Goal: Book appointment/travel/reservation

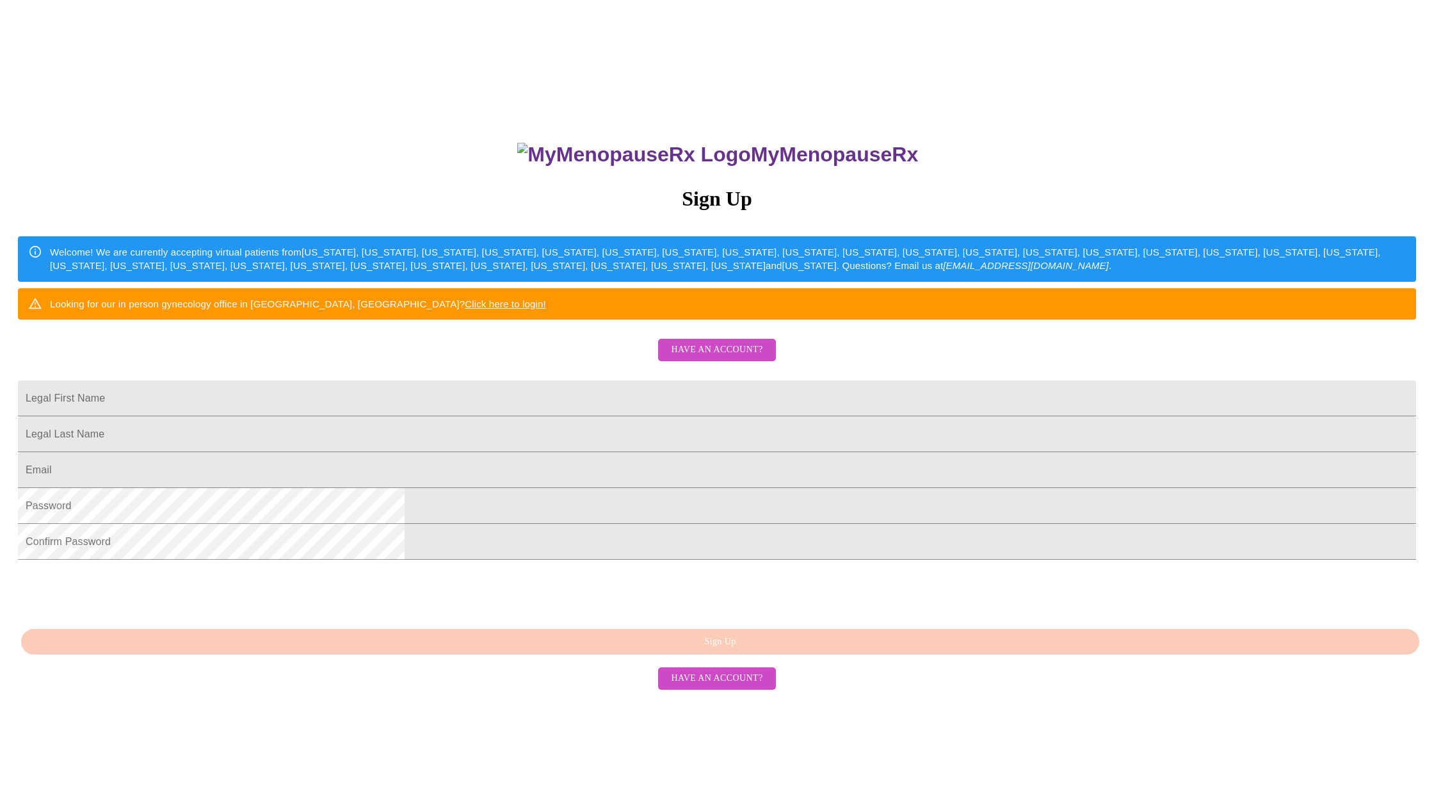
scroll to position [43, 0]
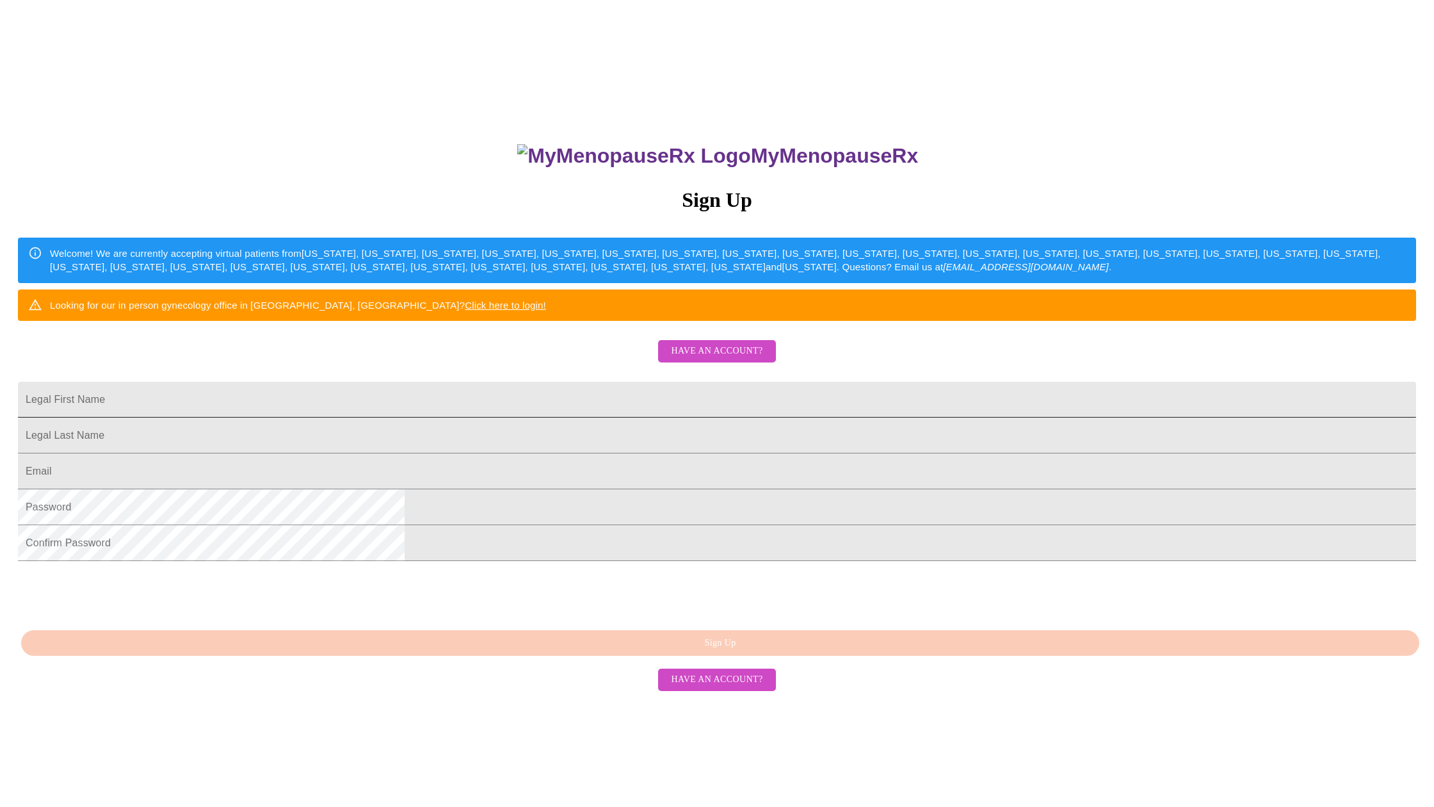
click at [547, 418] on input "Legal First Name" at bounding box center [717, 400] width 1399 height 36
type input "[PERSON_NAME]"
click at [542, 418] on input "Legal First Name" at bounding box center [717, 400] width 1399 height 36
type input "[PERSON_NAME]"
click at [550, 489] on input "Legal First Name" at bounding box center [717, 471] width 1399 height 36
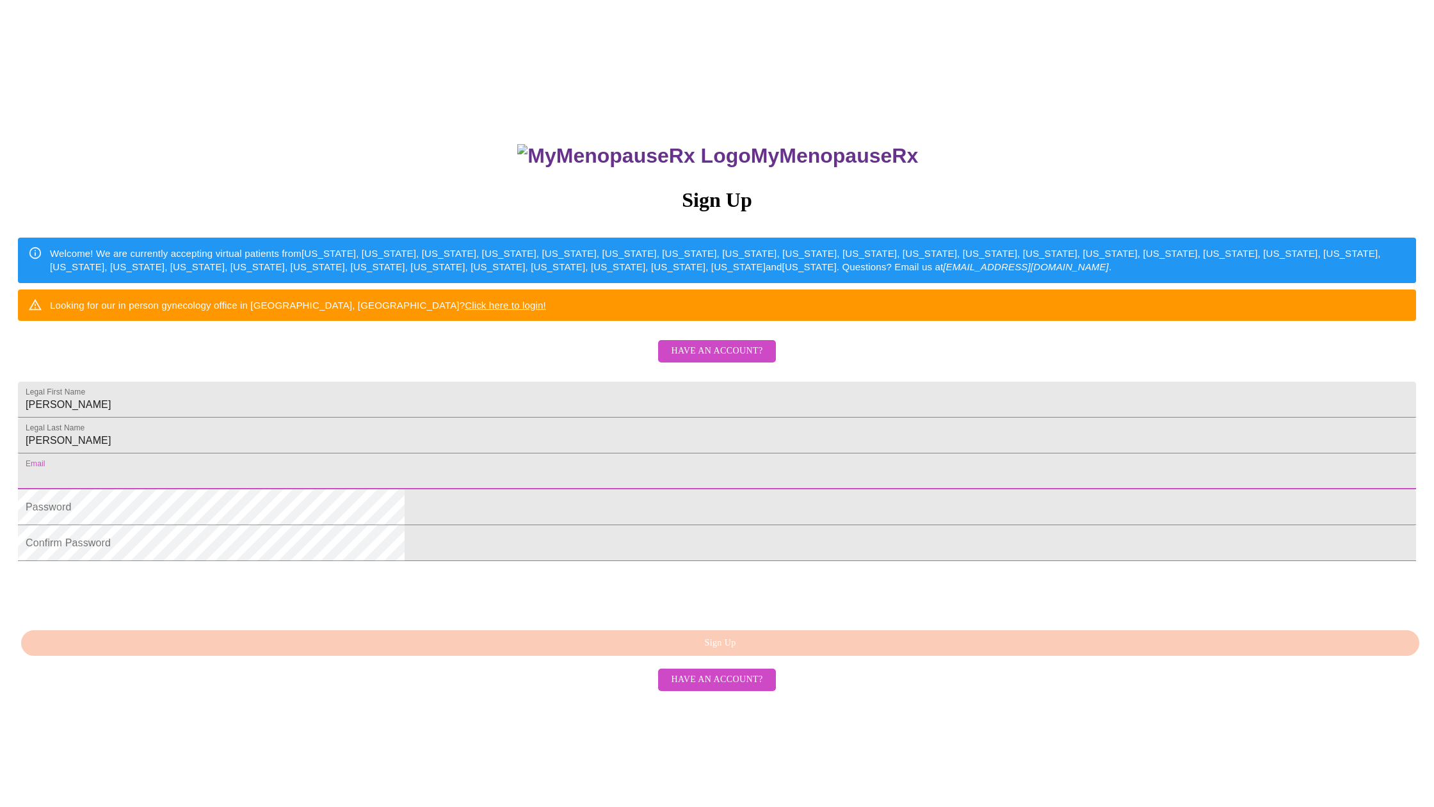
type input "[EMAIL_ADDRESS][DOMAIN_NAME]"
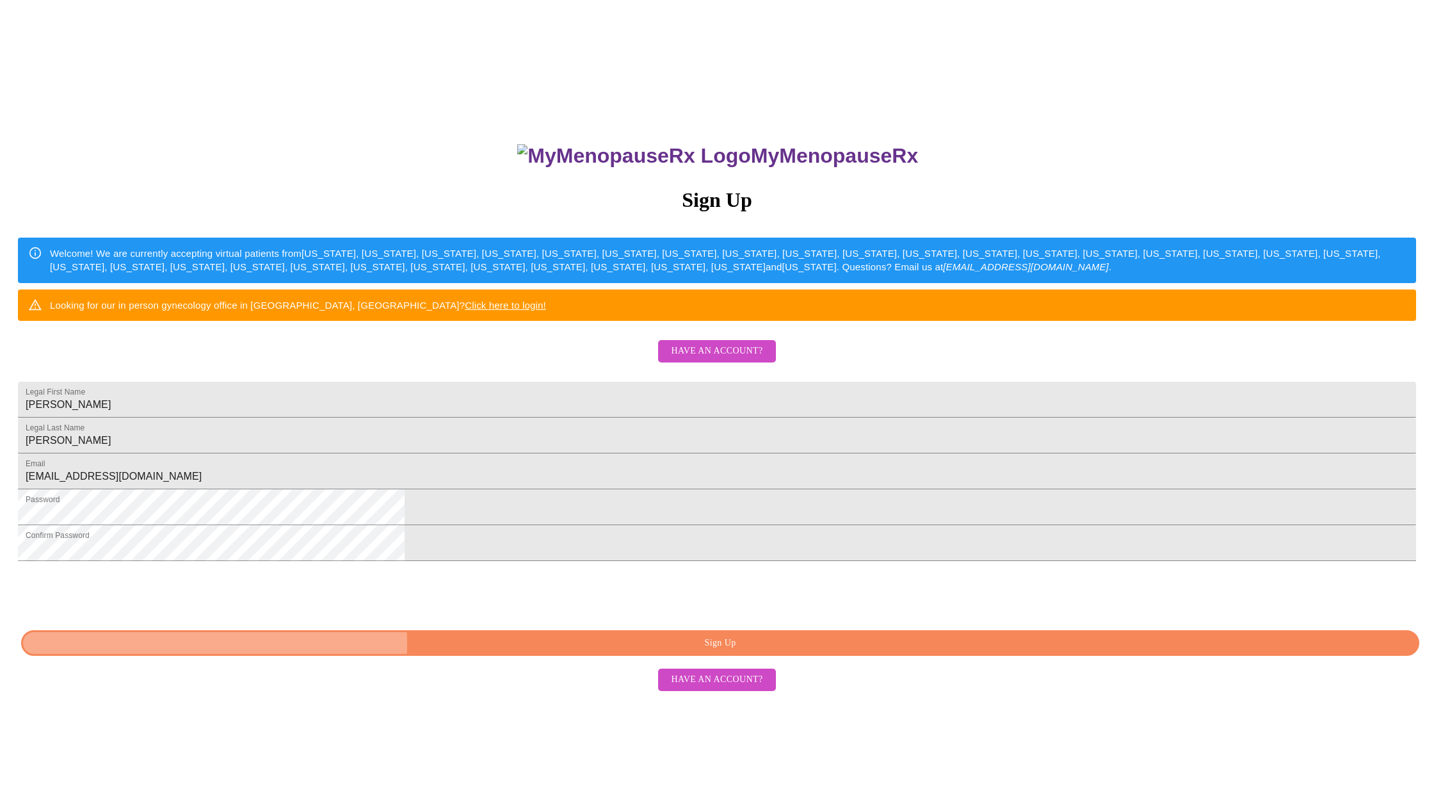
click at [711, 651] on span "Sign Up" at bounding box center [720, 643] width 1369 height 16
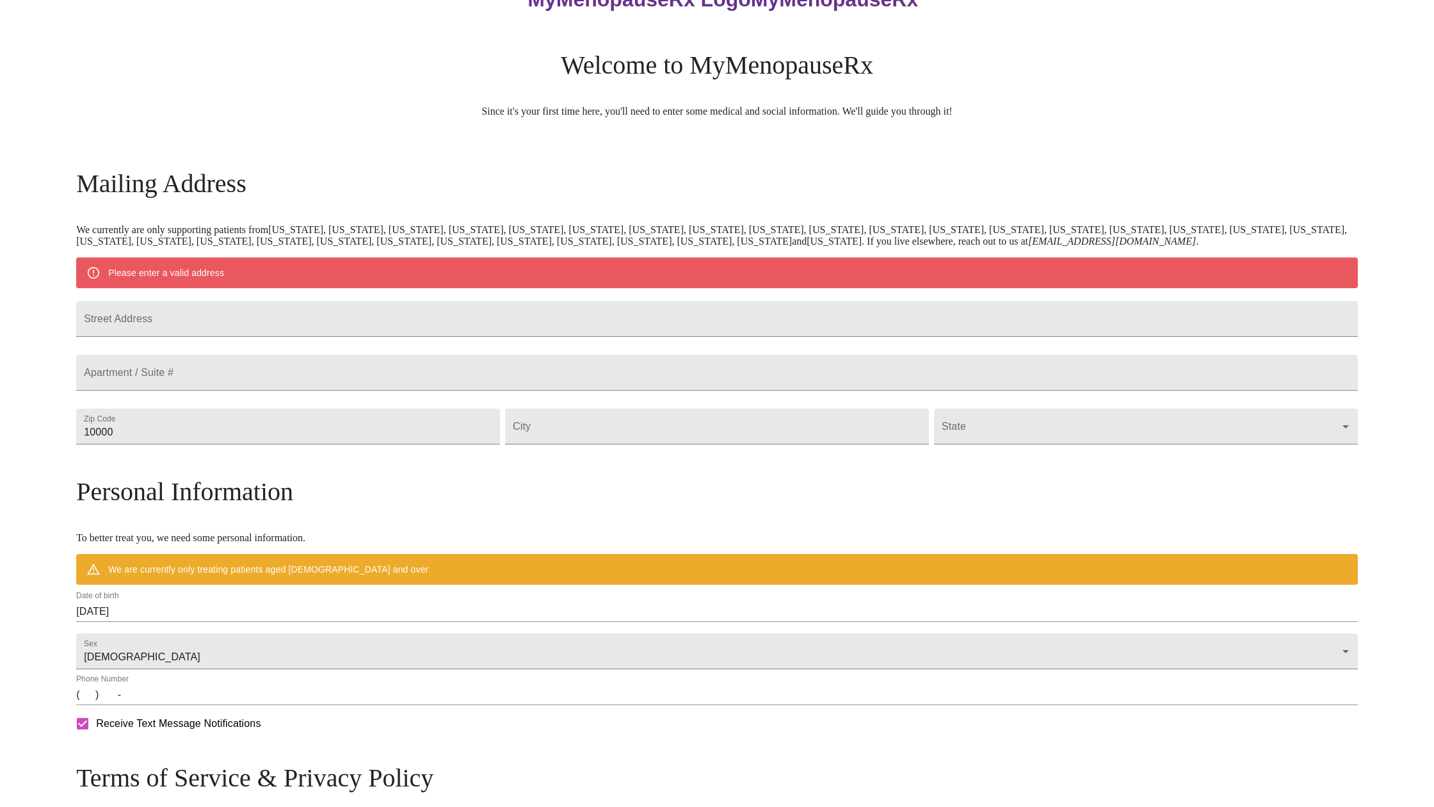
scroll to position [13, 0]
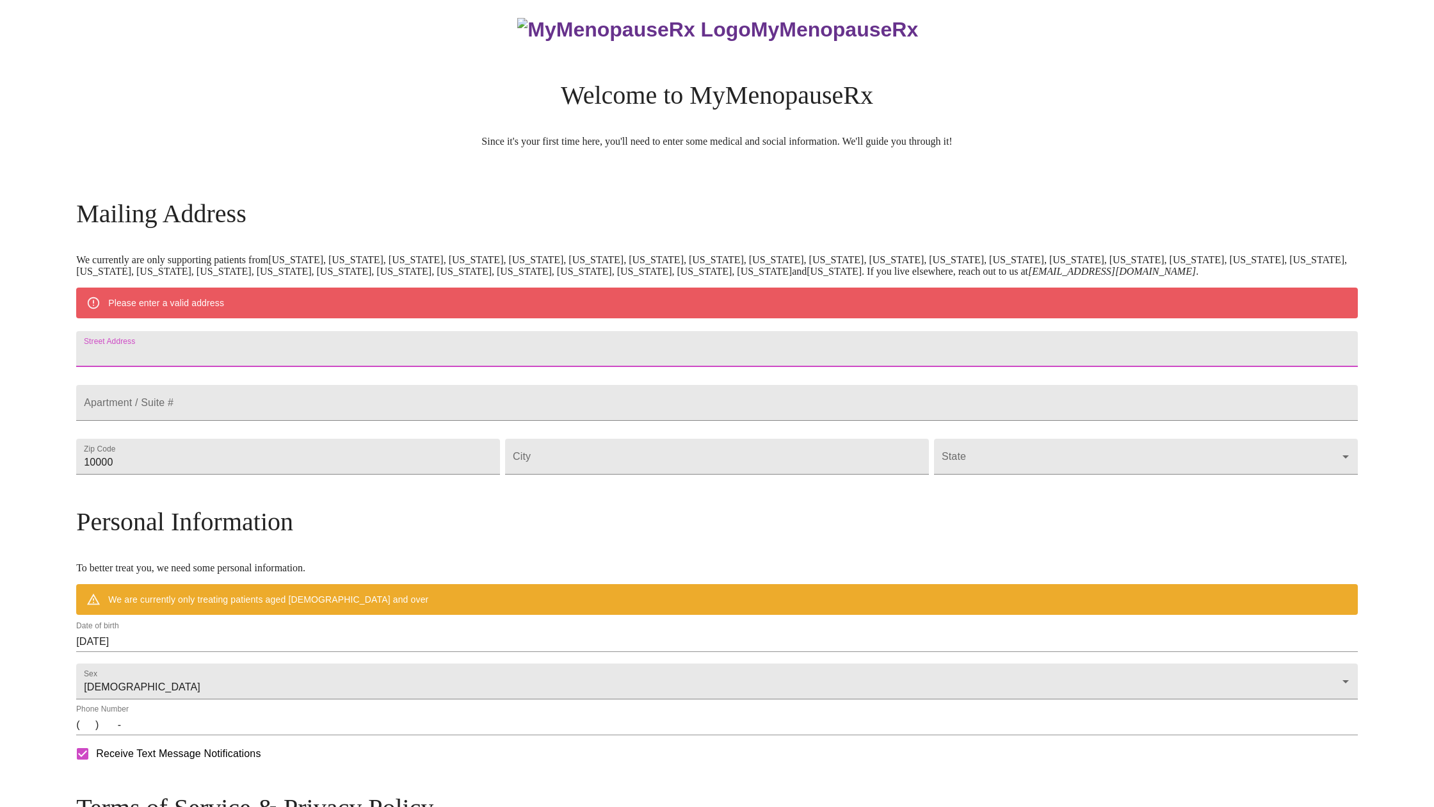
click at [254, 350] on input "Street Address" at bounding box center [717, 349] width 1282 height 36
type input "[STREET_ADDRESS][PERSON_NAME]"
click at [278, 475] on input "10000" at bounding box center [288, 457] width 424 height 36
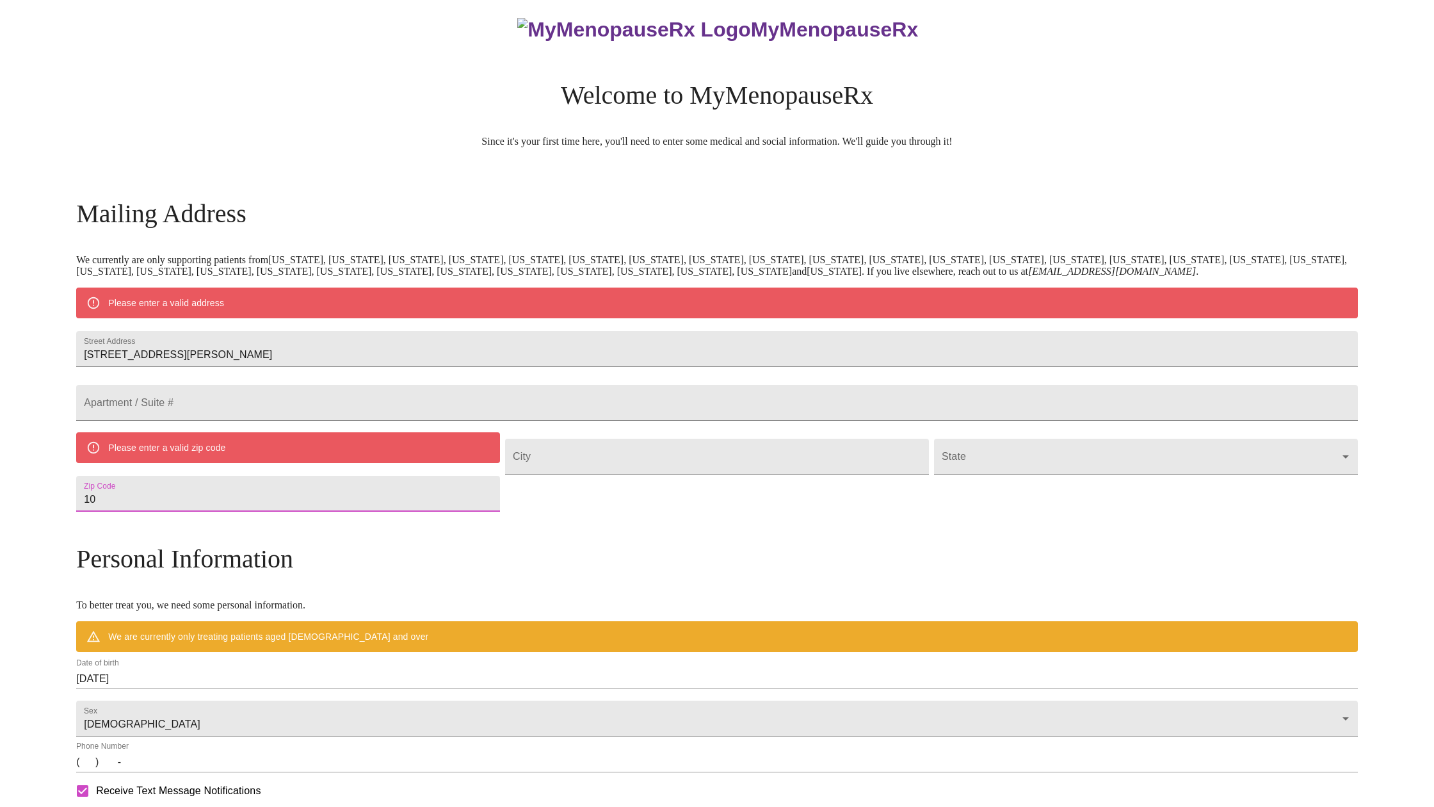
type input "1"
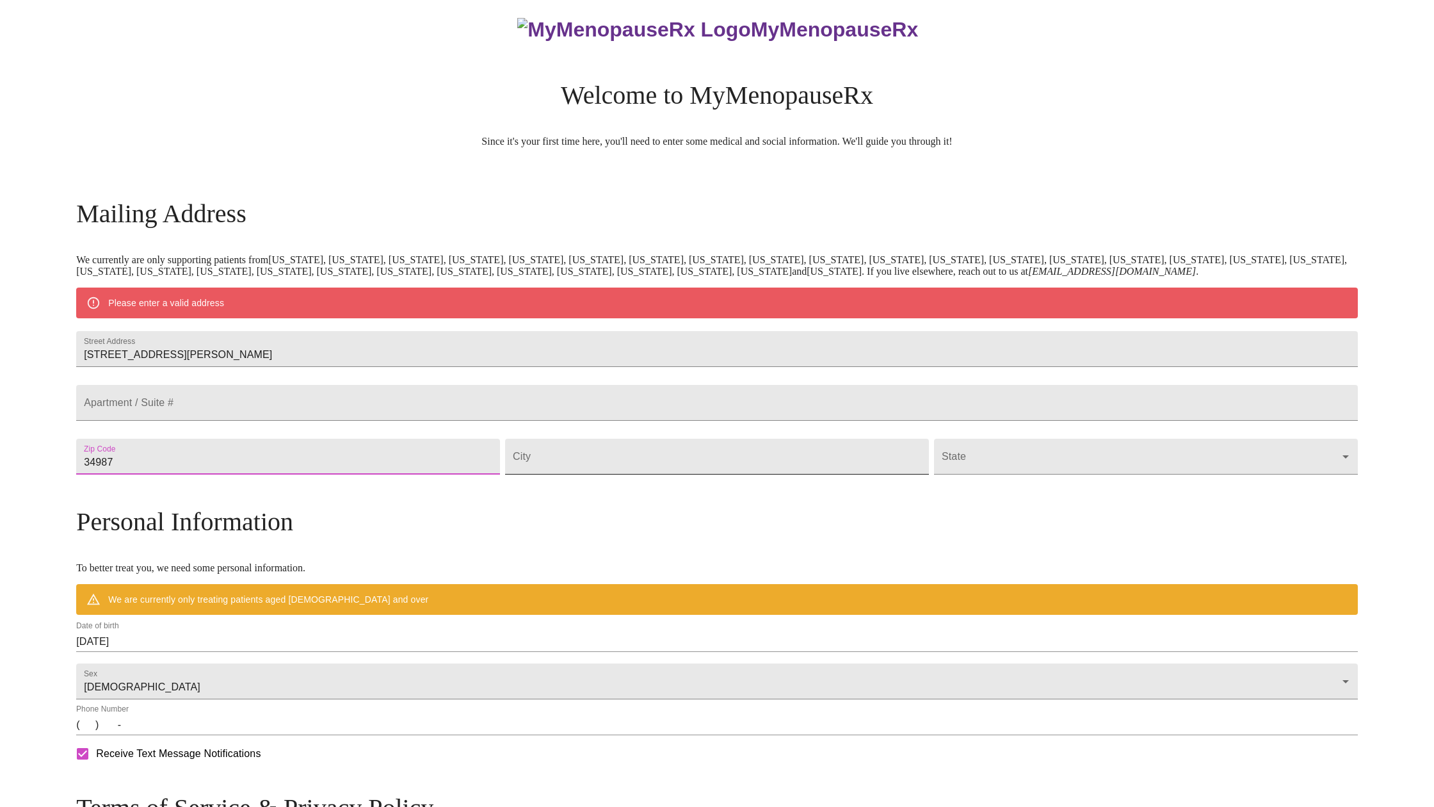
type input "34987"
click at [612, 475] on input "Street Address" at bounding box center [717, 457] width 424 height 36
type input "[GEOGRAPHIC_DATA]"
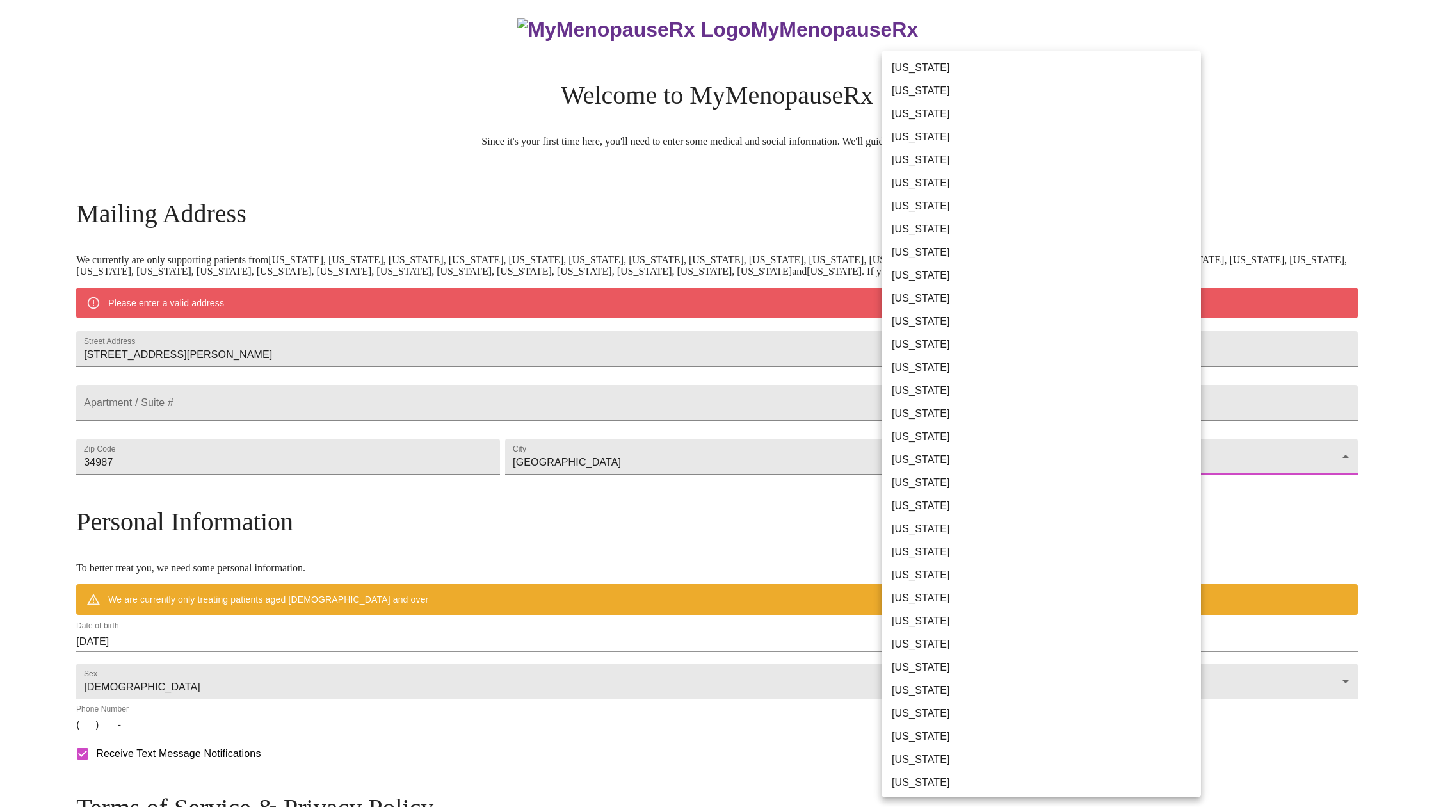
click at [918, 484] on body "MyMenopauseRx Welcome to MyMenopauseRx Since it's your first time here, you'll …" at bounding box center [717, 485] width 1424 height 987
click at [907, 250] on li "[US_STATE]" at bounding box center [1042, 252] width 320 height 23
type input "[US_STATE]"
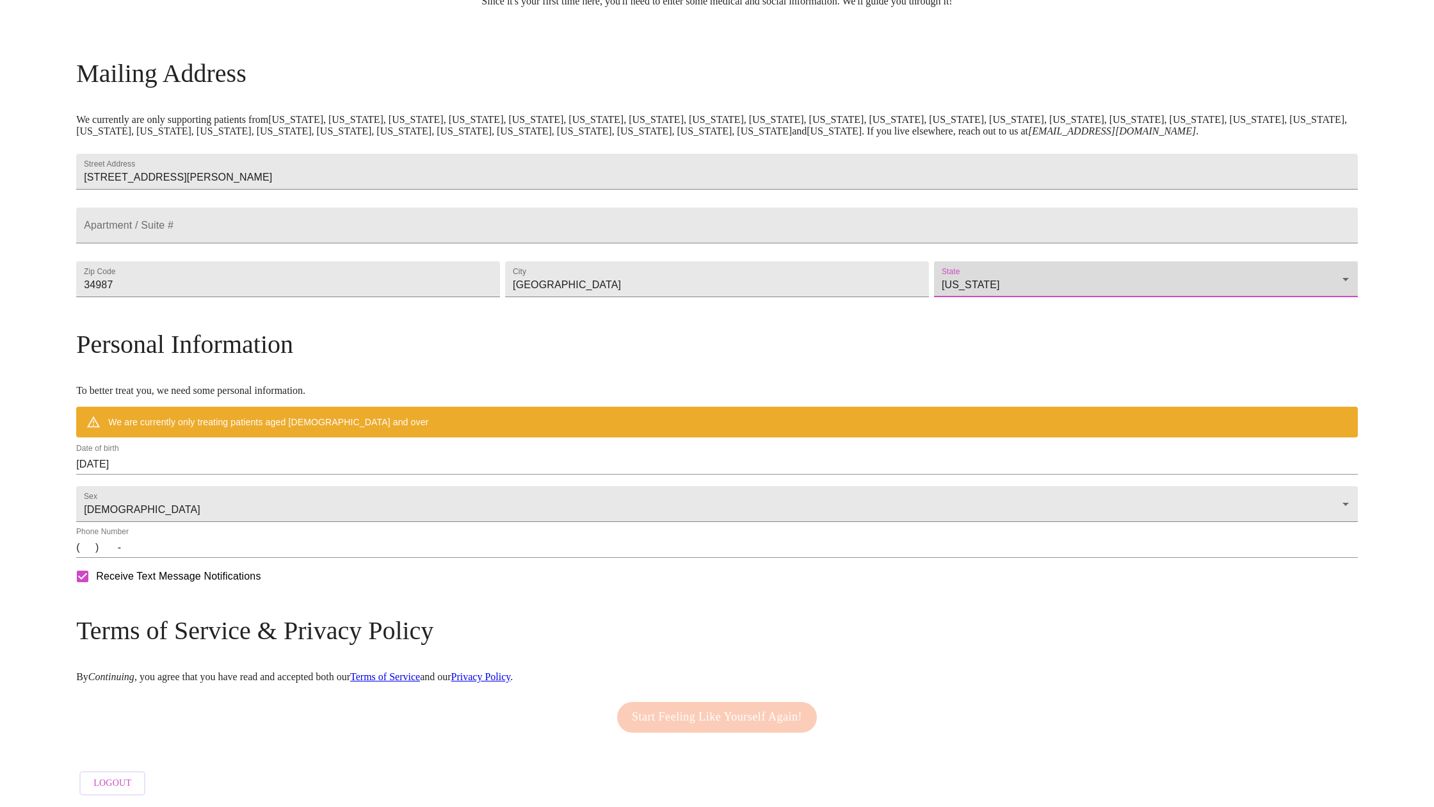
scroll to position [185, 0]
click at [254, 455] on input "[DATE]" at bounding box center [717, 464] width 1282 height 20
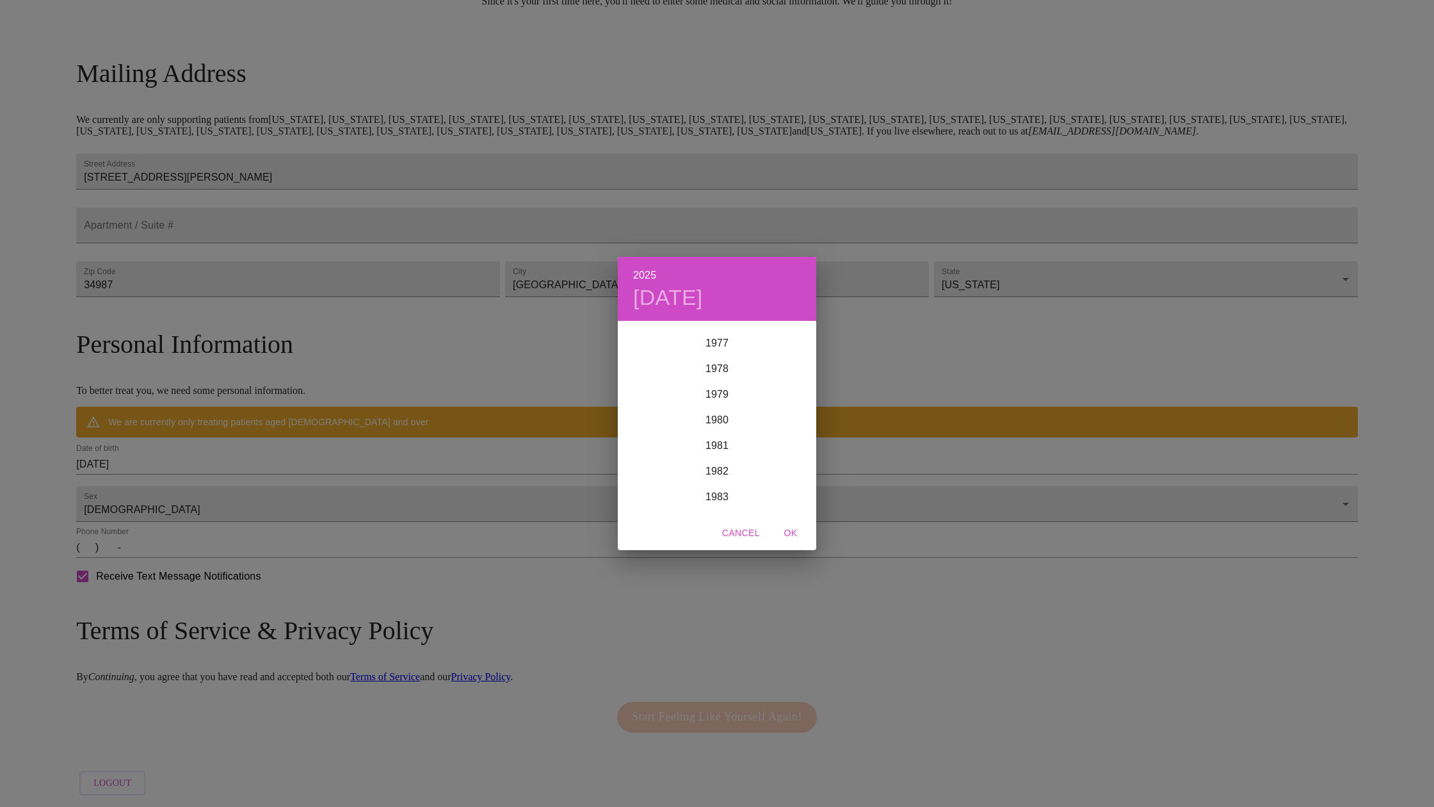
scroll to position [1994, 0]
click at [714, 368] on div "1978" at bounding box center [717, 366] width 199 height 26
click at [712, 396] on div "May" at bounding box center [717, 395] width 66 height 48
click at [692, 478] on p "30" at bounding box center [692, 481] width 10 height 13
click at [790, 532] on span "OK" at bounding box center [791, 533] width 31 height 16
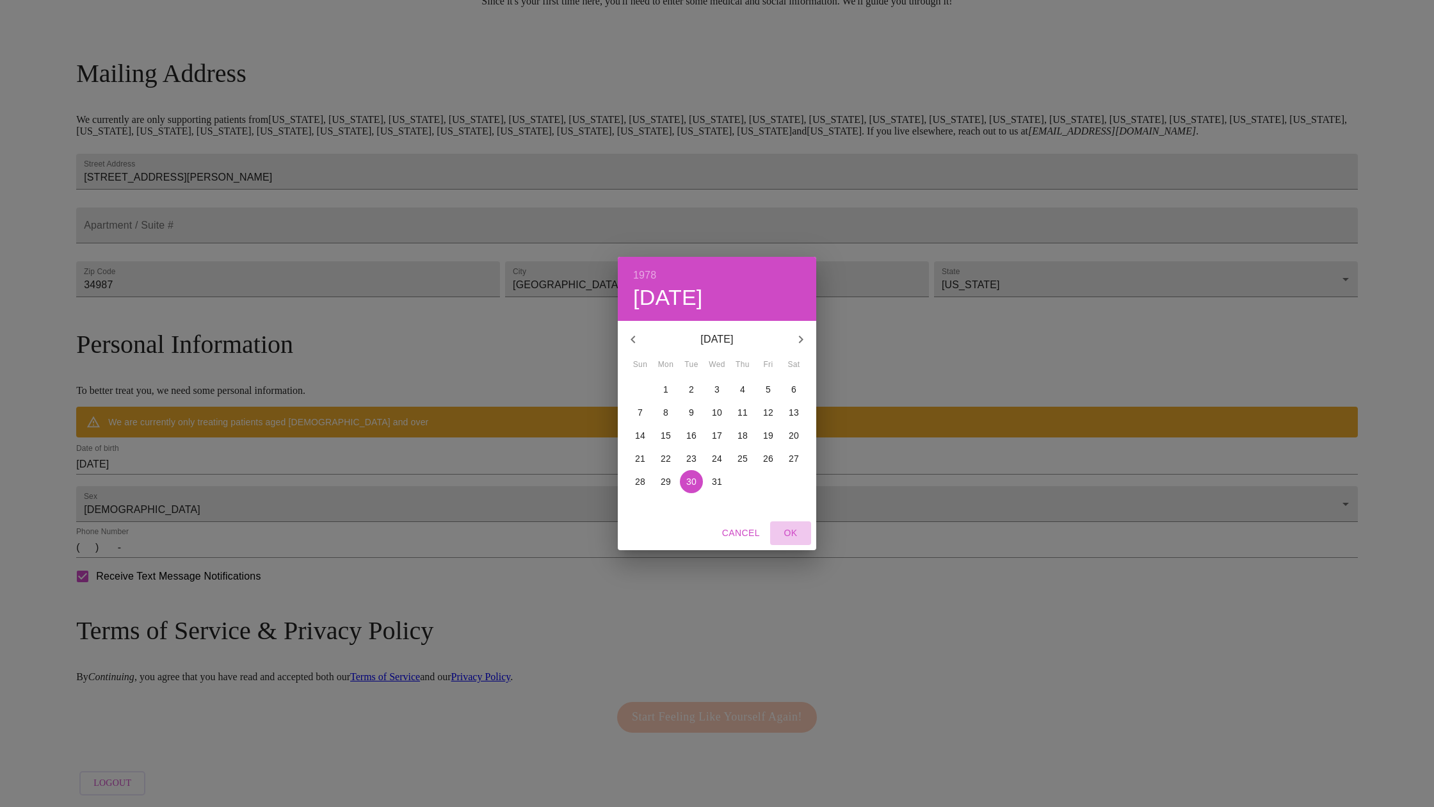
type input "[DATE]"
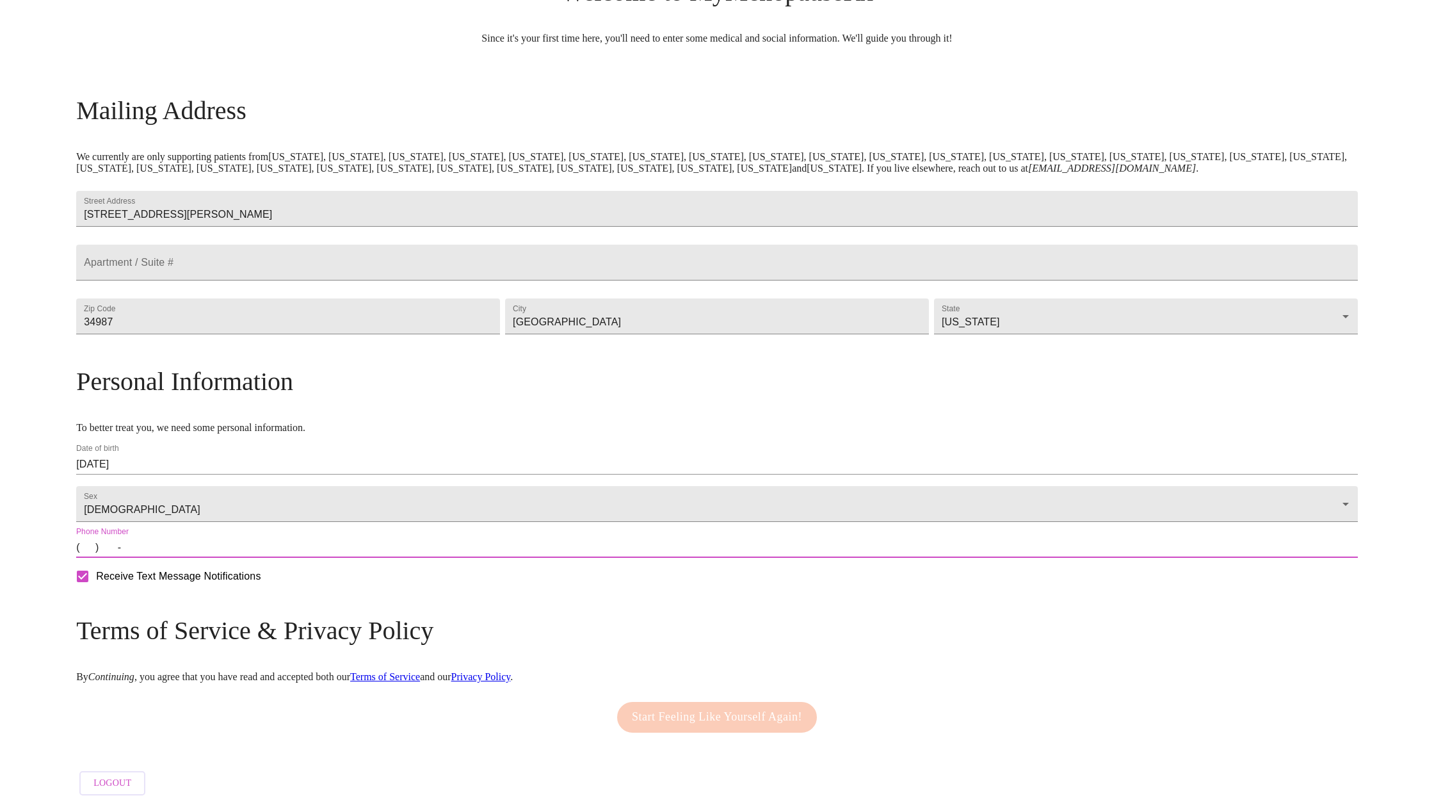
click at [241, 550] on input "(   )    -" at bounding box center [717, 547] width 1282 height 20
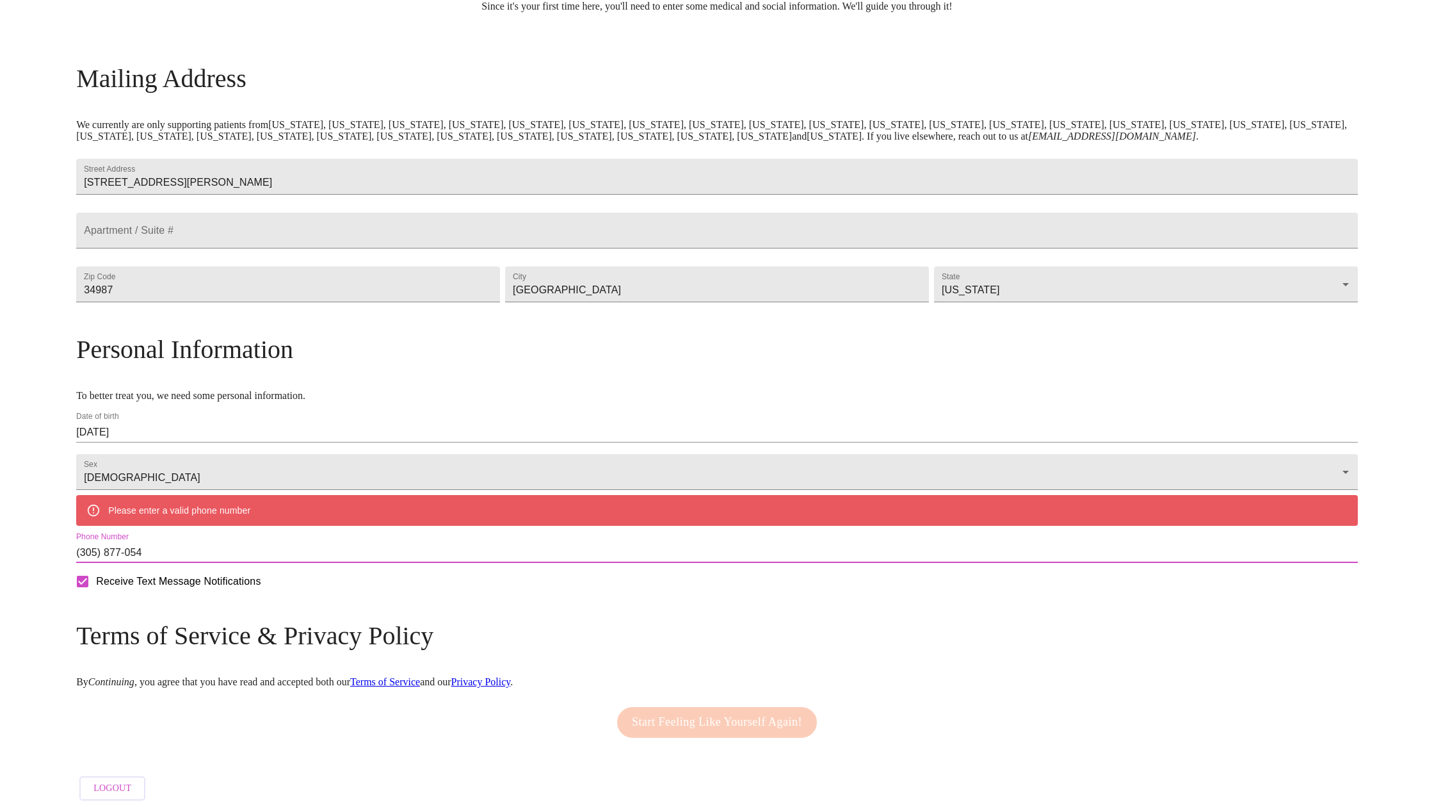
type input "[PHONE_NUMBER]"
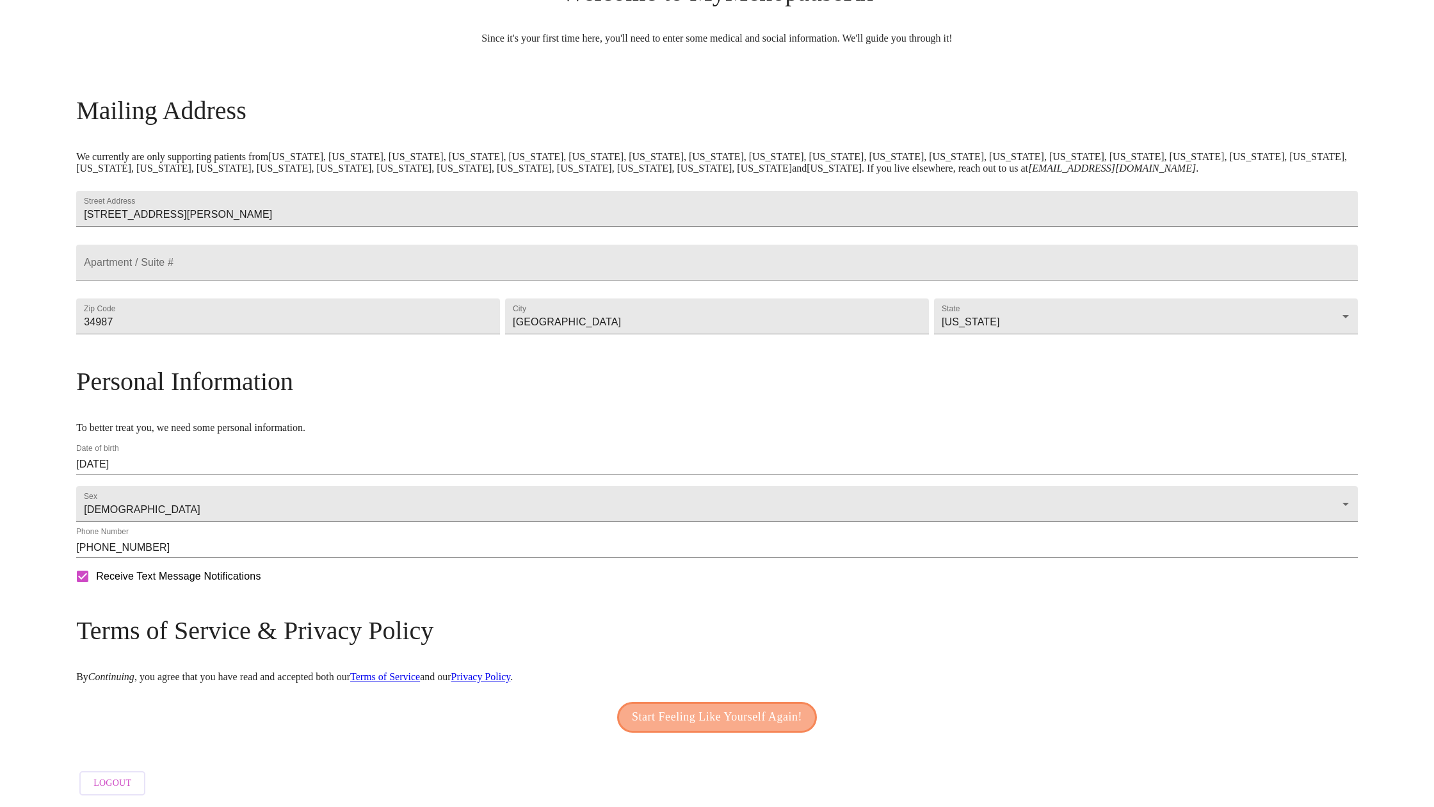
click at [724, 714] on span "Start Feeling Like Yourself Again!" at bounding box center [717, 717] width 170 height 20
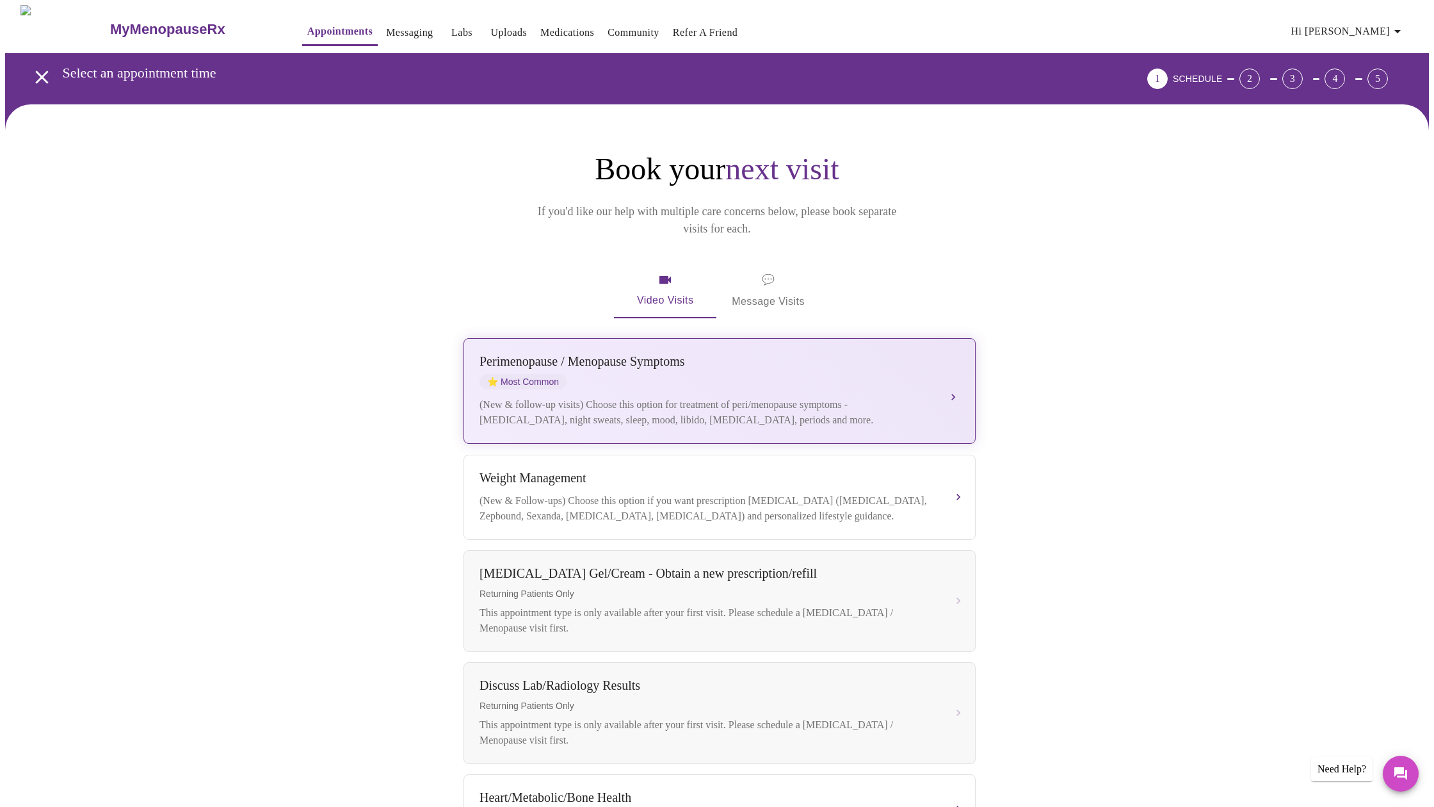
click at [947, 371] on button "[MEDICAL_DATA] / Menopause Symptoms ⭐ Most Common (New & follow-up visits) Choo…" at bounding box center [720, 391] width 512 height 106
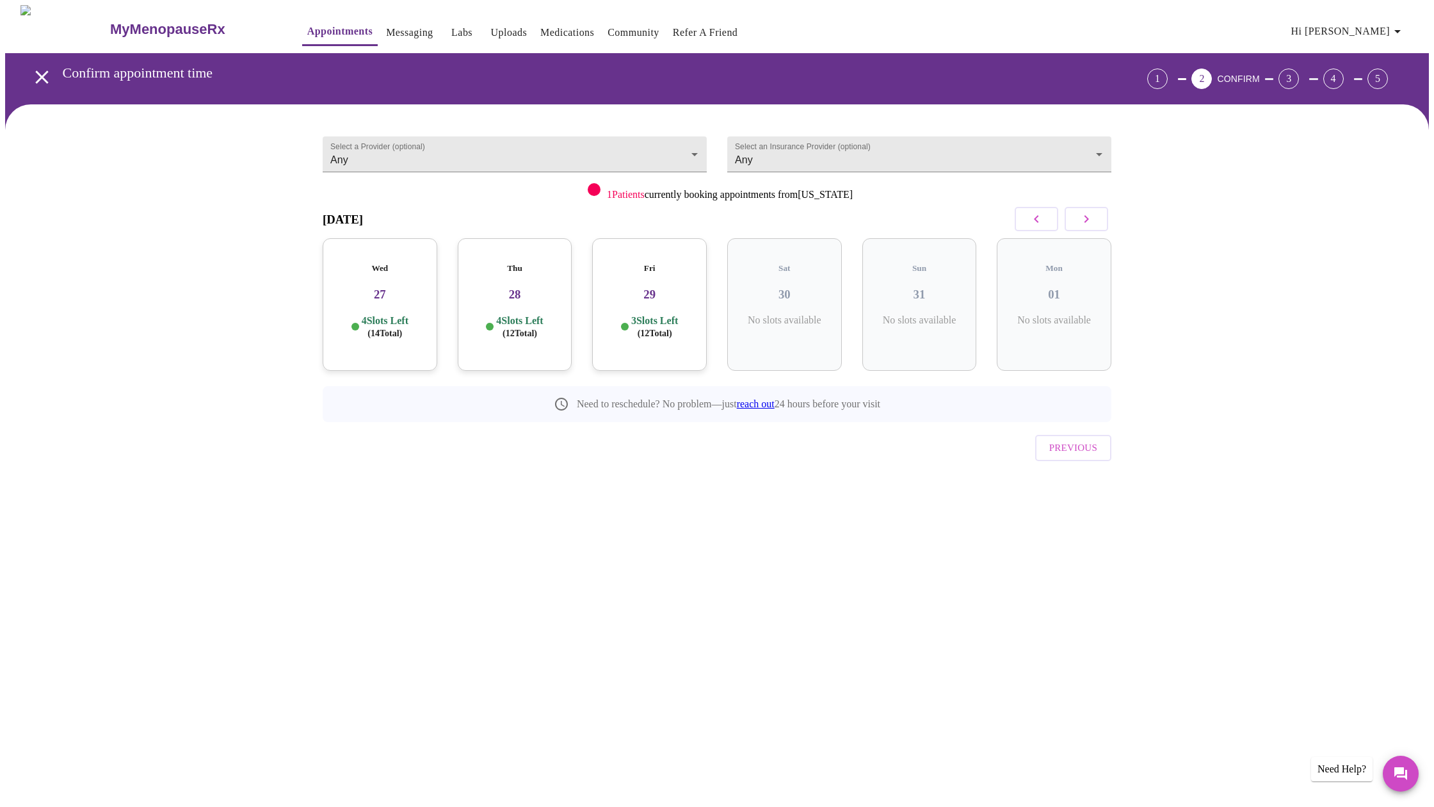
click at [377, 288] on h3 "27" at bounding box center [380, 295] width 94 height 14
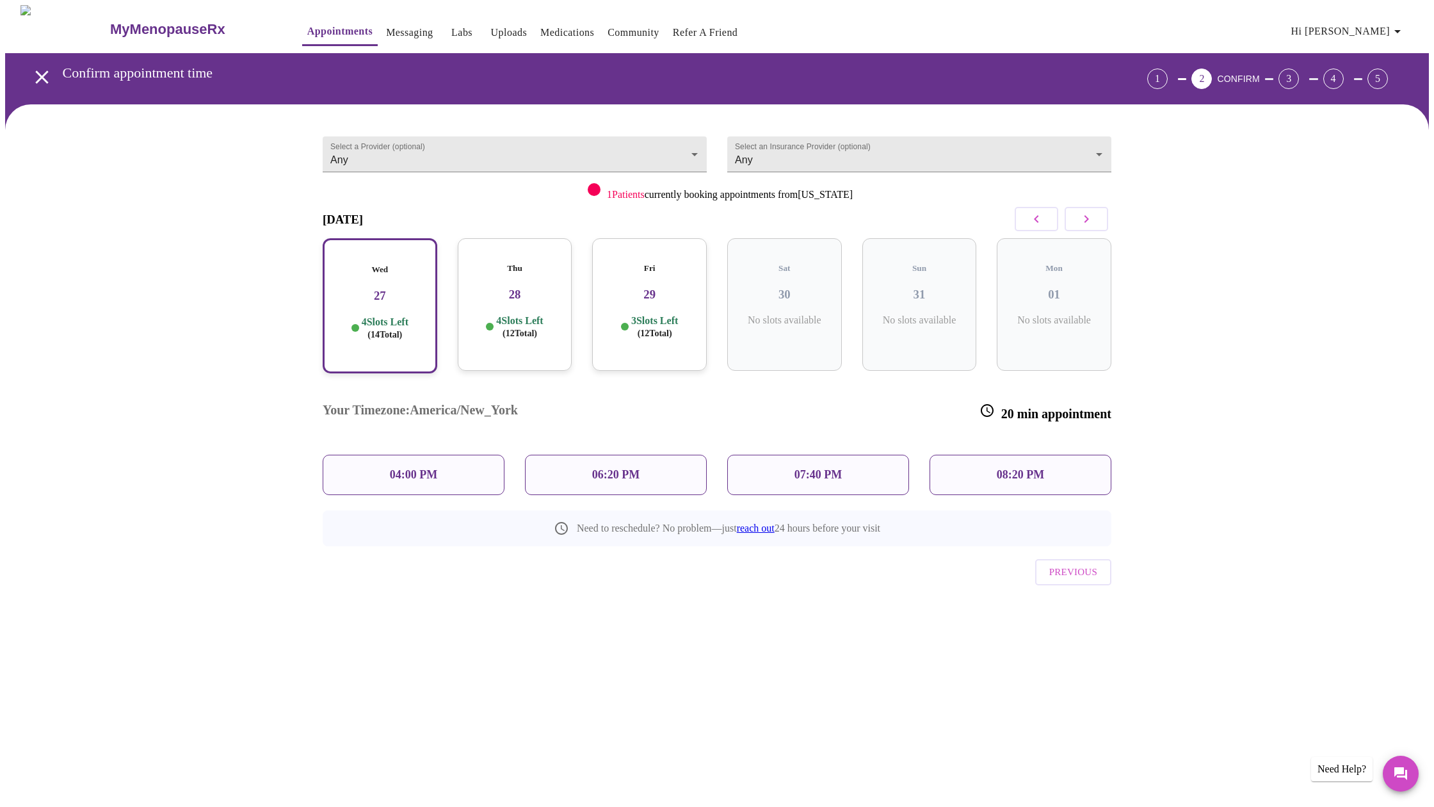
click at [405, 468] on p "04:00 PM" at bounding box center [413, 474] width 47 height 13
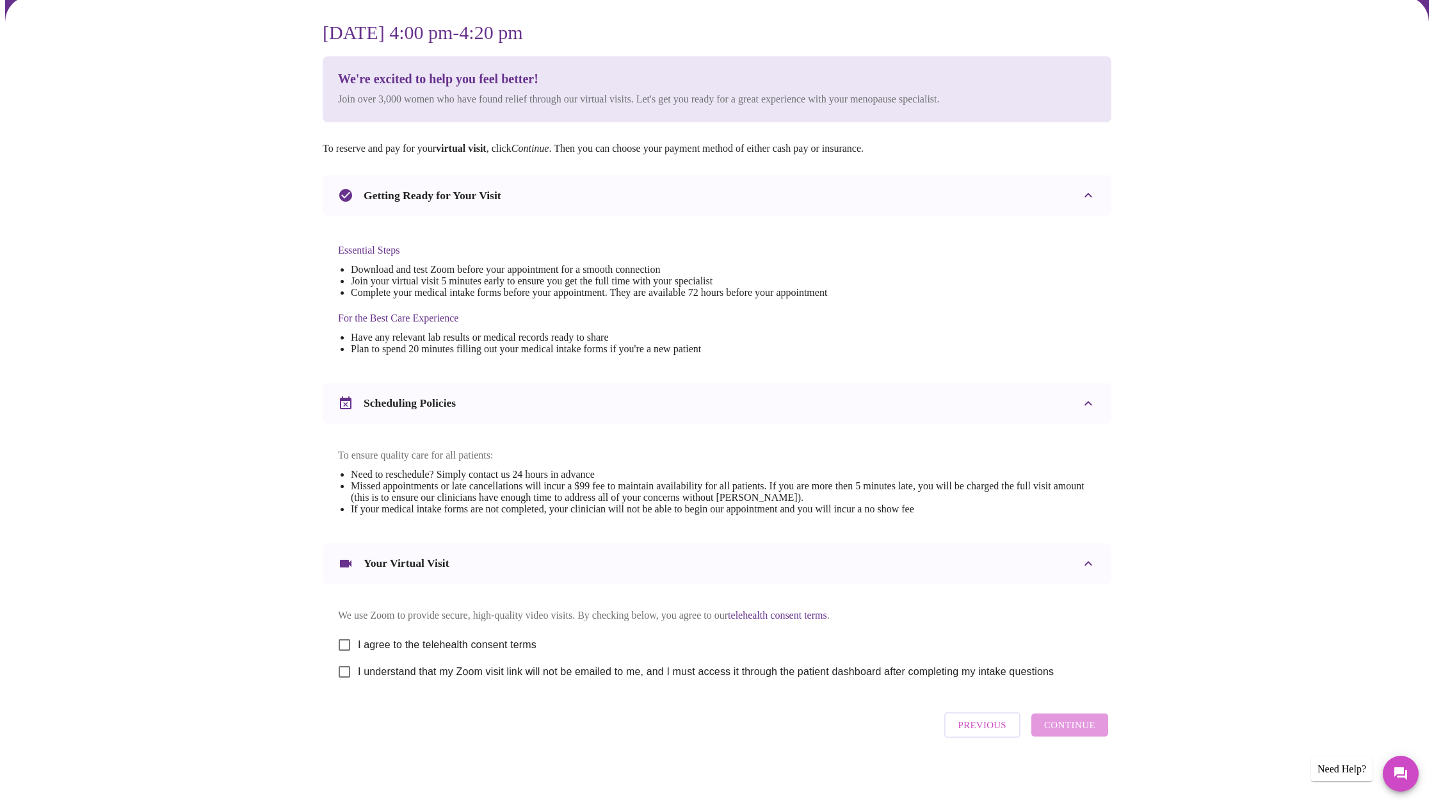
scroll to position [121, 0]
click at [343, 643] on input "I agree to the telehealth consent terms" at bounding box center [344, 644] width 27 height 27
checkbox input "true"
click at [345, 671] on input "I understand that my Zoom visit link will not be emailed to me, and I must acce…" at bounding box center [344, 671] width 27 height 27
checkbox input "true"
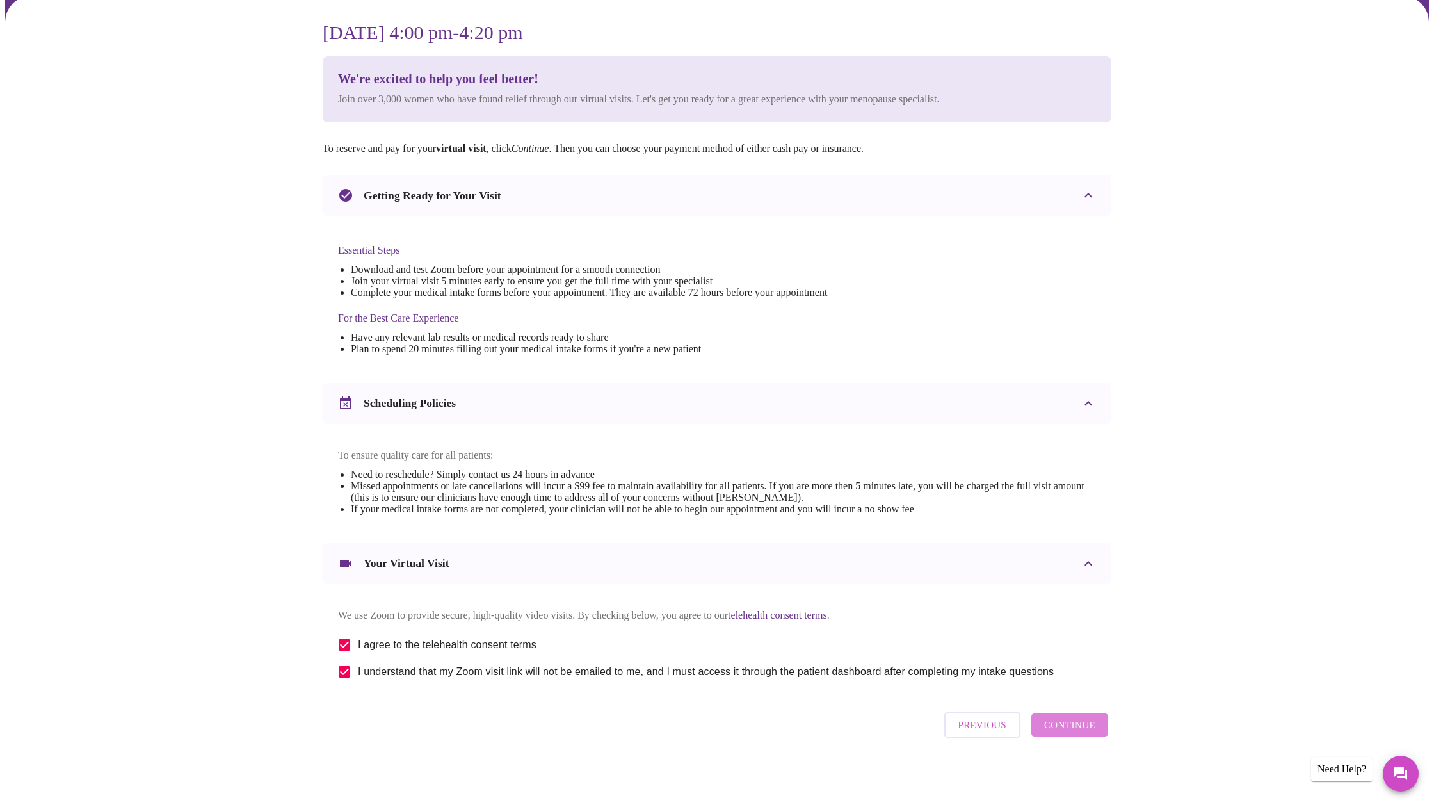
click at [1076, 729] on span "Continue" at bounding box center [1069, 725] width 51 height 17
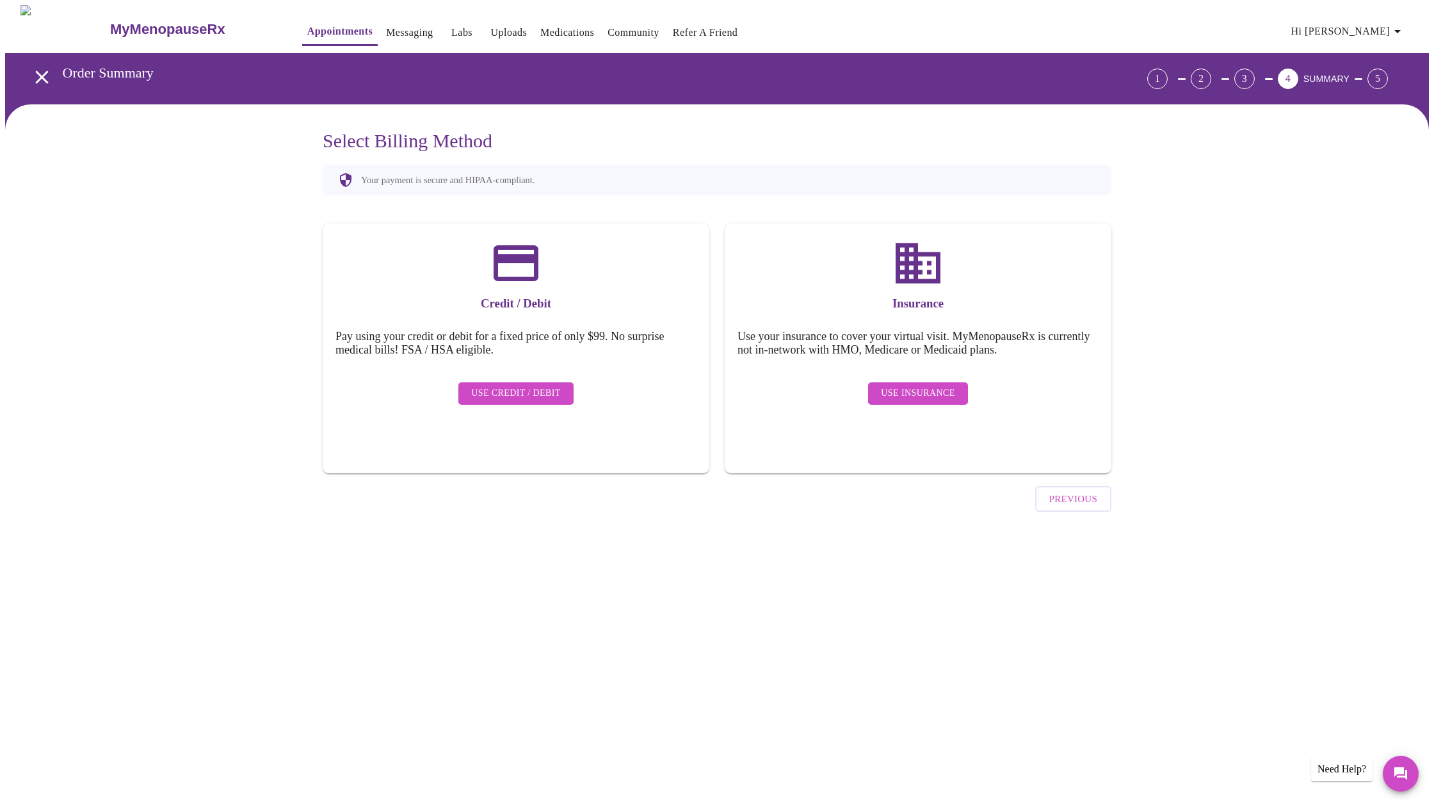
scroll to position [0, 0]
click at [913, 386] on span "Use Insurance" at bounding box center [918, 394] width 74 height 16
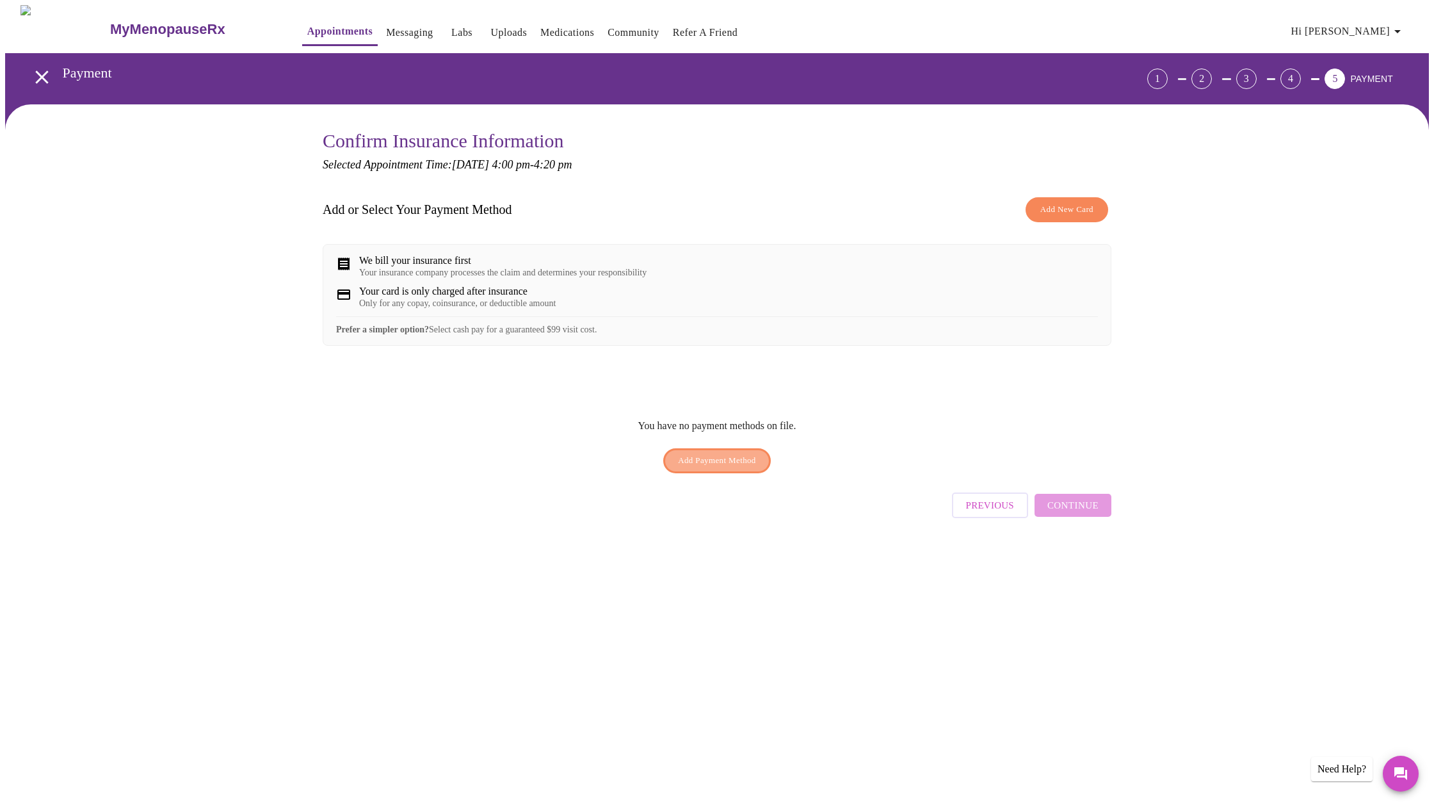
click at [716, 468] on span "Add Payment Method" at bounding box center [717, 460] width 78 height 15
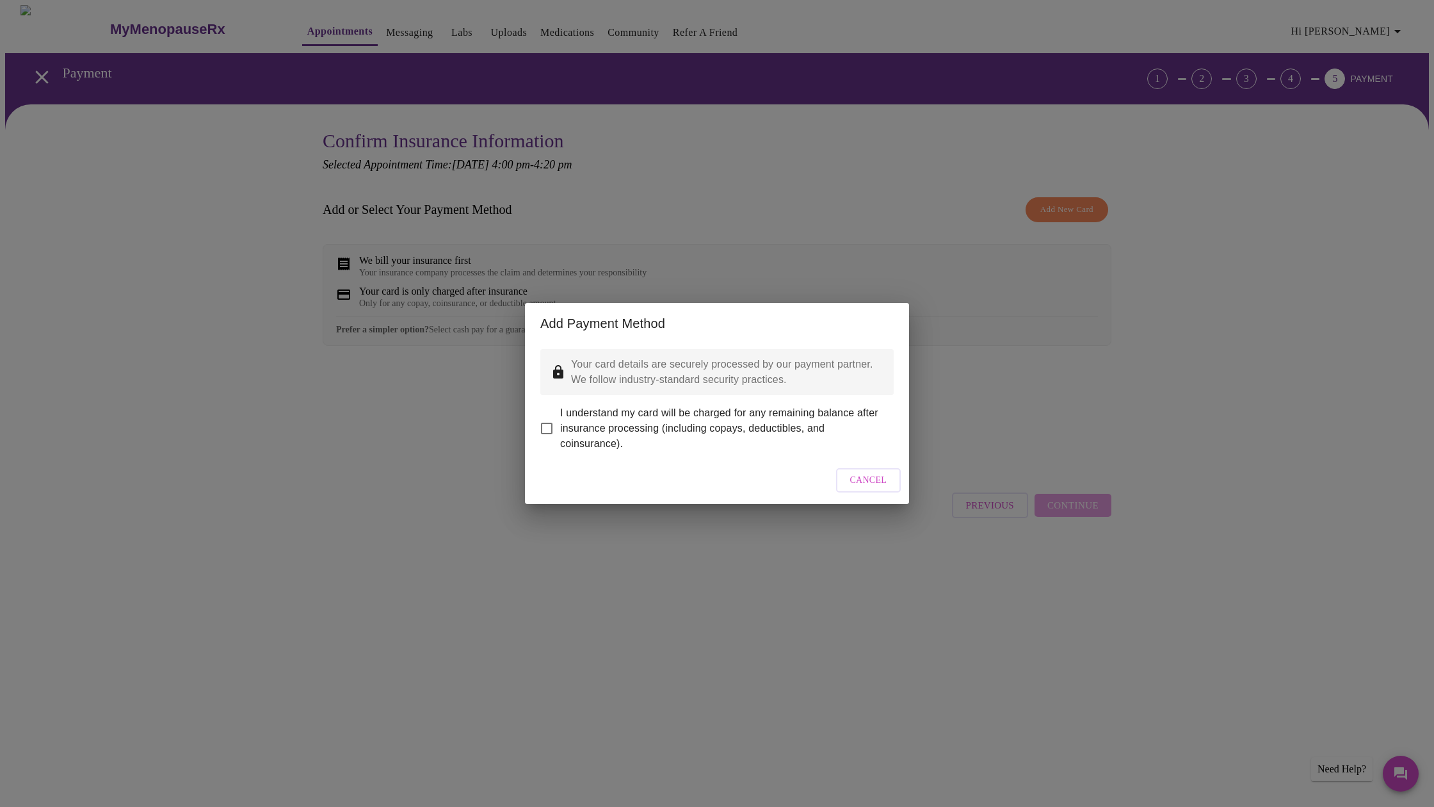
click at [545, 419] on input "I understand my card will be charged for any remaining balance after insurance …" at bounding box center [546, 428] width 27 height 27
checkbox input "true"
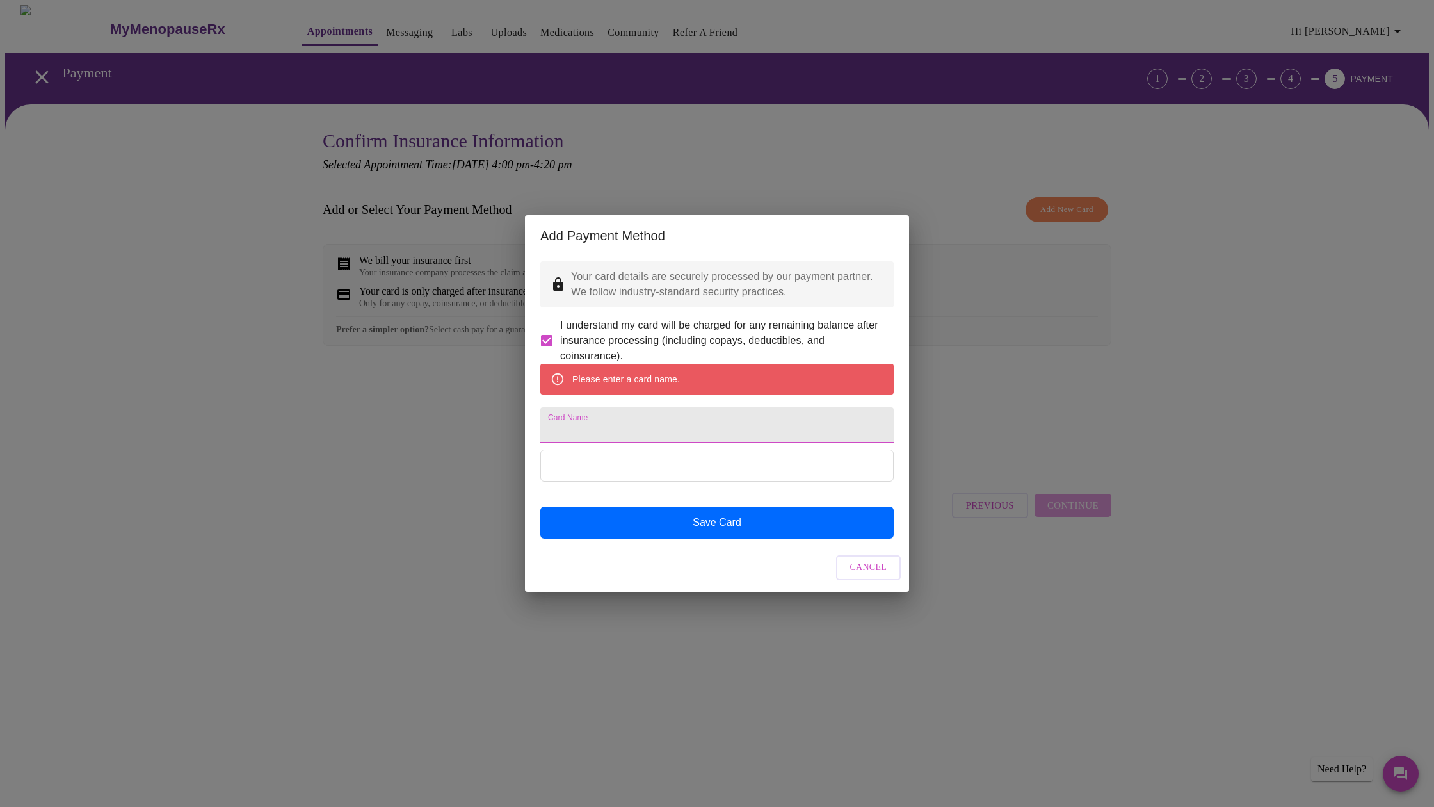
click at [568, 429] on input "Card Name" at bounding box center [717, 425] width 354 height 36
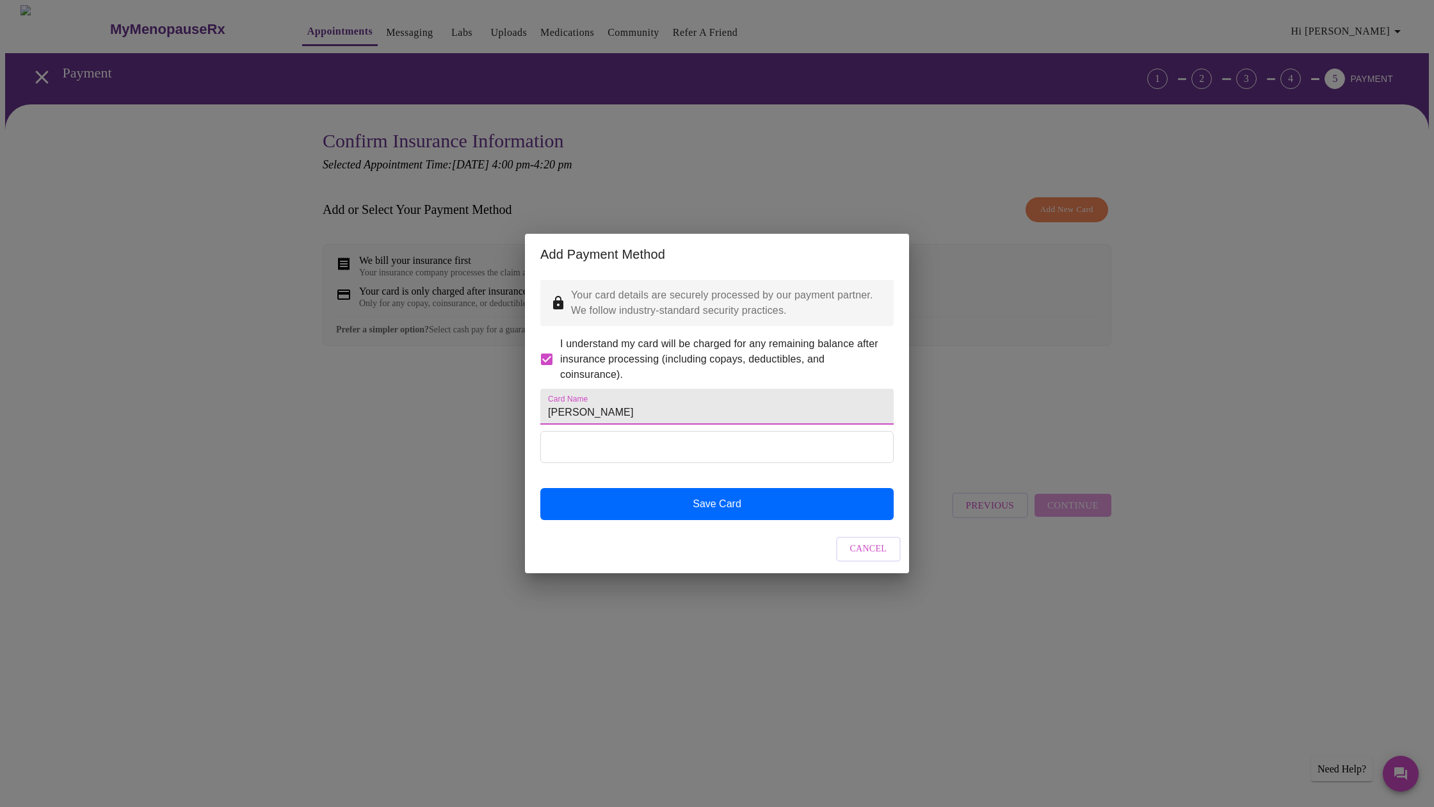
type input "[PERSON_NAME]"
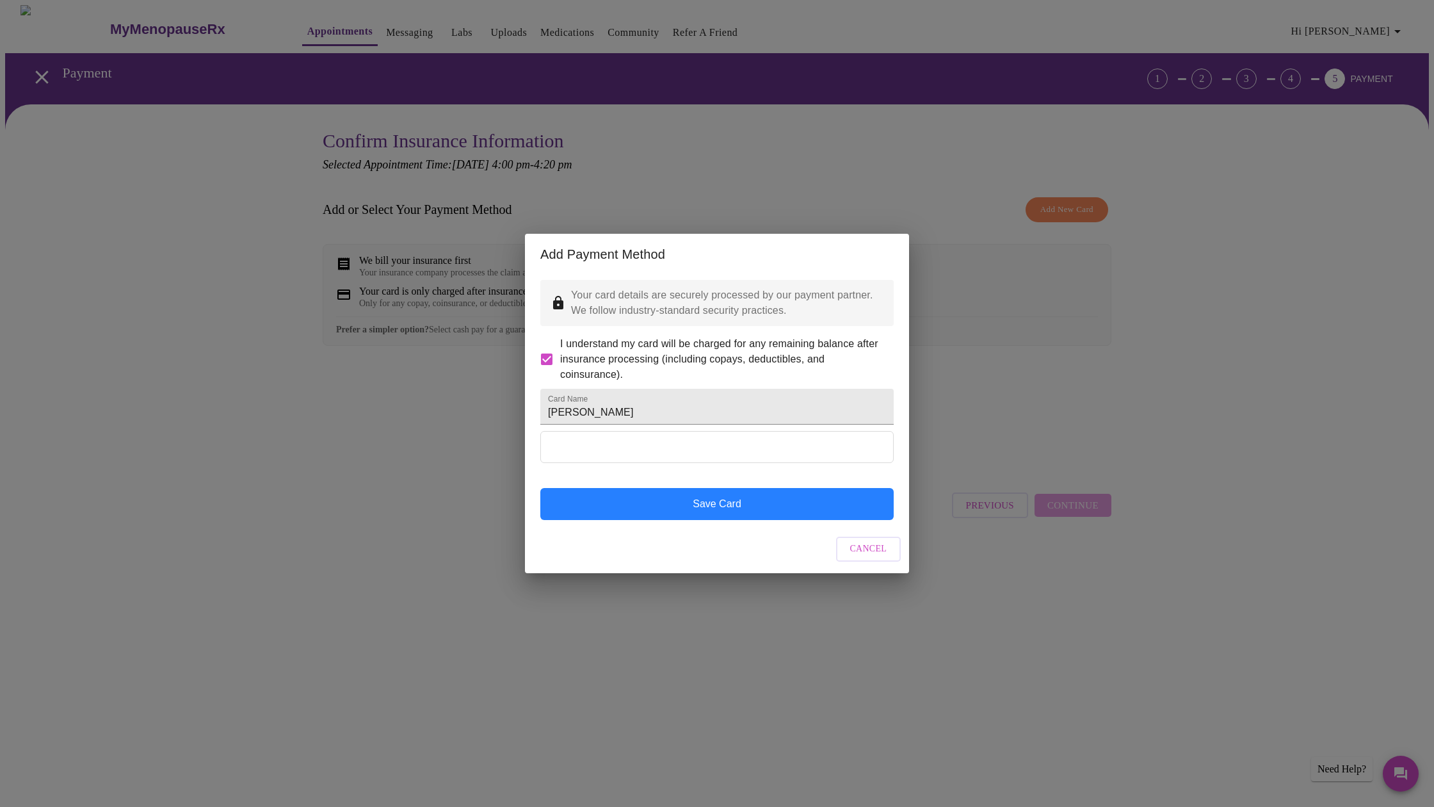
click at [707, 520] on button "Save Card" at bounding box center [717, 504] width 354 height 32
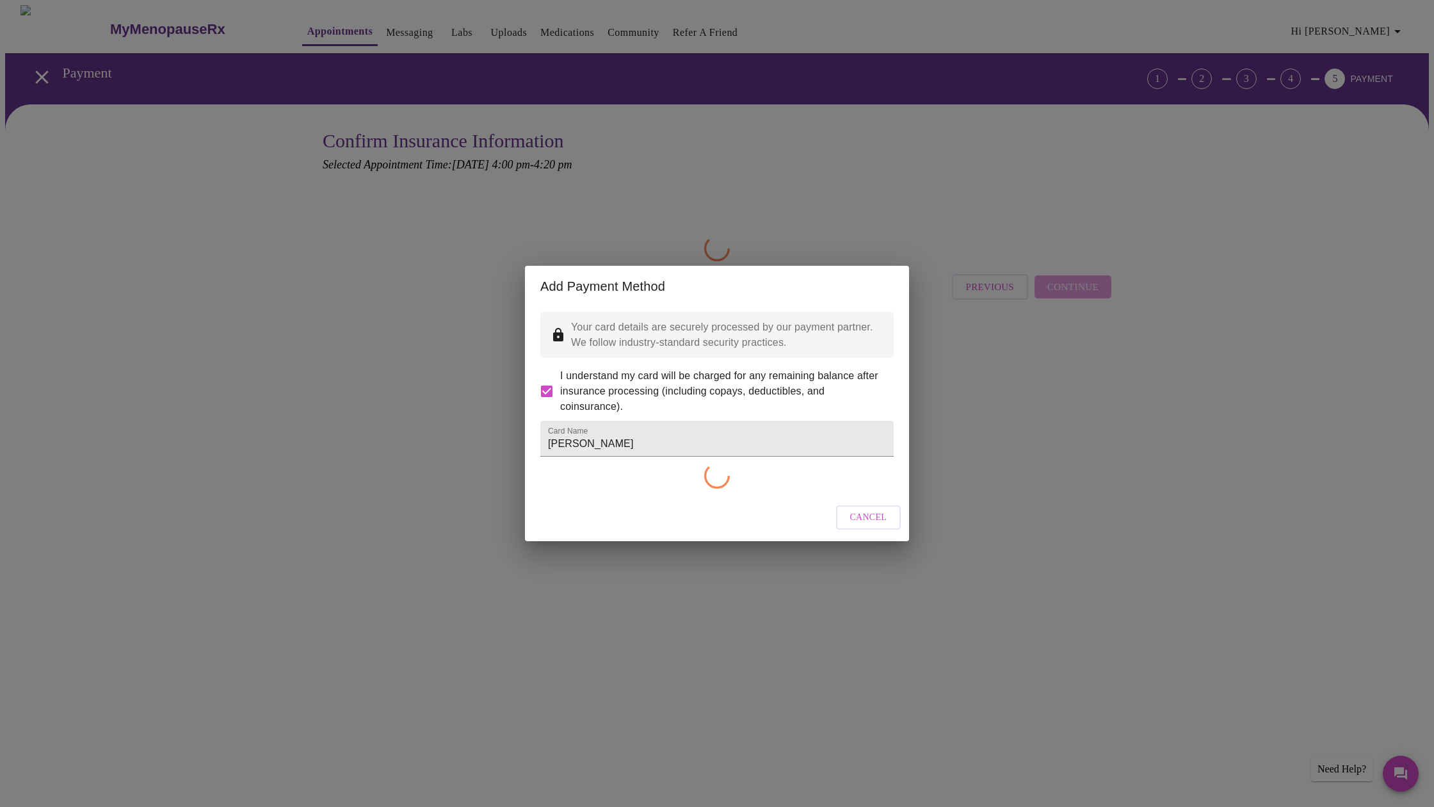
checkbox input "false"
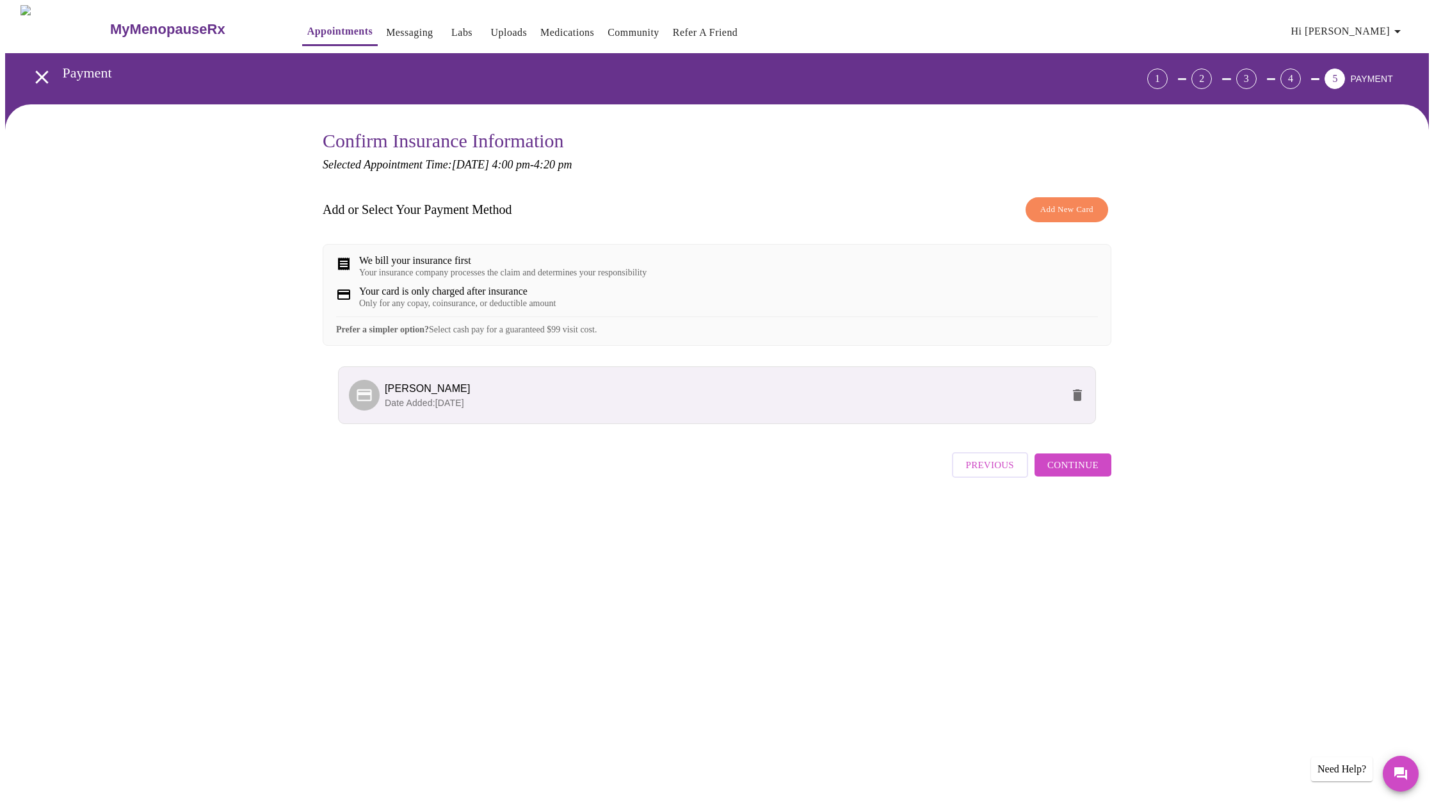
click at [1078, 473] on span "Continue" at bounding box center [1073, 465] width 51 height 17
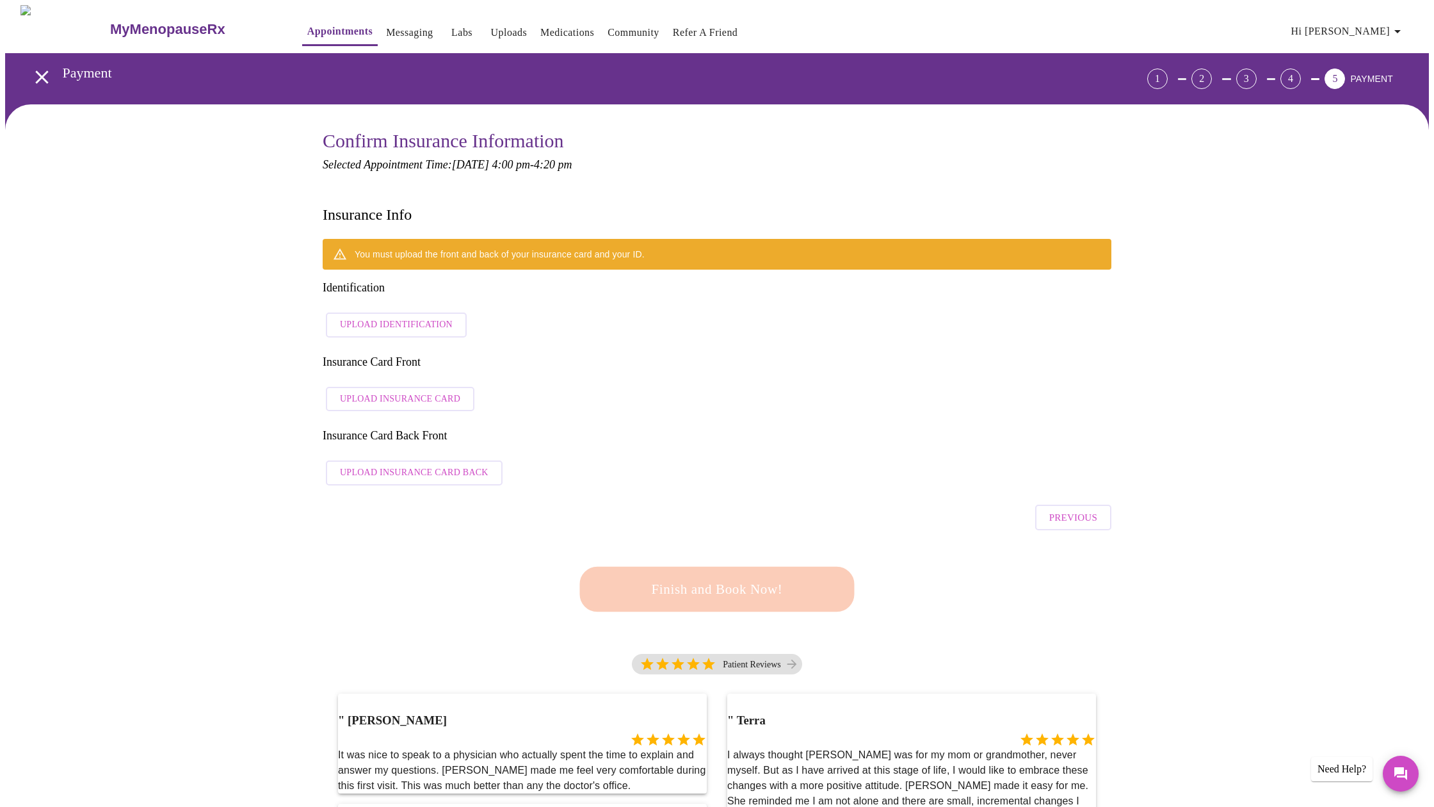
click at [402, 317] on span "Upload Identification" at bounding box center [396, 325] width 113 height 16
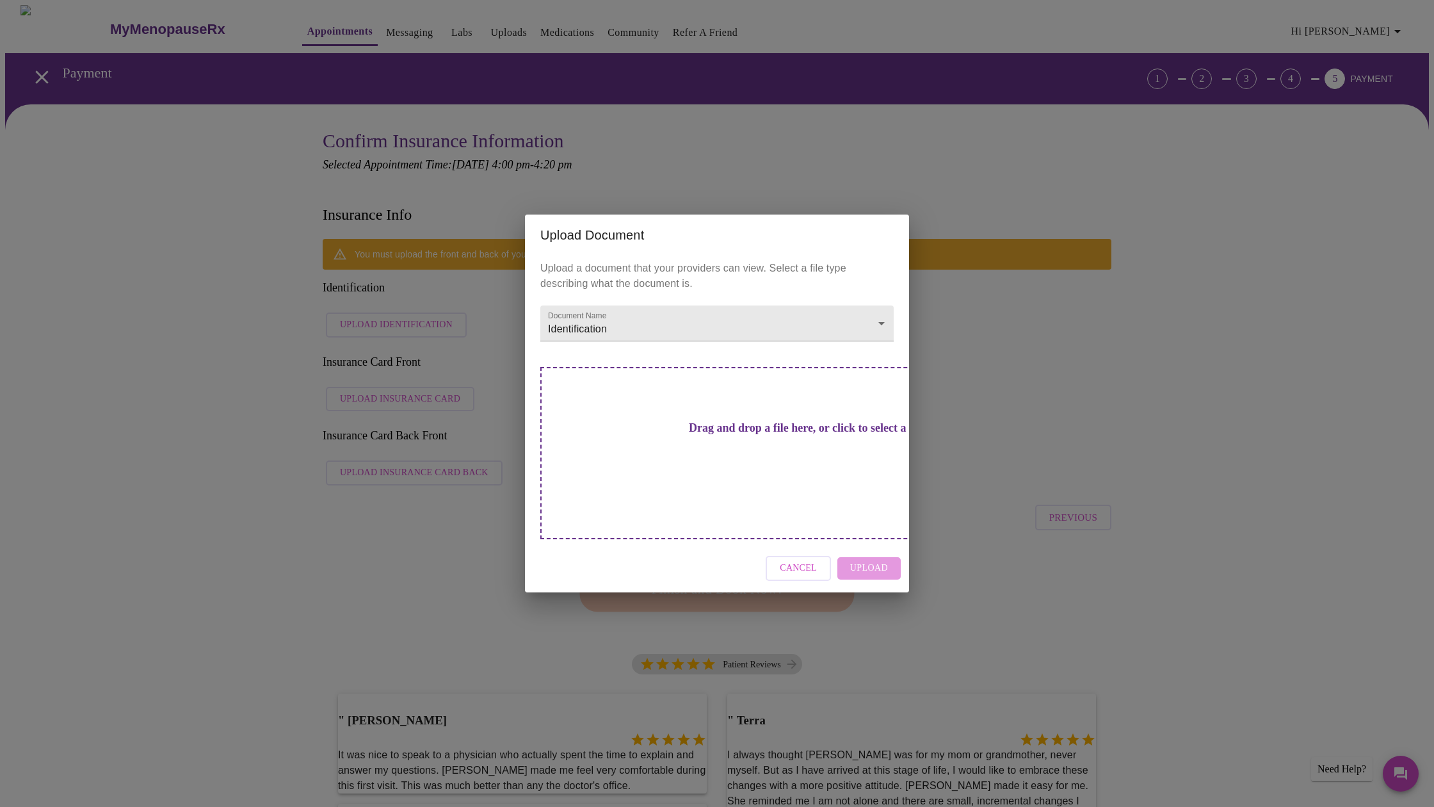
click at [740, 435] on h3 "Drag and drop a file here, or click to select a file" at bounding box center [807, 427] width 354 height 13
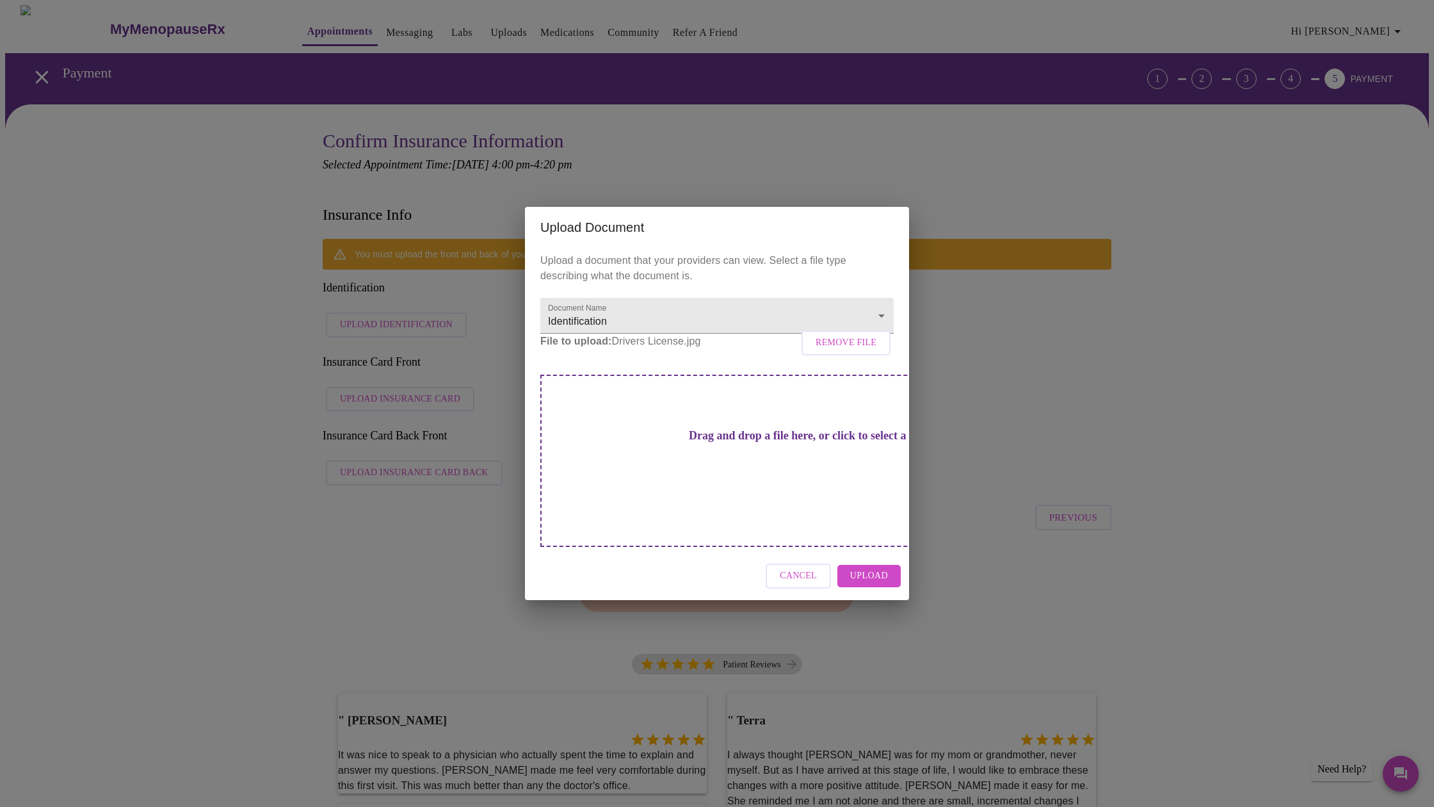
click at [876, 568] on span "Upload" at bounding box center [869, 576] width 38 height 16
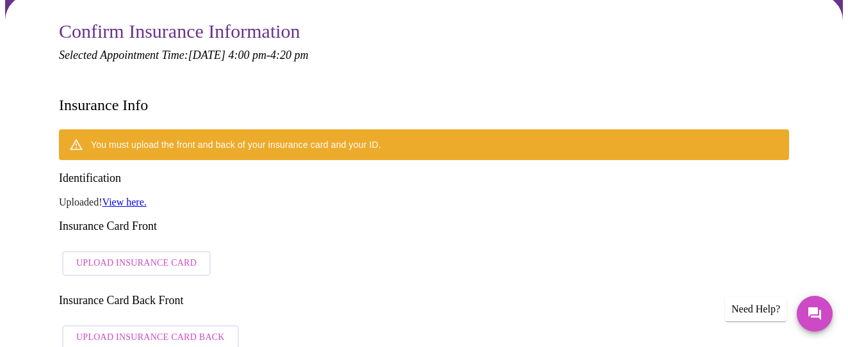
scroll to position [128, 0]
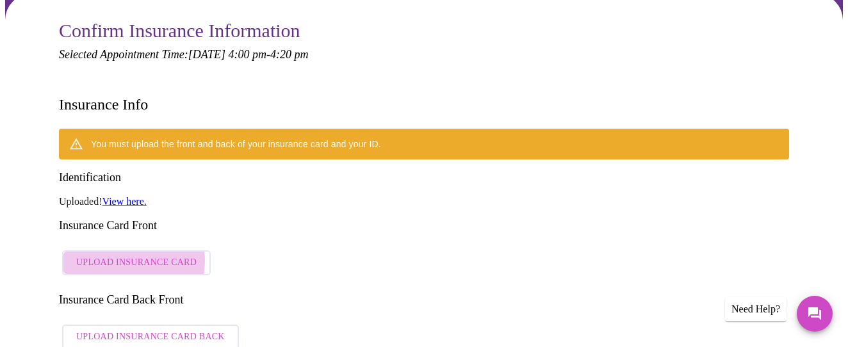
click at [117, 255] on span "Upload Insurance Card" at bounding box center [136, 263] width 120 height 16
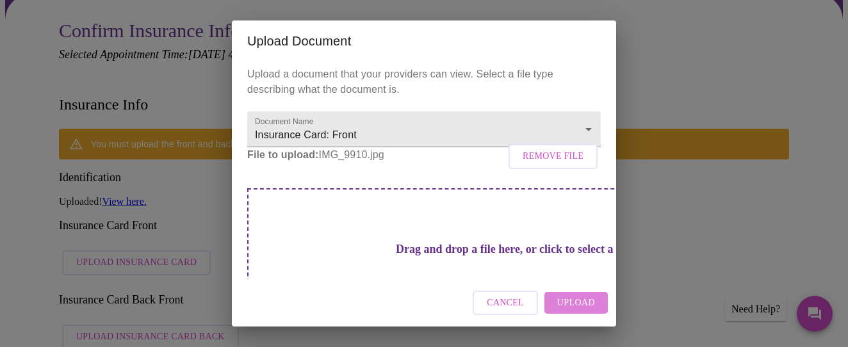
click at [572, 303] on span "Upload" at bounding box center [576, 303] width 38 height 16
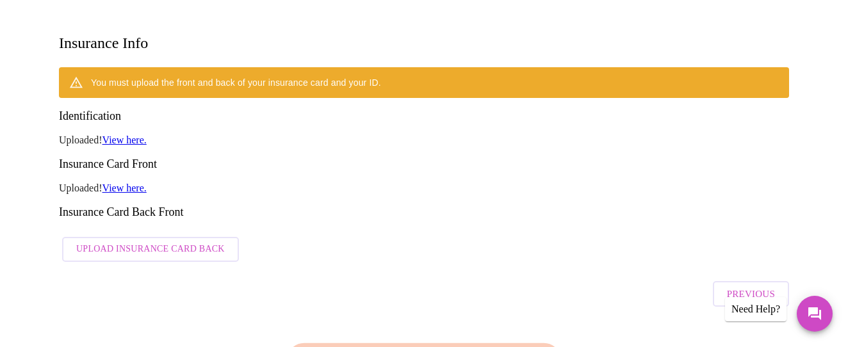
scroll to position [190, 0]
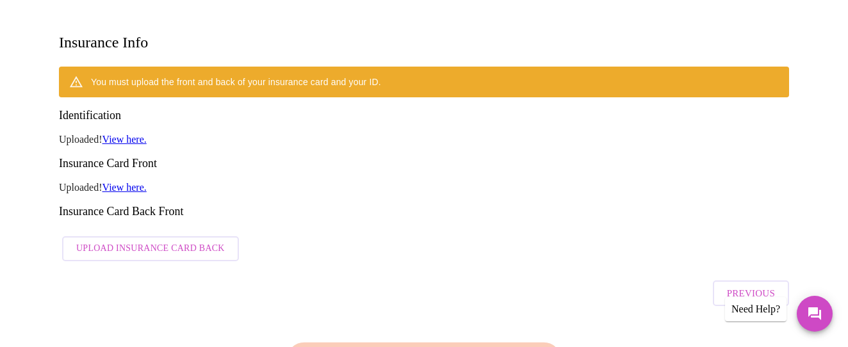
click at [130, 241] on span "Upload Insurance Card Back" at bounding box center [150, 249] width 149 height 16
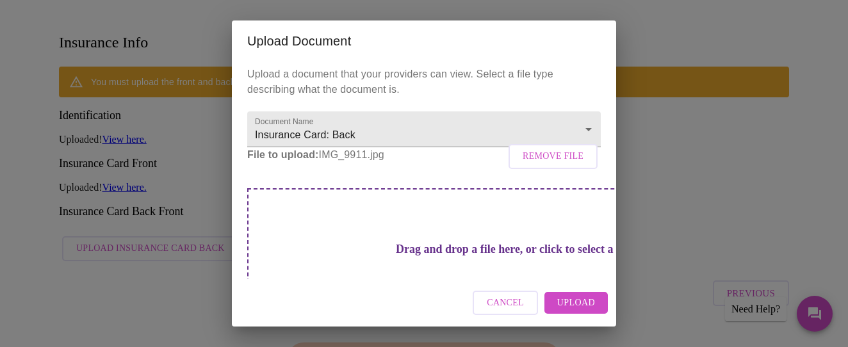
click at [577, 301] on span "Upload" at bounding box center [576, 303] width 38 height 16
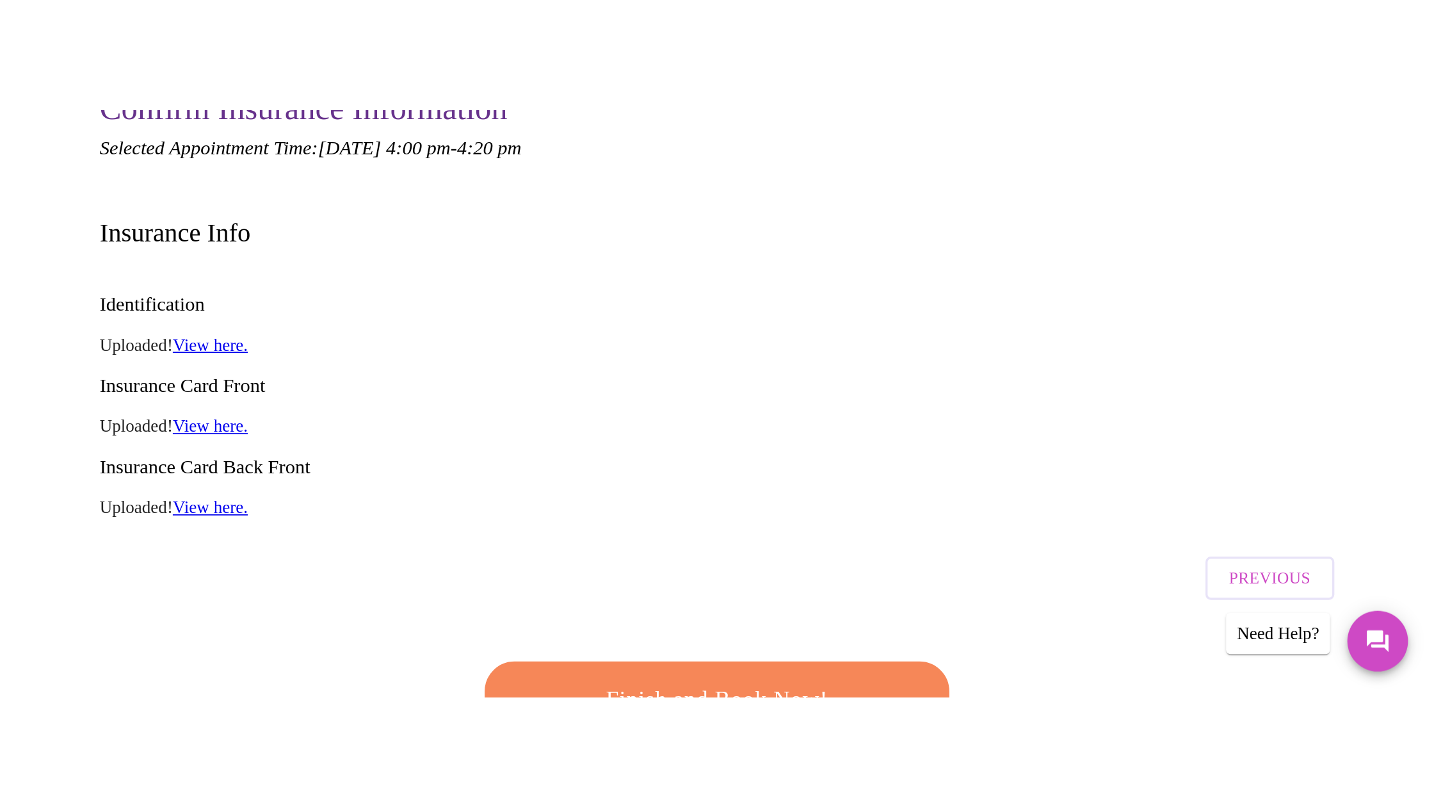
scroll to position [158, 0]
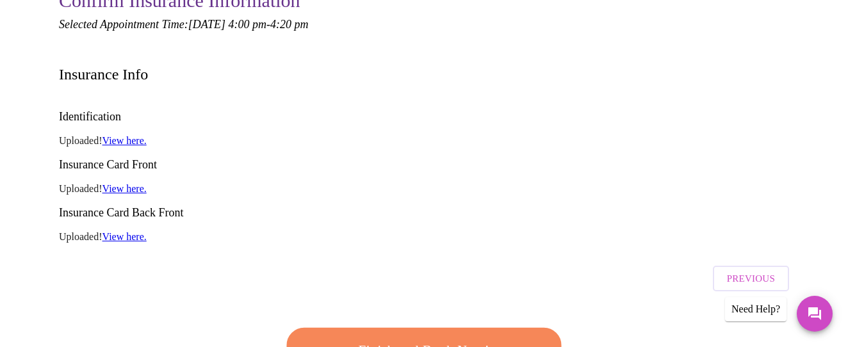
click at [425, 339] on span "Finish and Book Now!" at bounding box center [423, 351] width 237 height 24
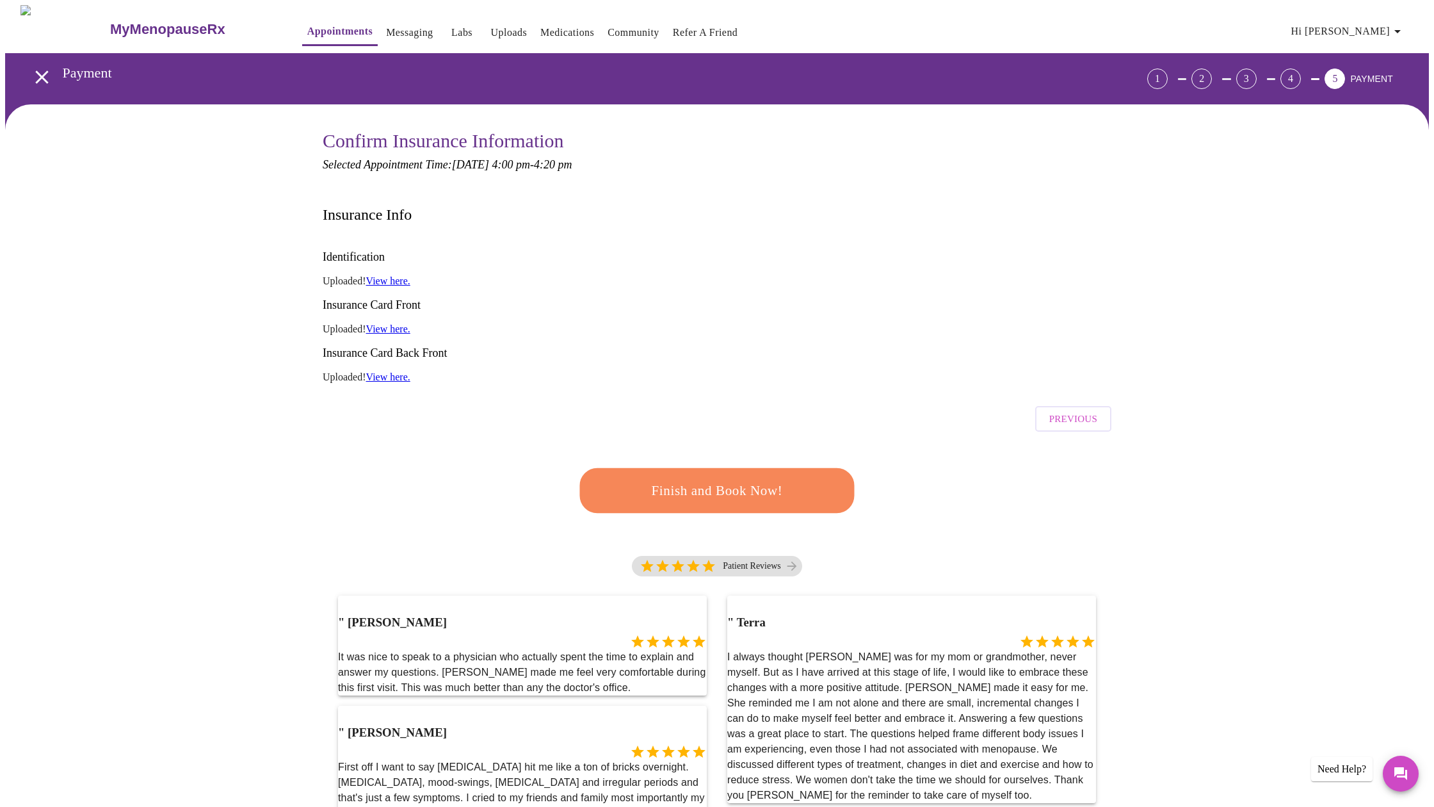
scroll to position [0, 0]
click at [706, 479] on span "Finish and Book Now!" at bounding box center [717, 491] width 237 height 24
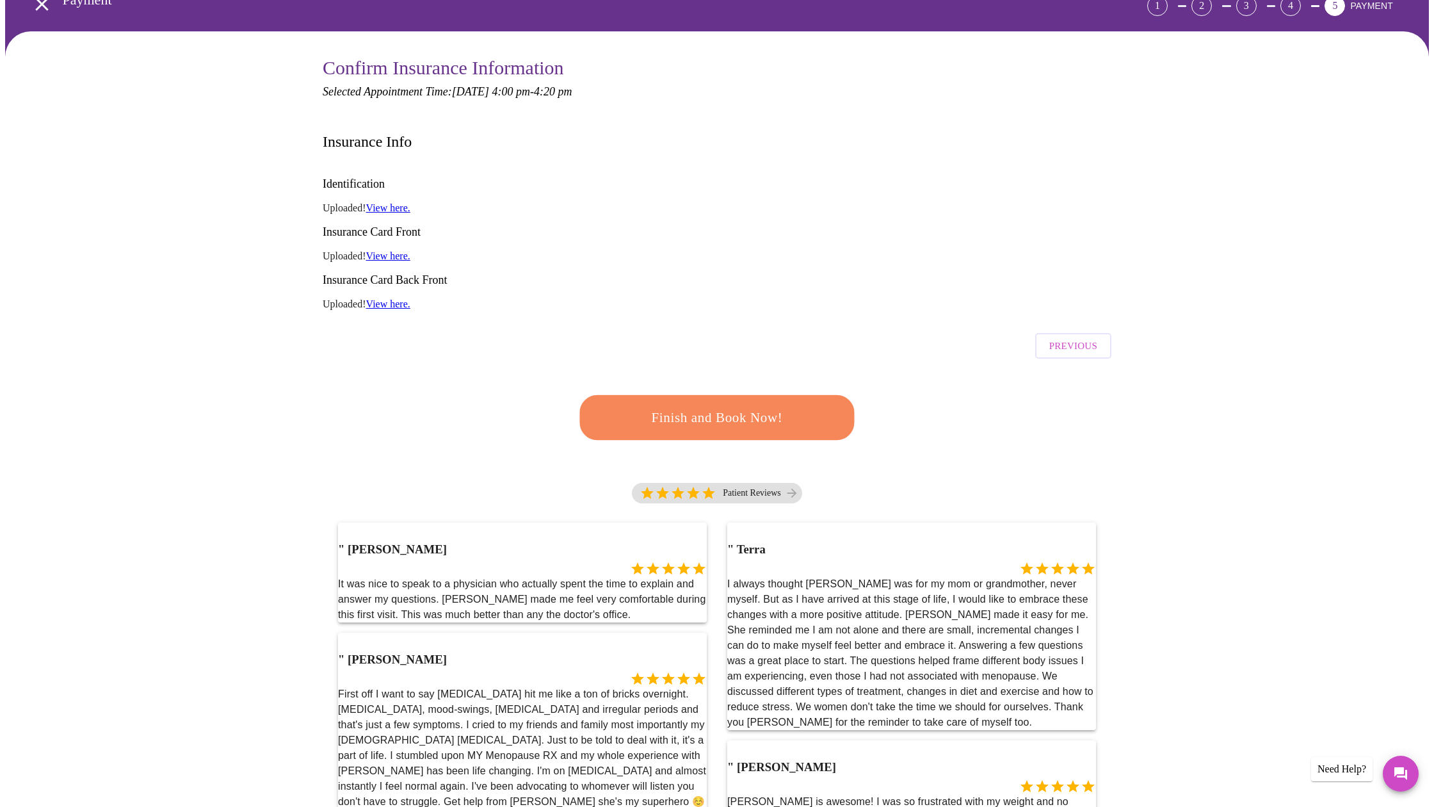
scroll to position [72, 0]
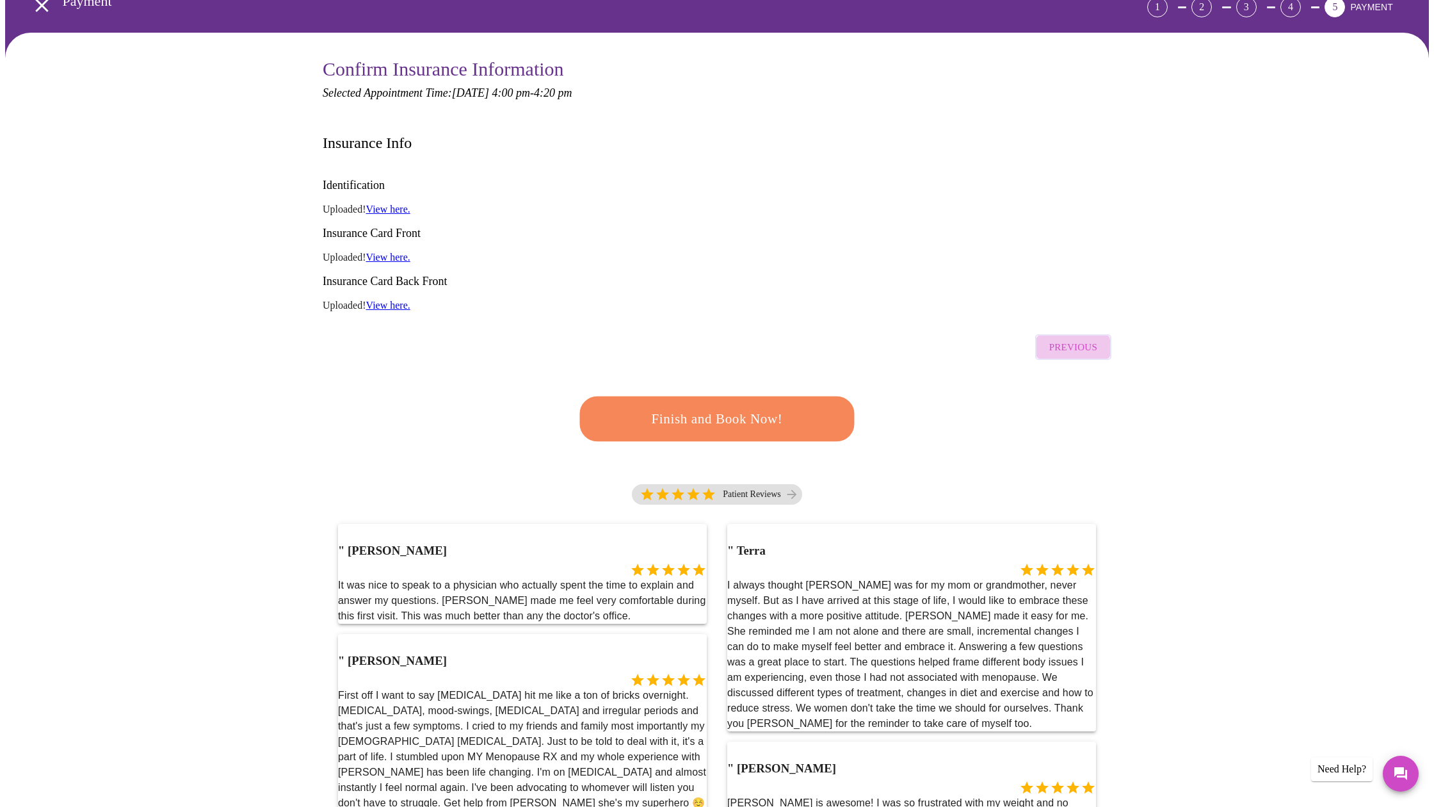
click at [1066, 339] on span "Previous" at bounding box center [1074, 347] width 48 height 17
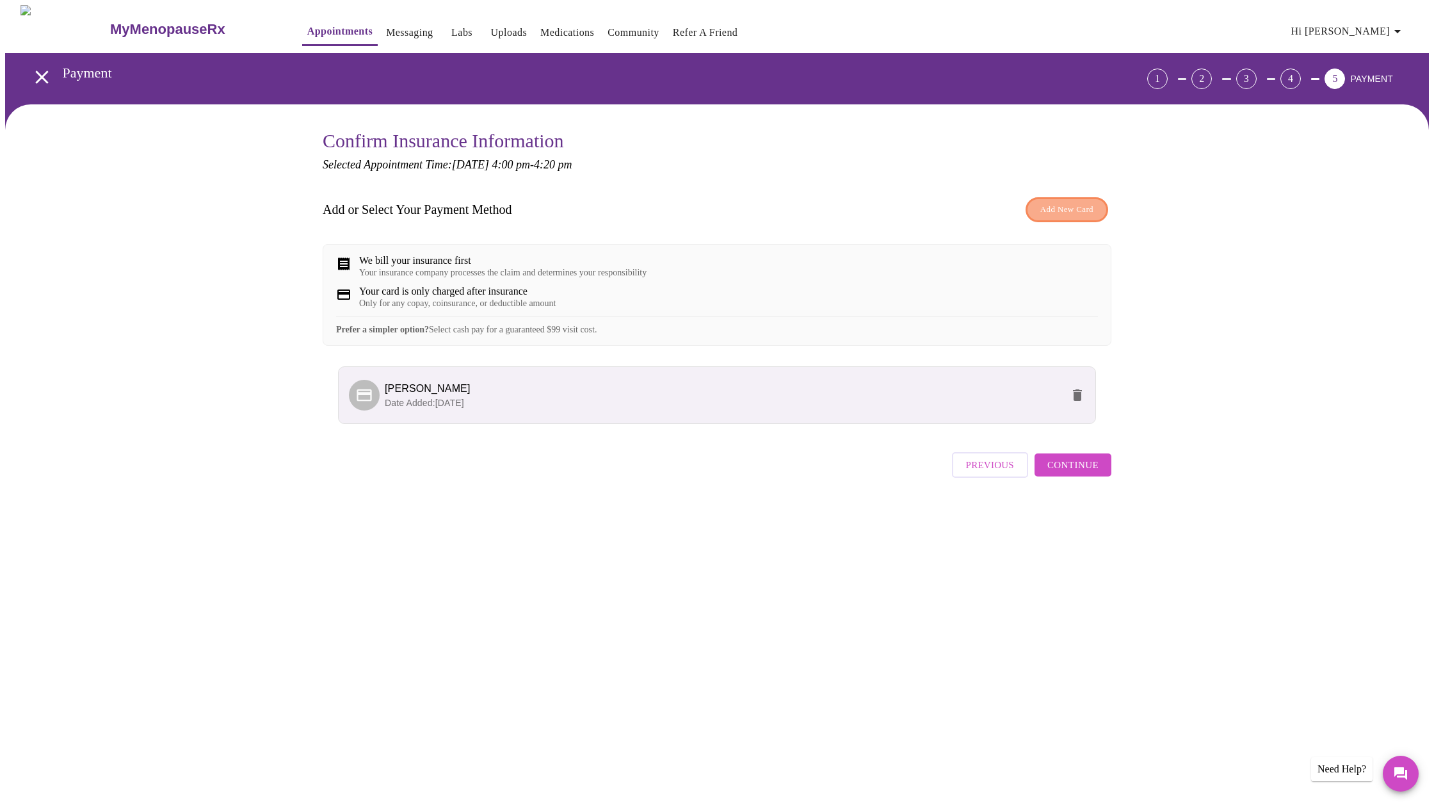
click at [1061, 209] on span "Add New Card" at bounding box center [1067, 209] width 53 height 15
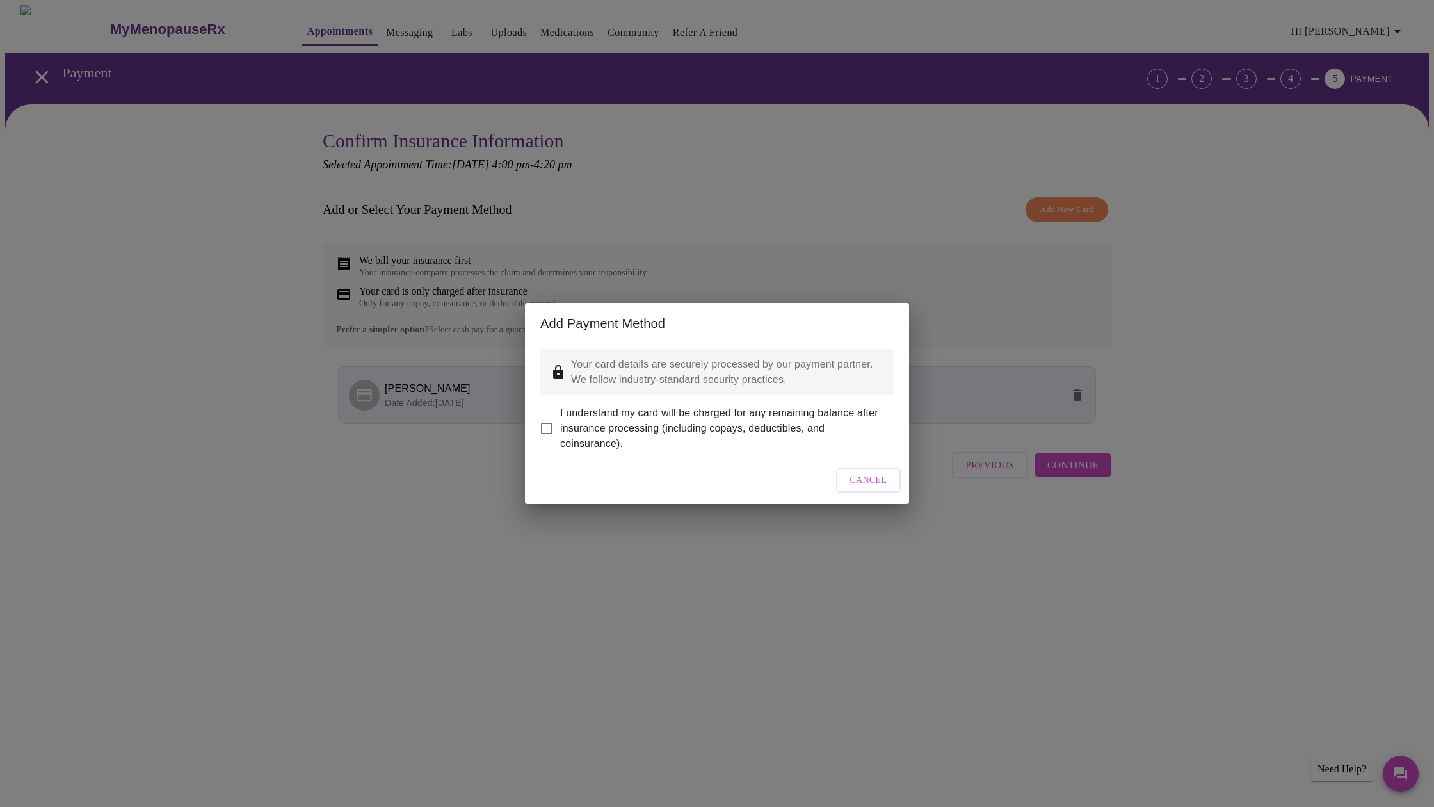
click at [548, 419] on input "I understand my card will be charged for any remaining balance after insurance …" at bounding box center [546, 428] width 27 height 27
checkbox input "true"
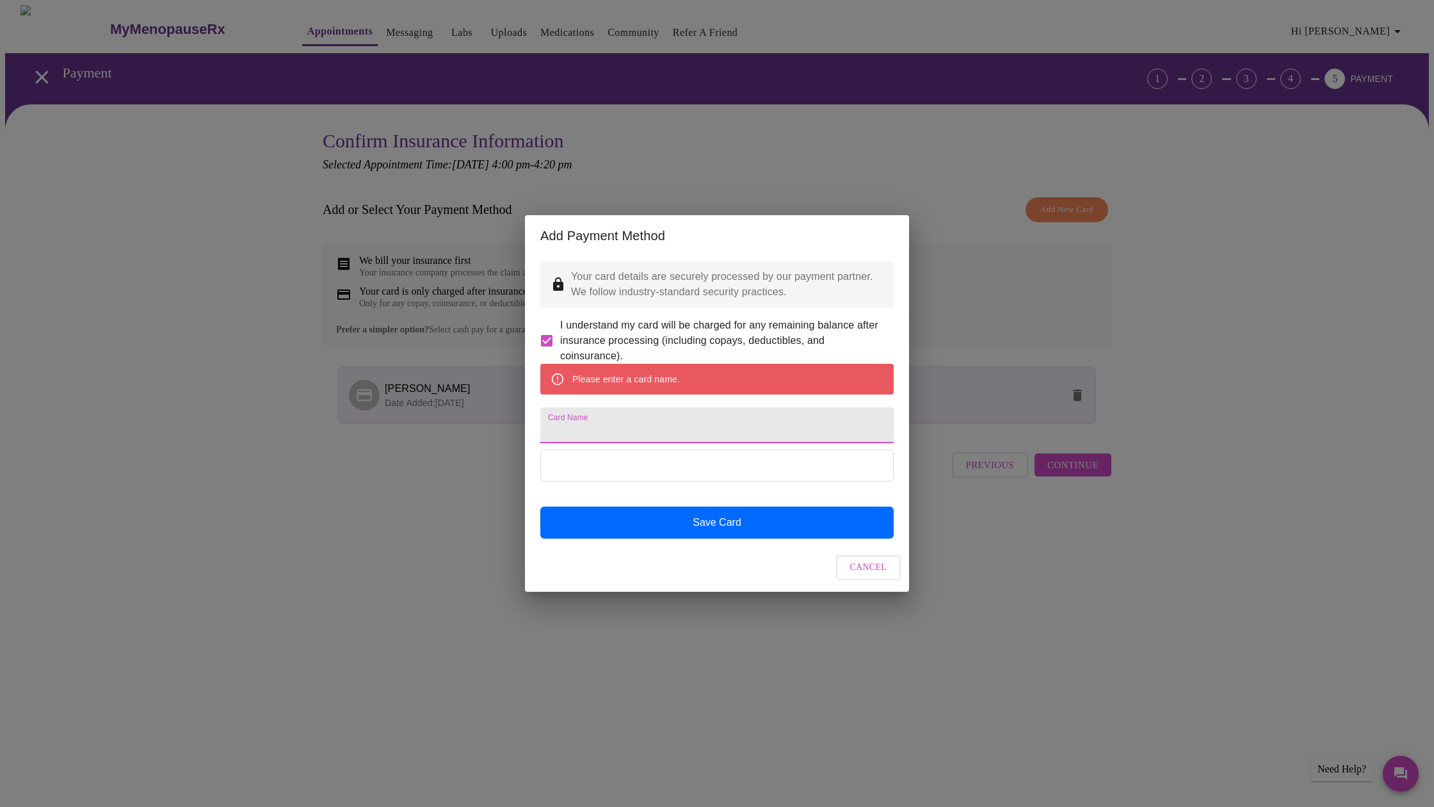
click at [573, 426] on input "Card Name" at bounding box center [717, 425] width 354 height 36
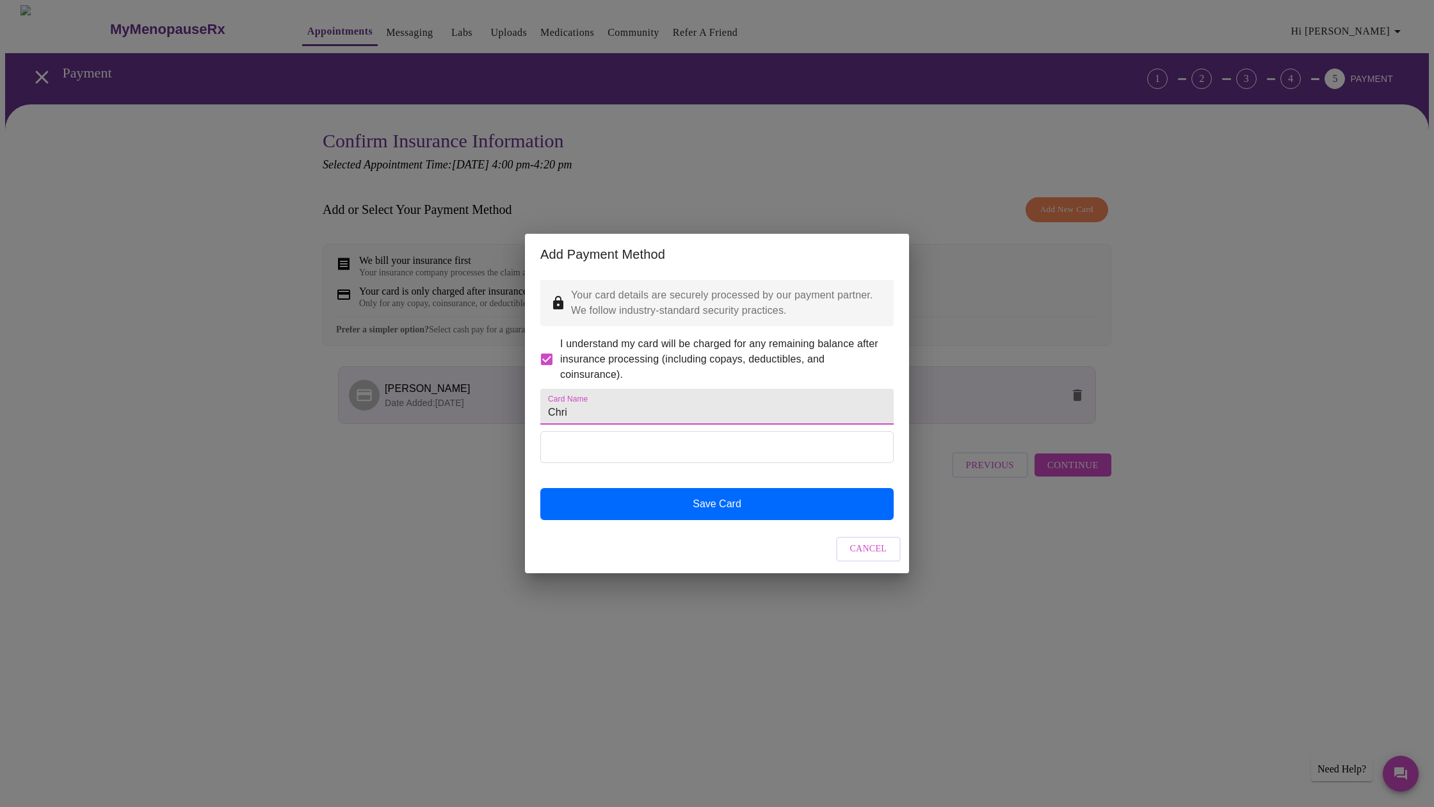
type input "[PERSON_NAME]"
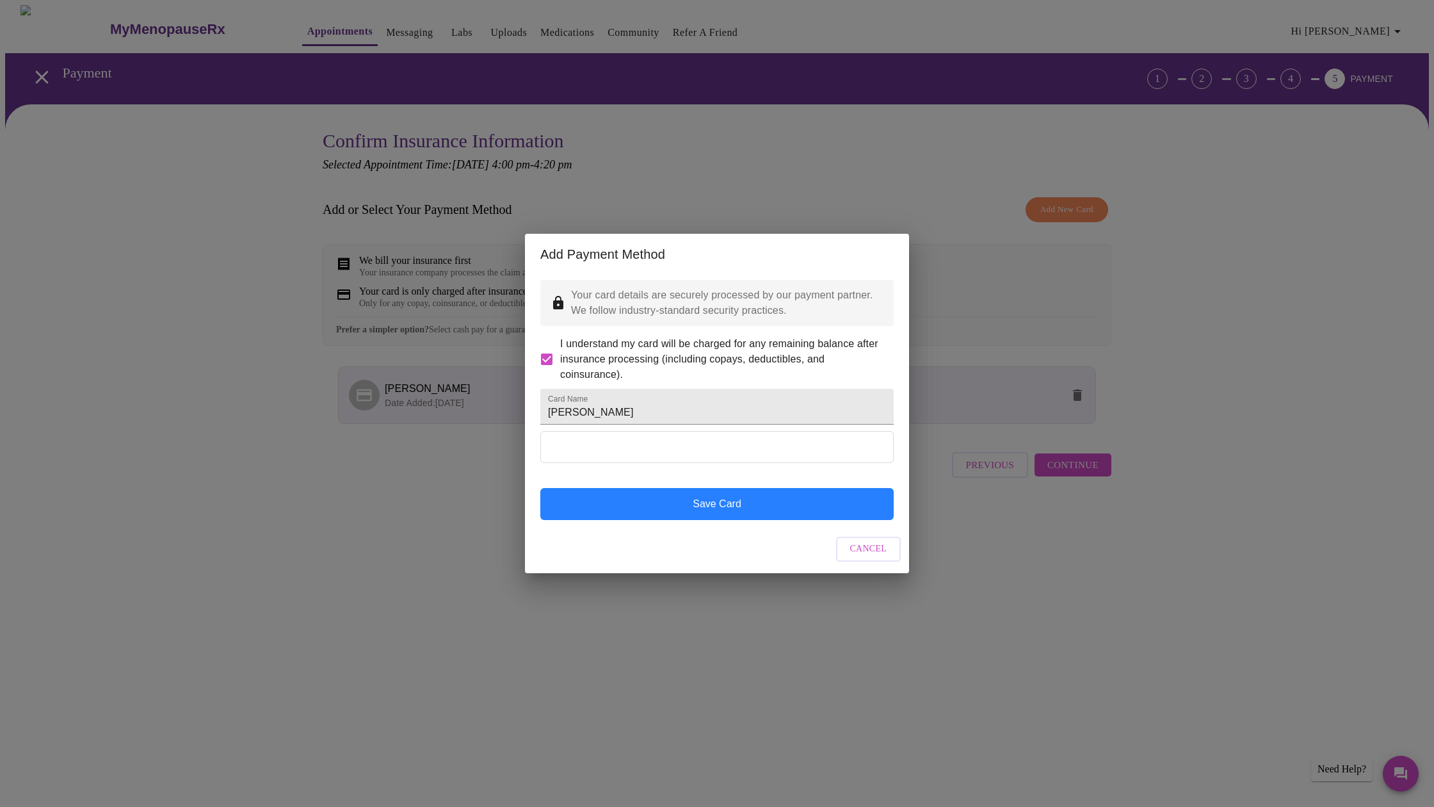
click at [713, 520] on button "Save Card" at bounding box center [717, 504] width 354 height 32
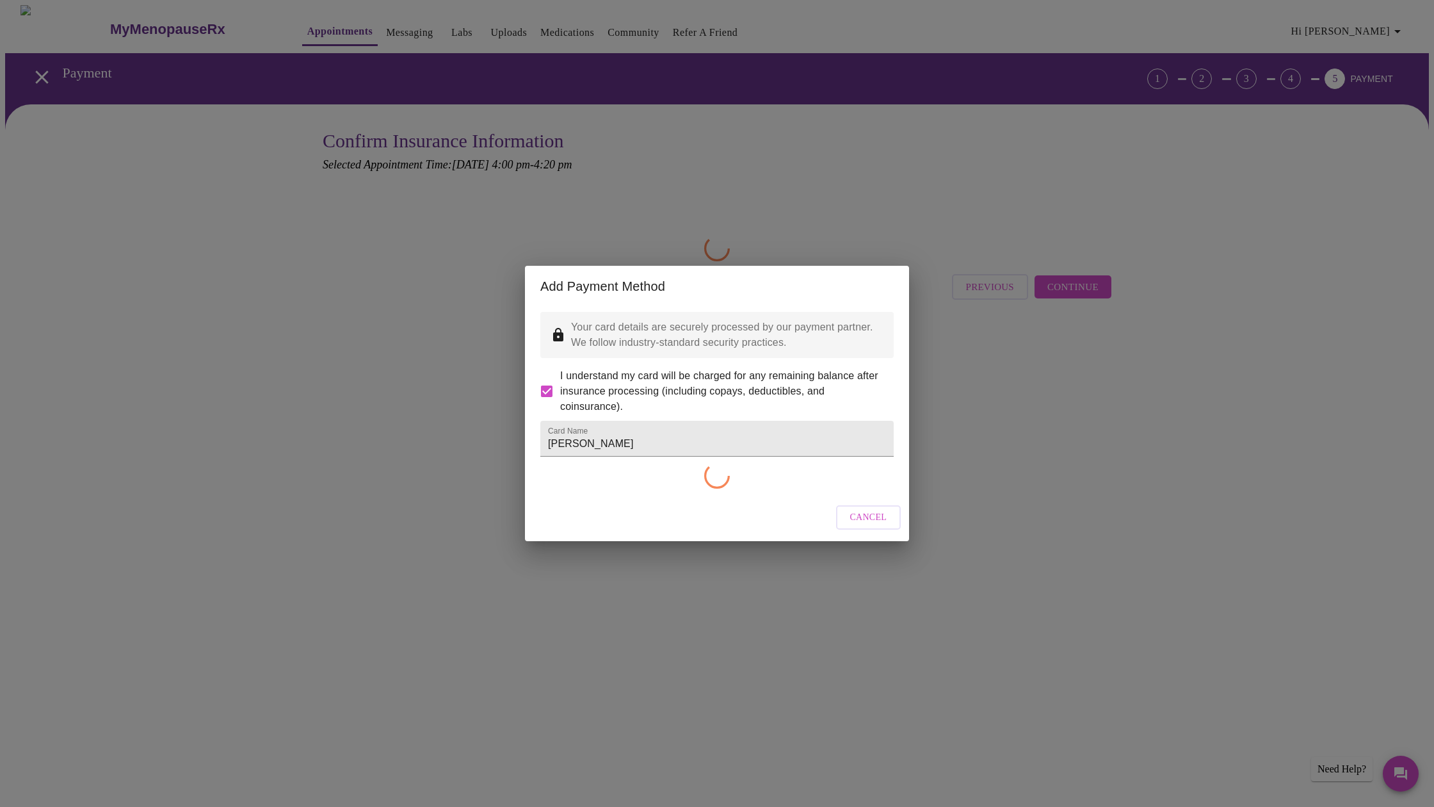
checkbox input "false"
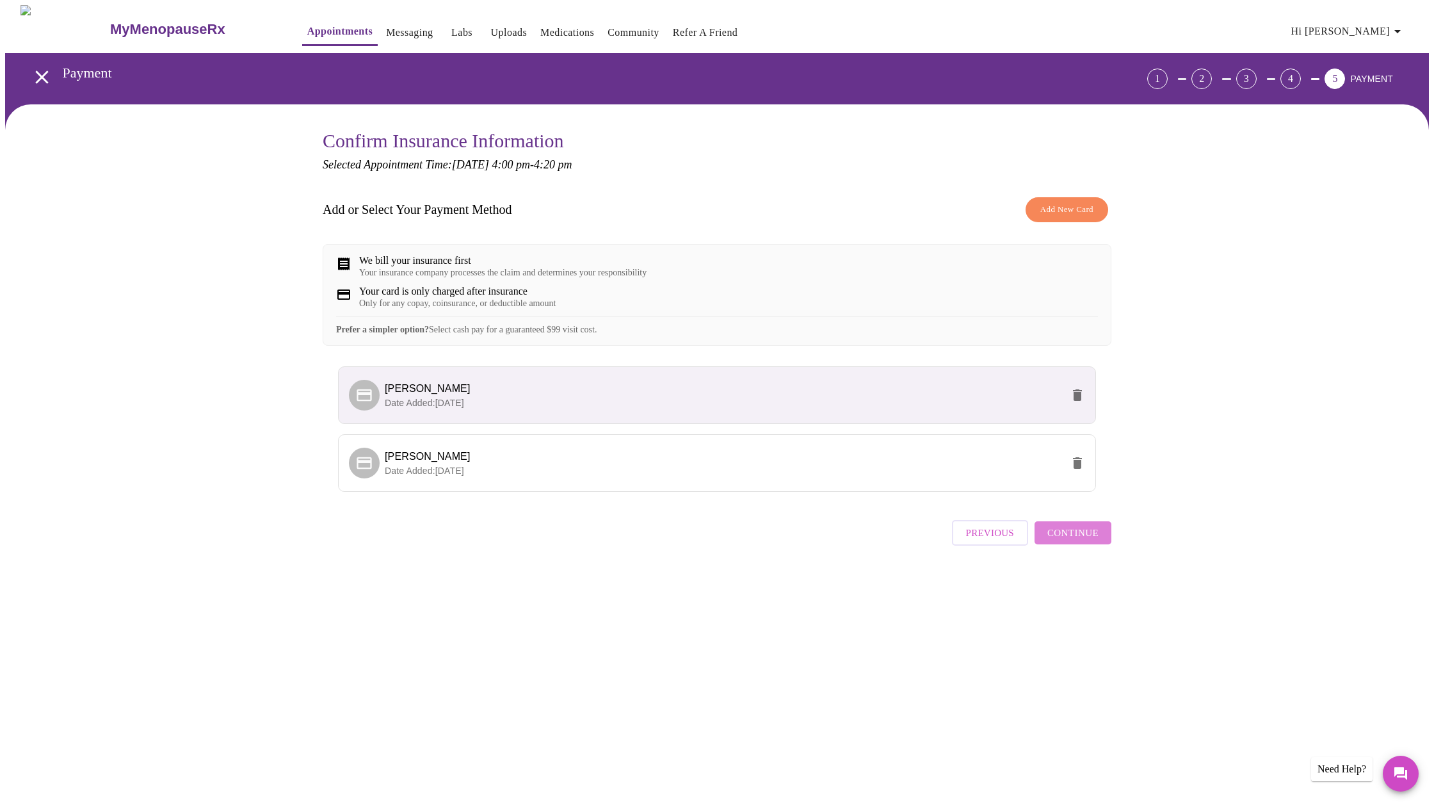
click at [1086, 541] on span "Continue" at bounding box center [1073, 532] width 51 height 17
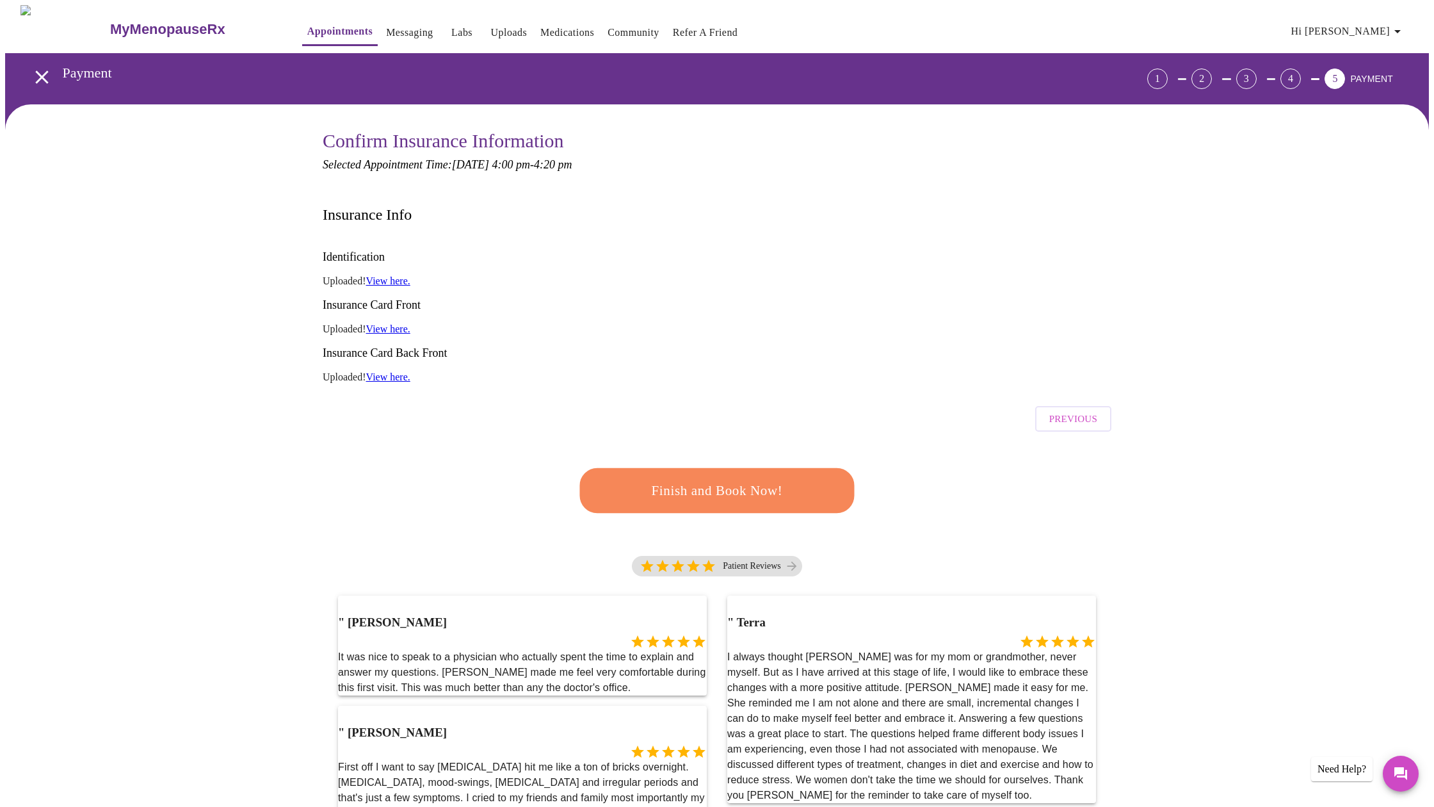
click at [718, 479] on span "Finish and Book Now!" at bounding box center [717, 491] width 237 height 24
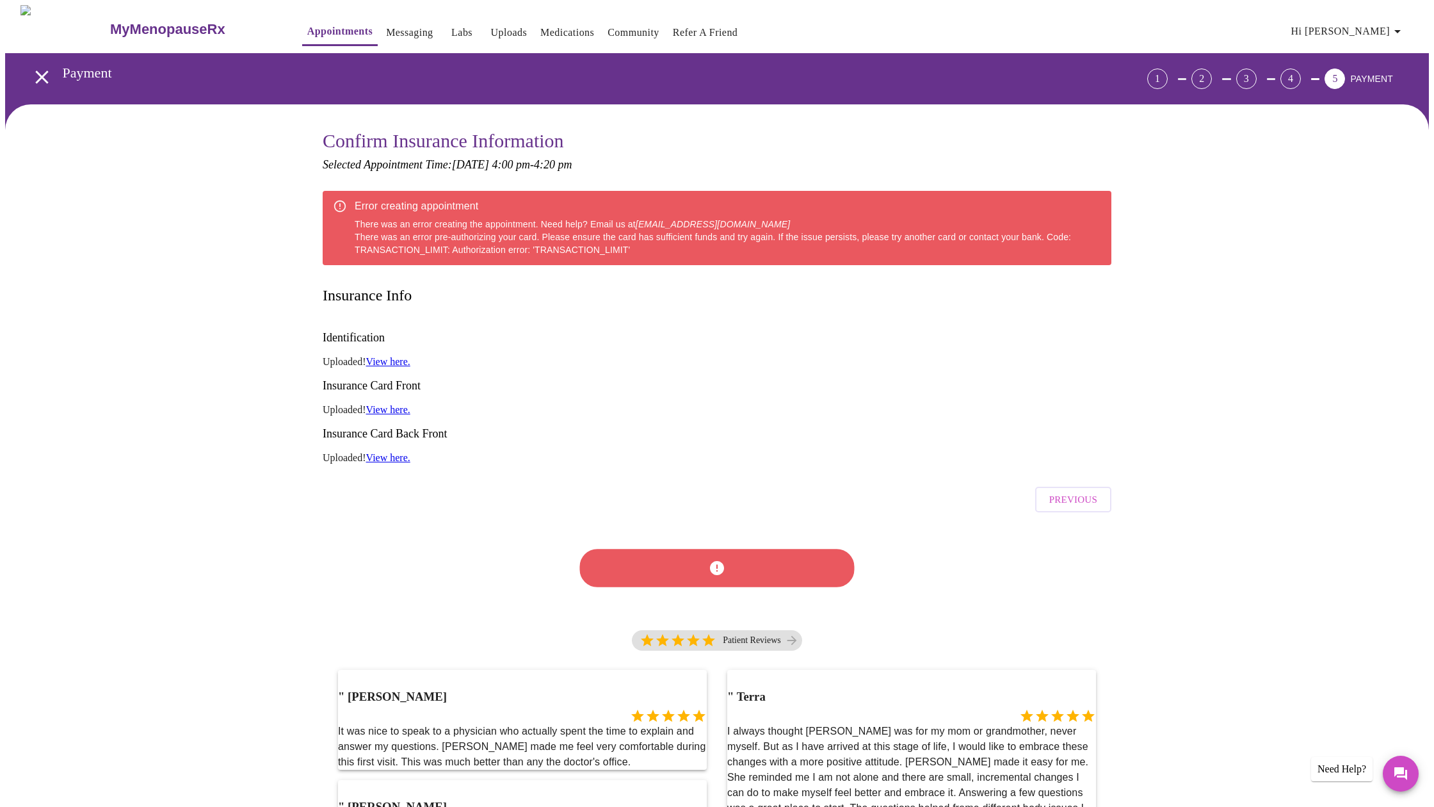
click at [729, 530] on div at bounding box center [717, 567] width 289 height 75
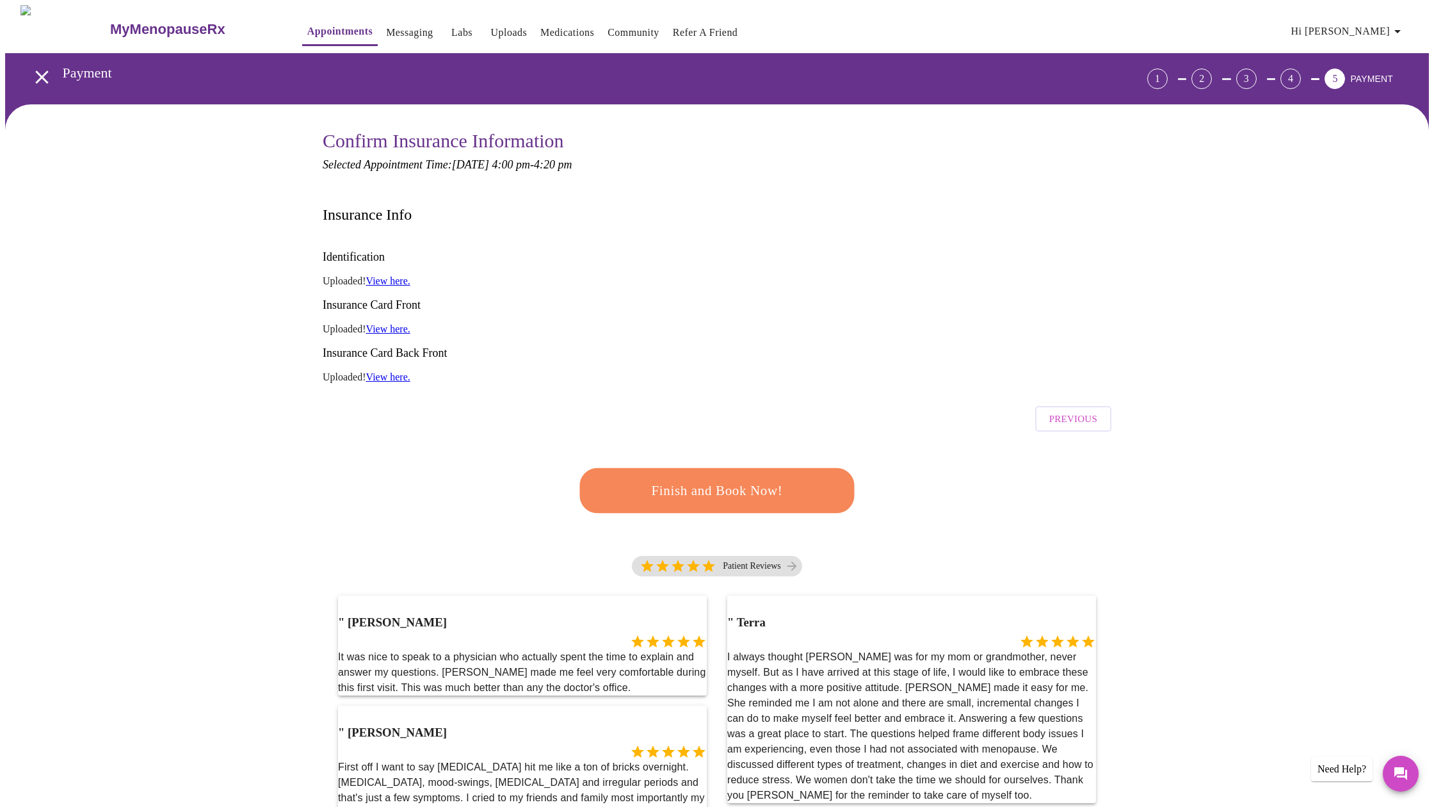
click at [1068, 410] on span "Previous" at bounding box center [1074, 418] width 48 height 17
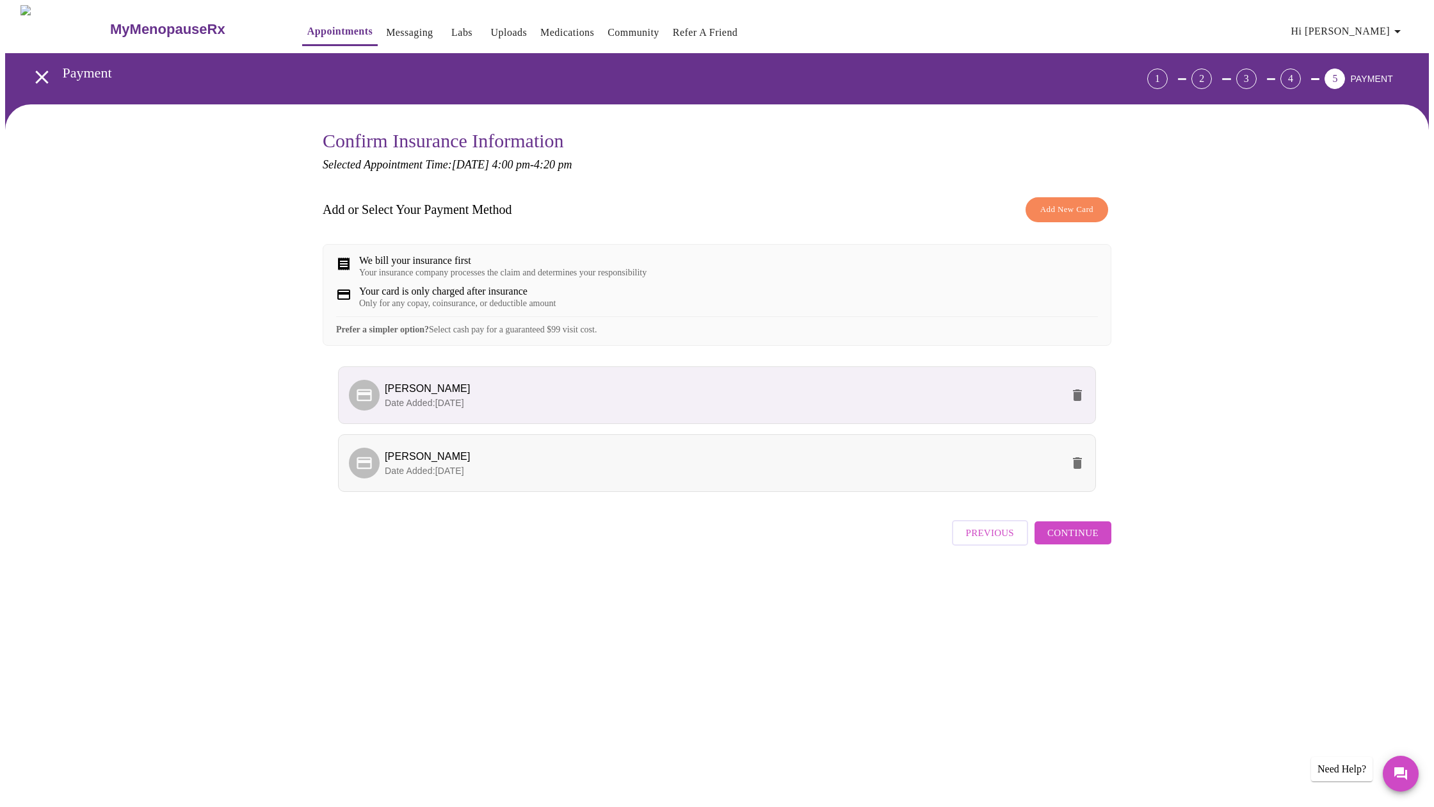
click at [464, 476] on span "Date Added: [DATE]" at bounding box center [424, 471] width 79 height 10
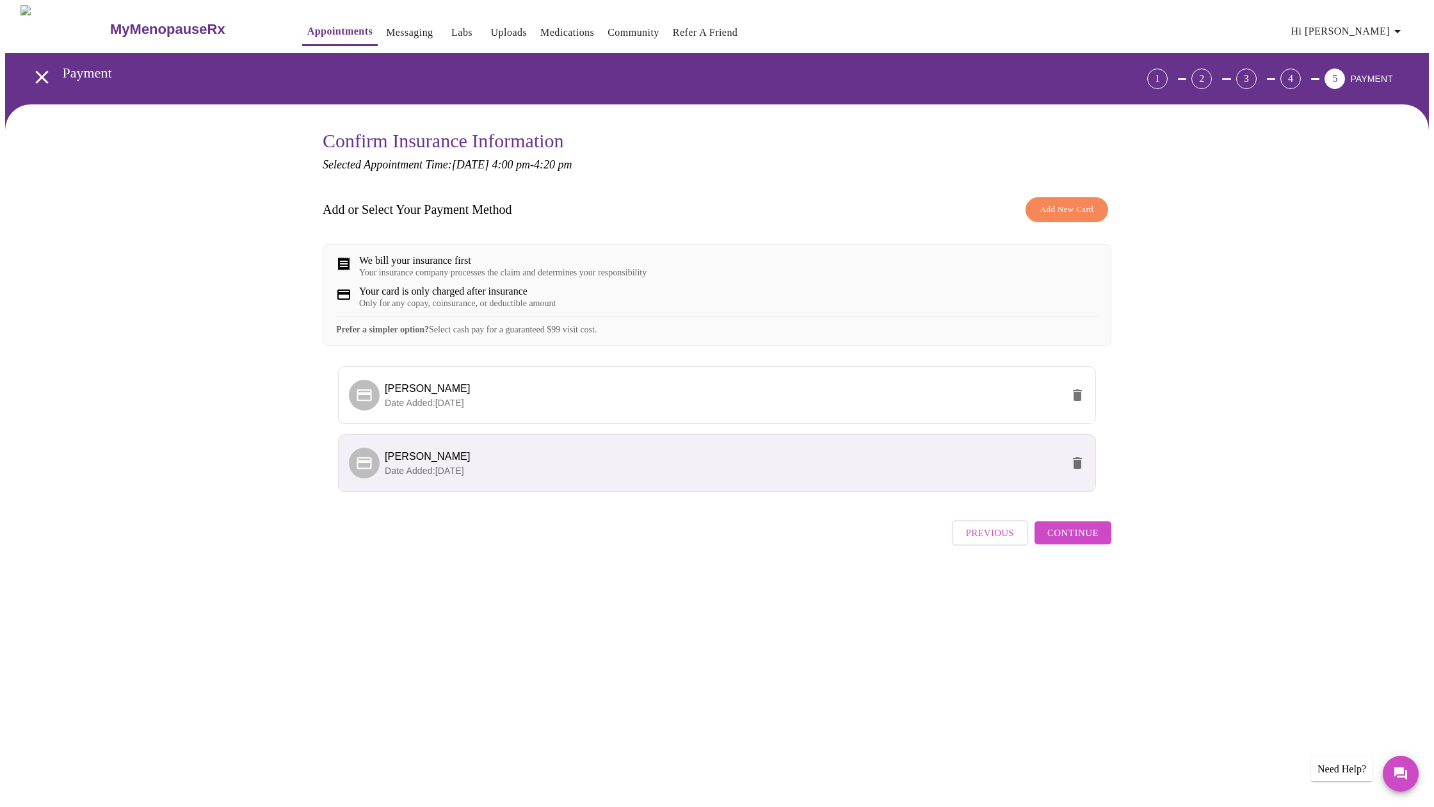
scroll to position [0, 1]
click at [409, 464] on span "[PERSON_NAME]" at bounding box center [724, 456] width 678 height 15
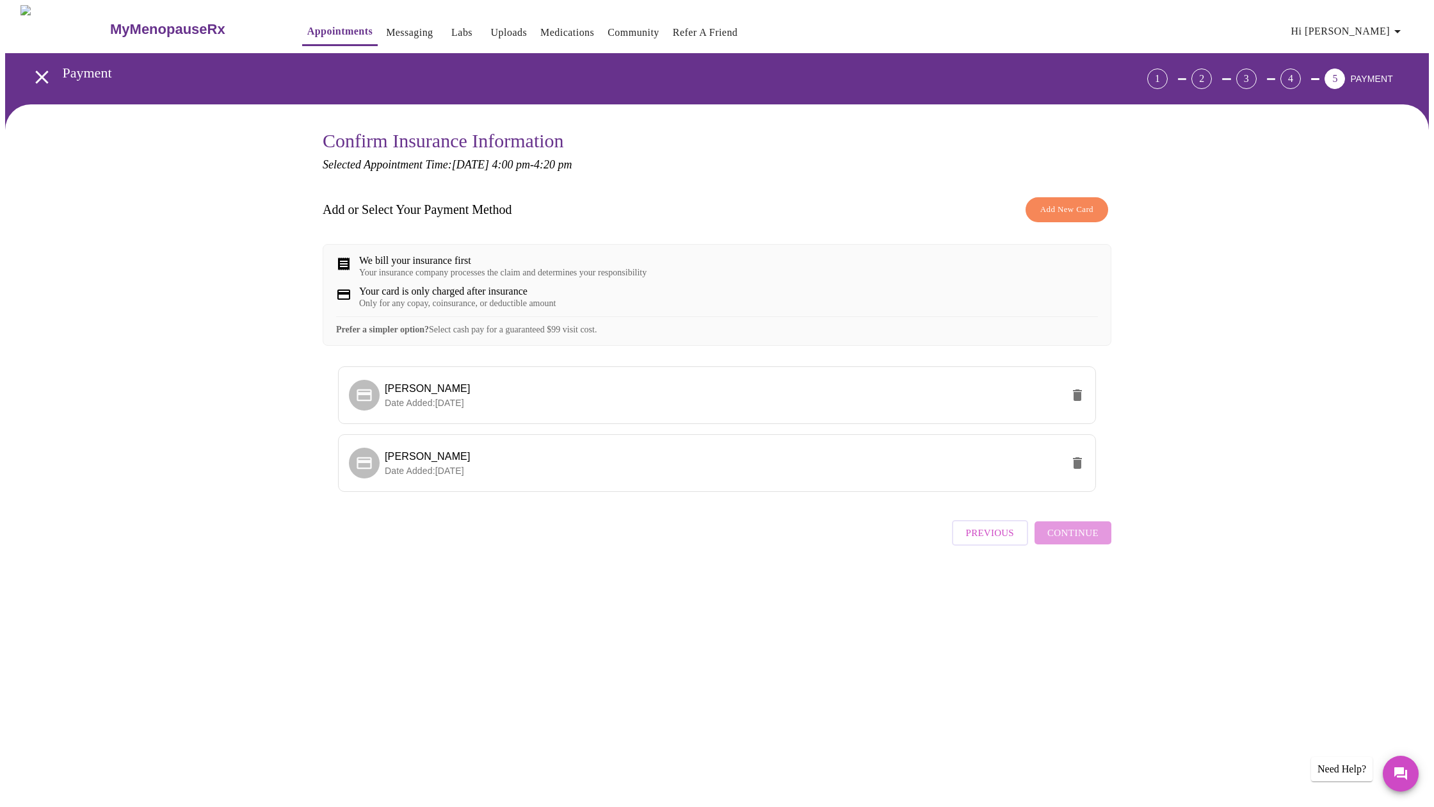
click at [1066, 547] on div "Previous Continue" at bounding box center [1031, 529] width 159 height 45
click at [1065, 548] on div "Previous Continue" at bounding box center [1031, 529] width 159 height 45
click at [370, 469] on icon at bounding box center [364, 463] width 15 height 12
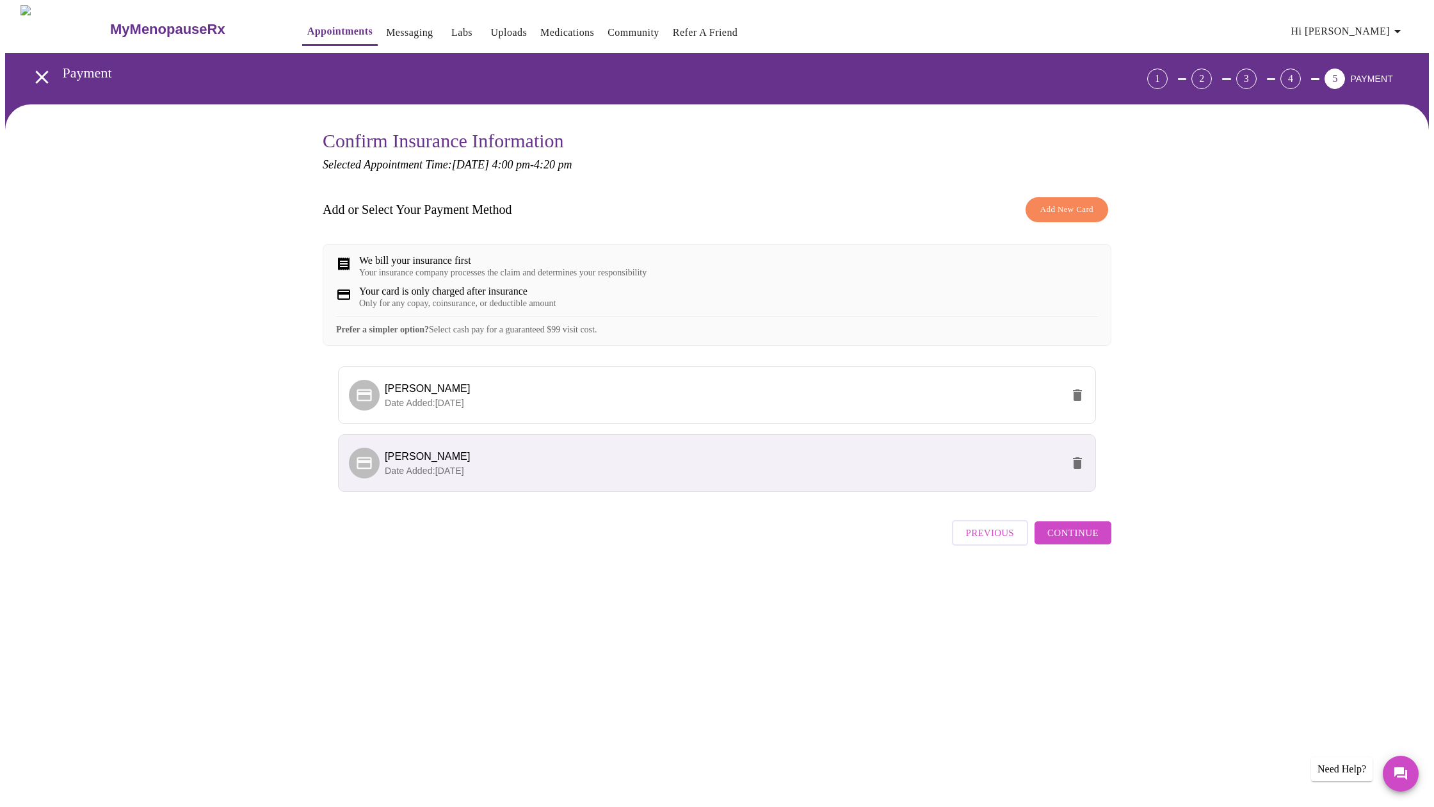
click at [1076, 541] on span "Continue" at bounding box center [1073, 532] width 51 height 17
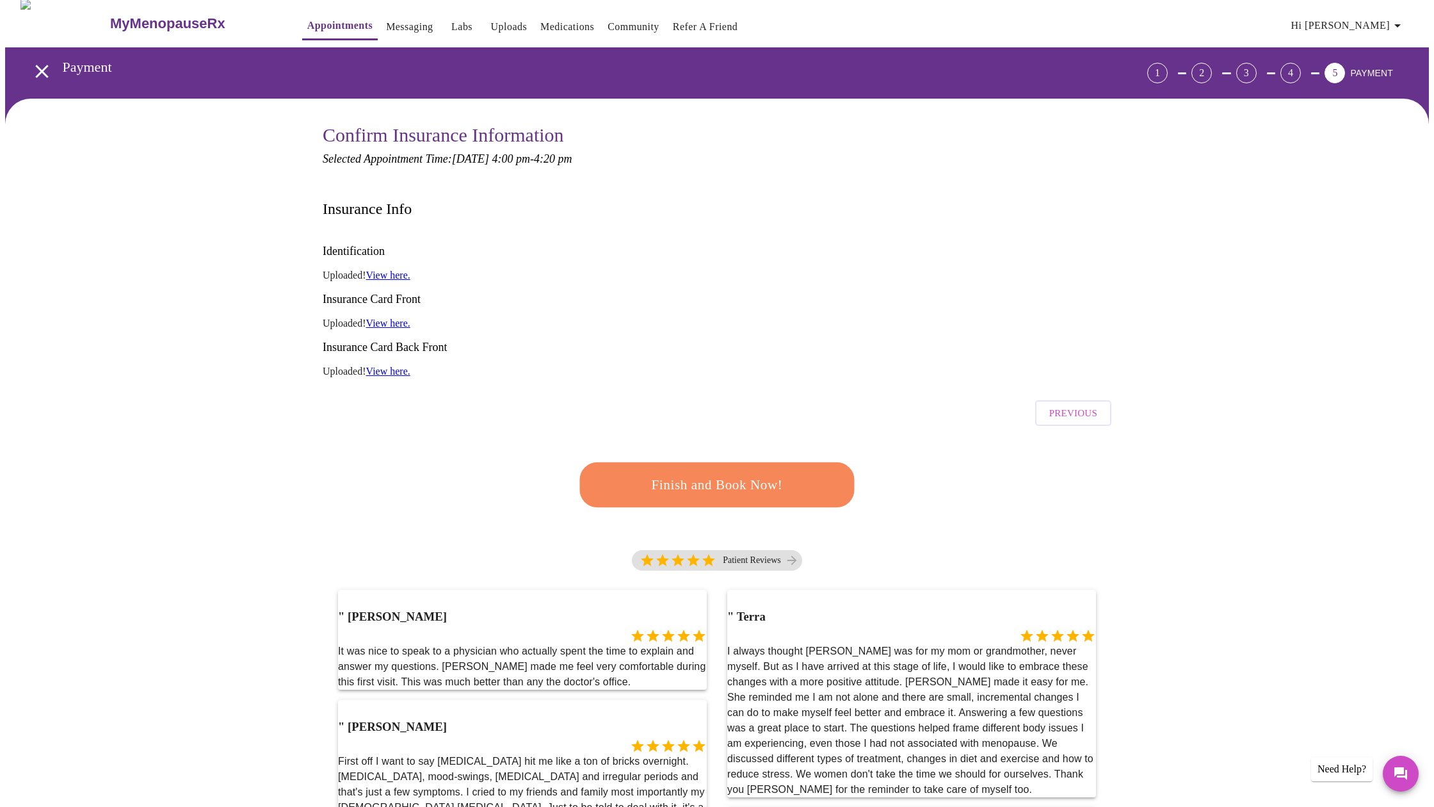
scroll to position [1, 0]
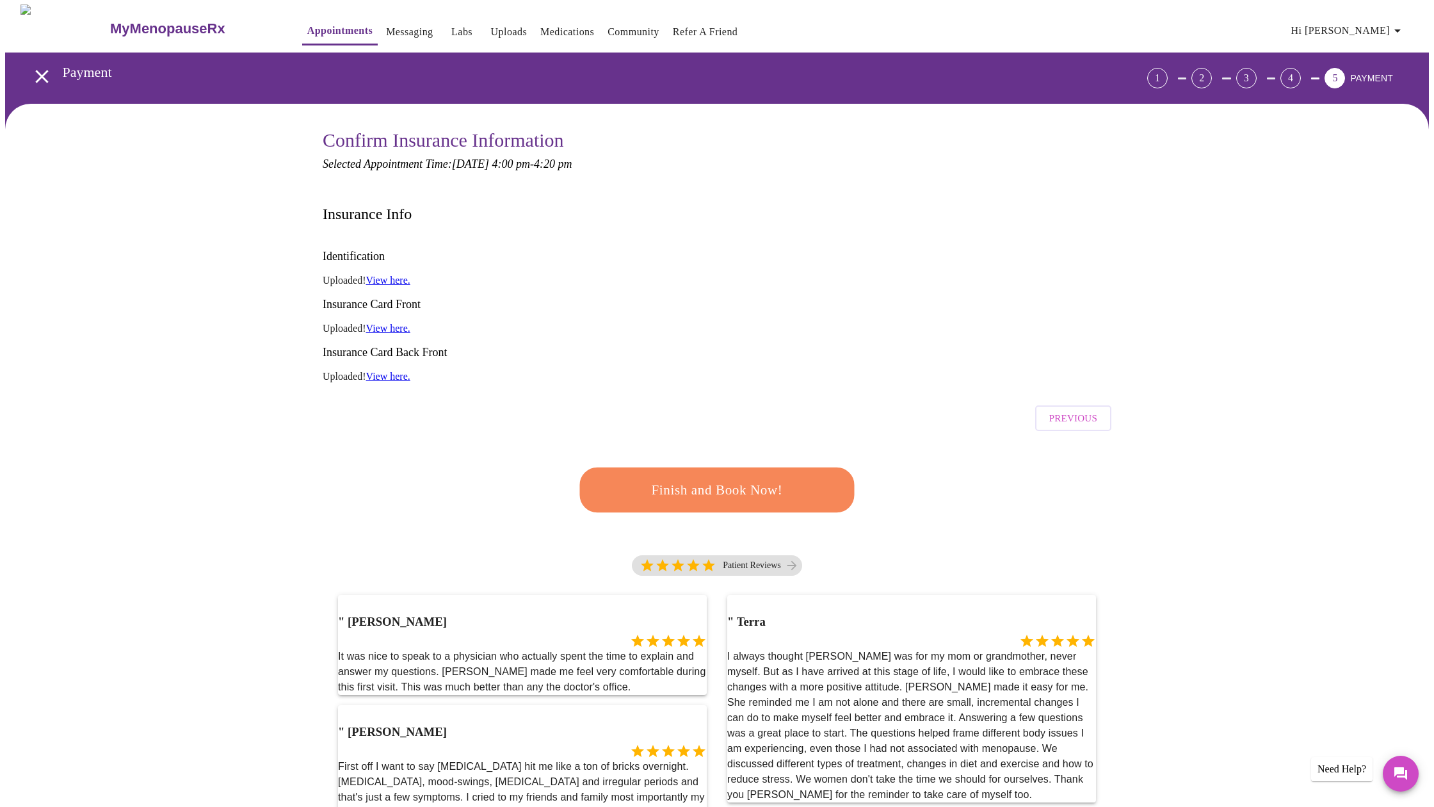
click at [712, 478] on span "Finish and Book Now!" at bounding box center [717, 490] width 237 height 24
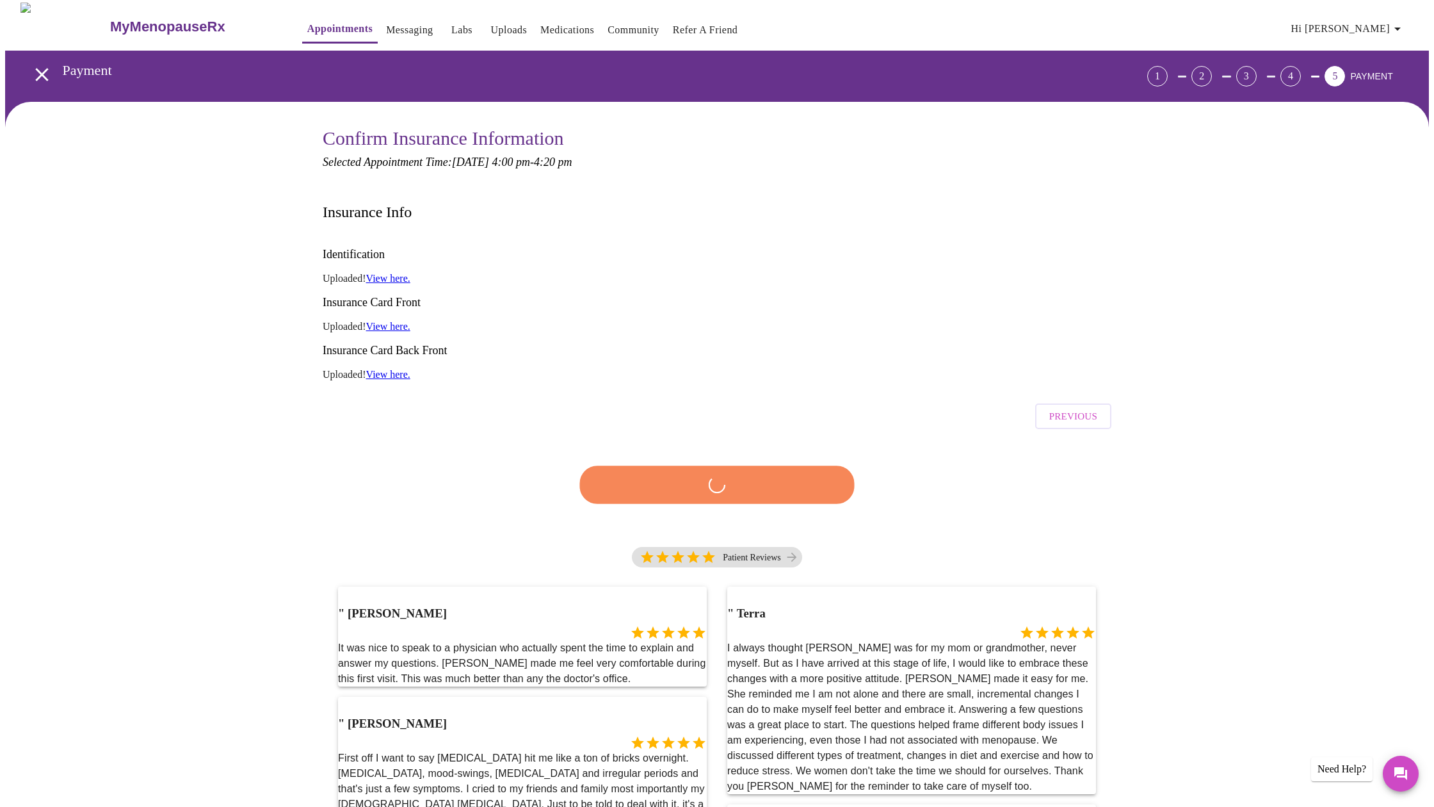
scroll to position [0, 0]
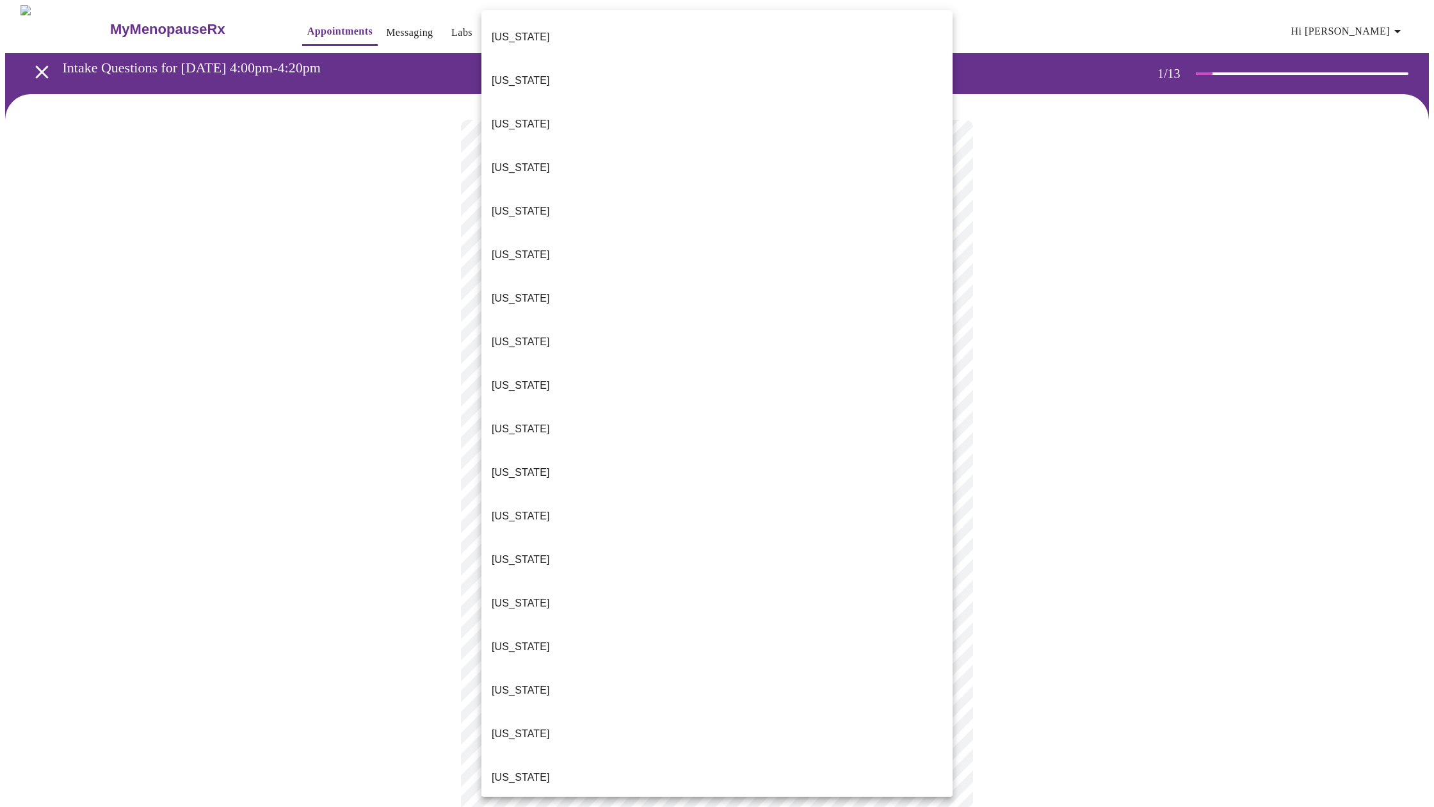
click at [522, 277] on body "MyMenopauseRx Appointments Messaging Labs Uploads Medications Community Refer a…" at bounding box center [717, 592] width 1424 height 1175
click at [514, 378] on p "[US_STATE]" at bounding box center [521, 385] width 58 height 15
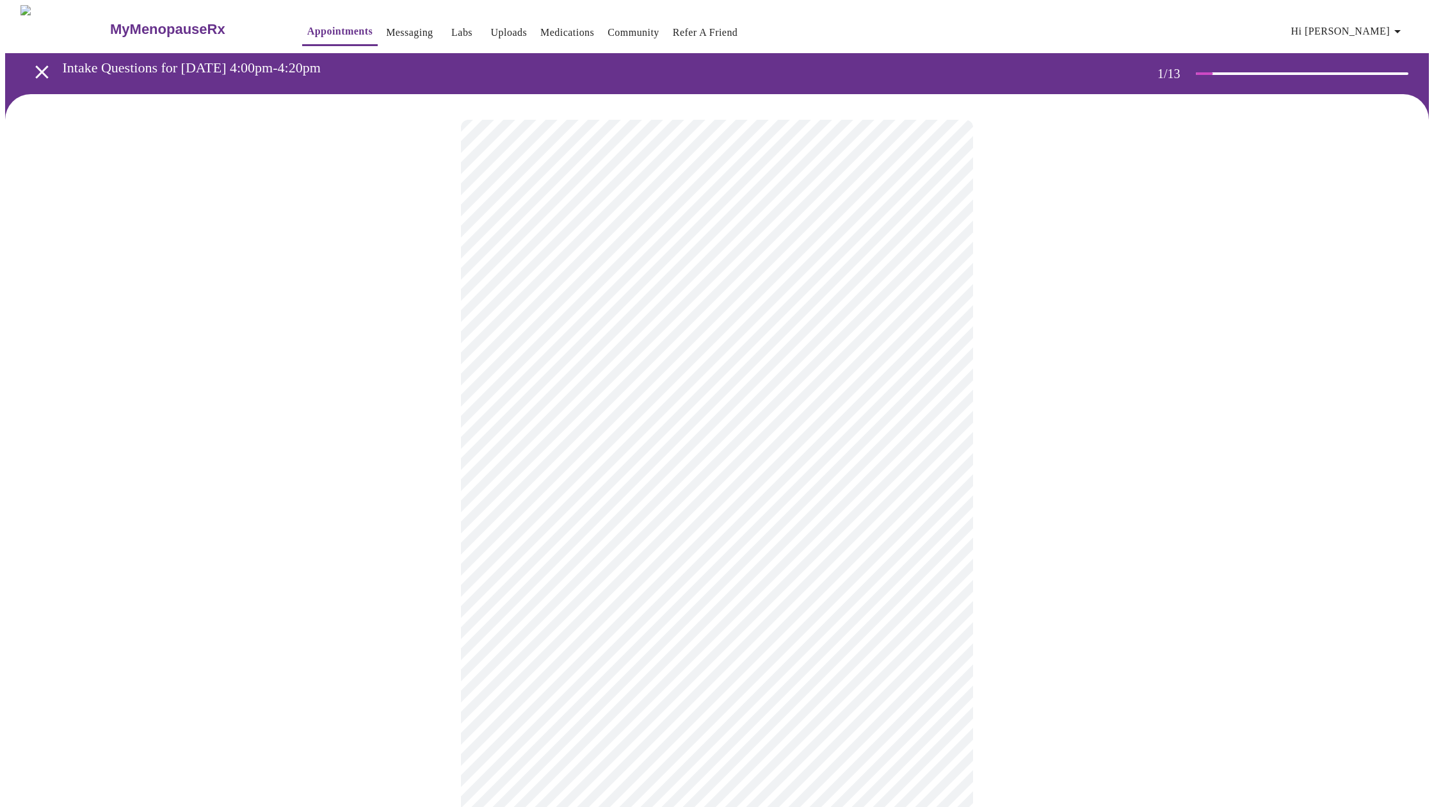
click at [522, 371] on body "MyMenopauseRx Appointments Messaging Labs Uploads Medications Community Refer a…" at bounding box center [717, 589] width 1424 height 1168
click at [498, 406] on span "New" at bounding box center [502, 406] width 20 height 15
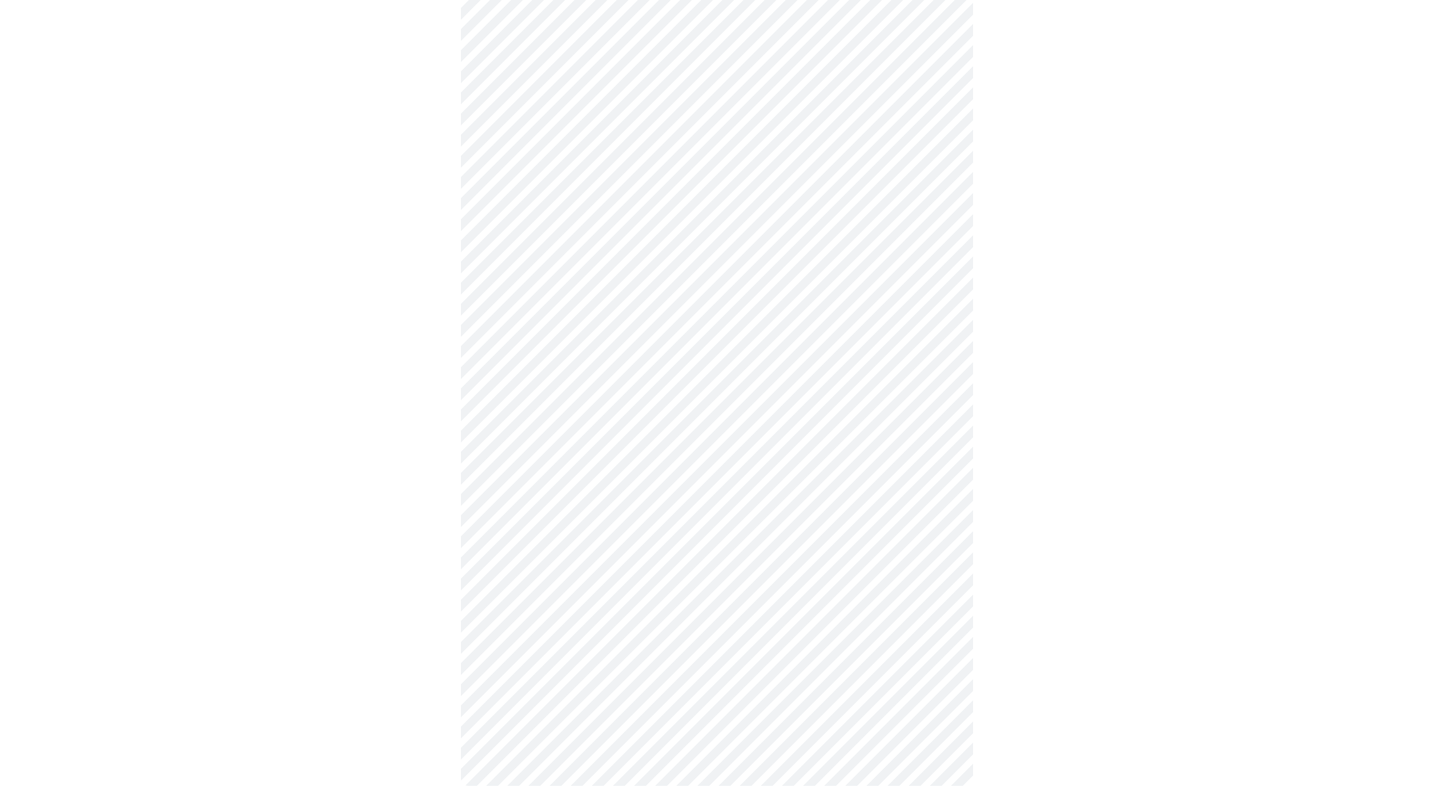
scroll to position [344, 0]
click at [940, 631] on body "MyMenopauseRx Appointments Messaging Labs Uploads Medications Community Refer a…" at bounding box center [717, 236] width 1424 height 1151
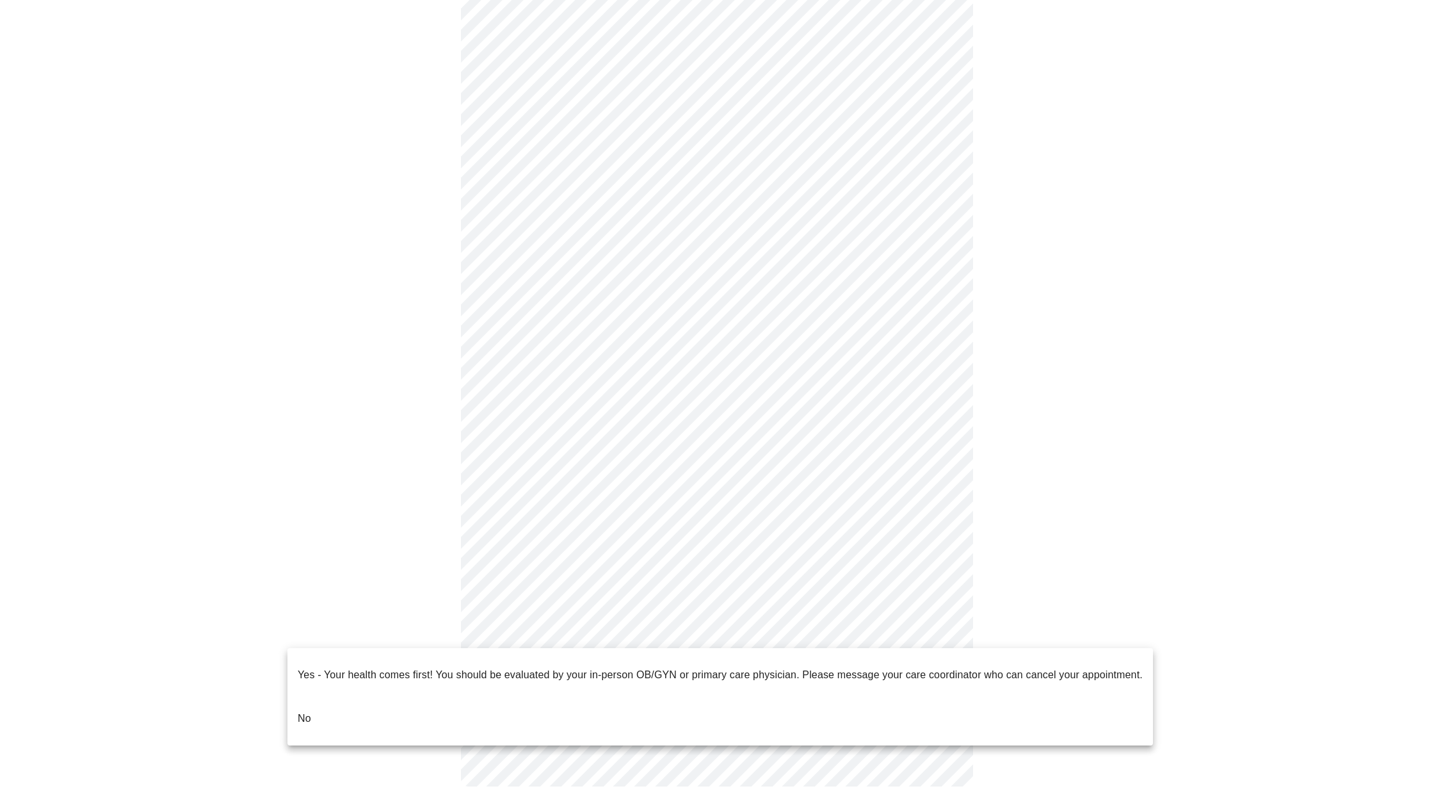
click at [396, 699] on li "No" at bounding box center [721, 719] width 866 height 44
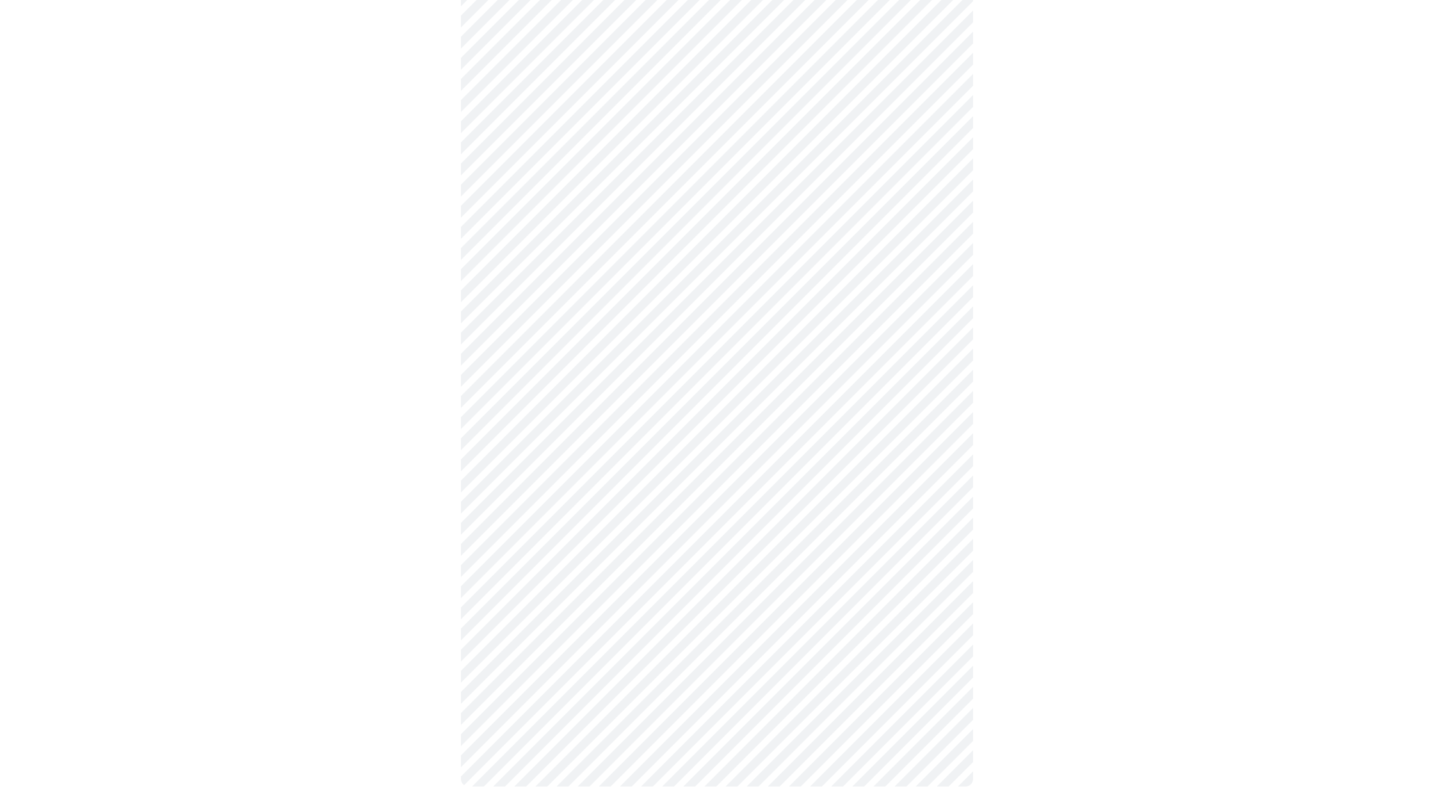
scroll to position [0, 0]
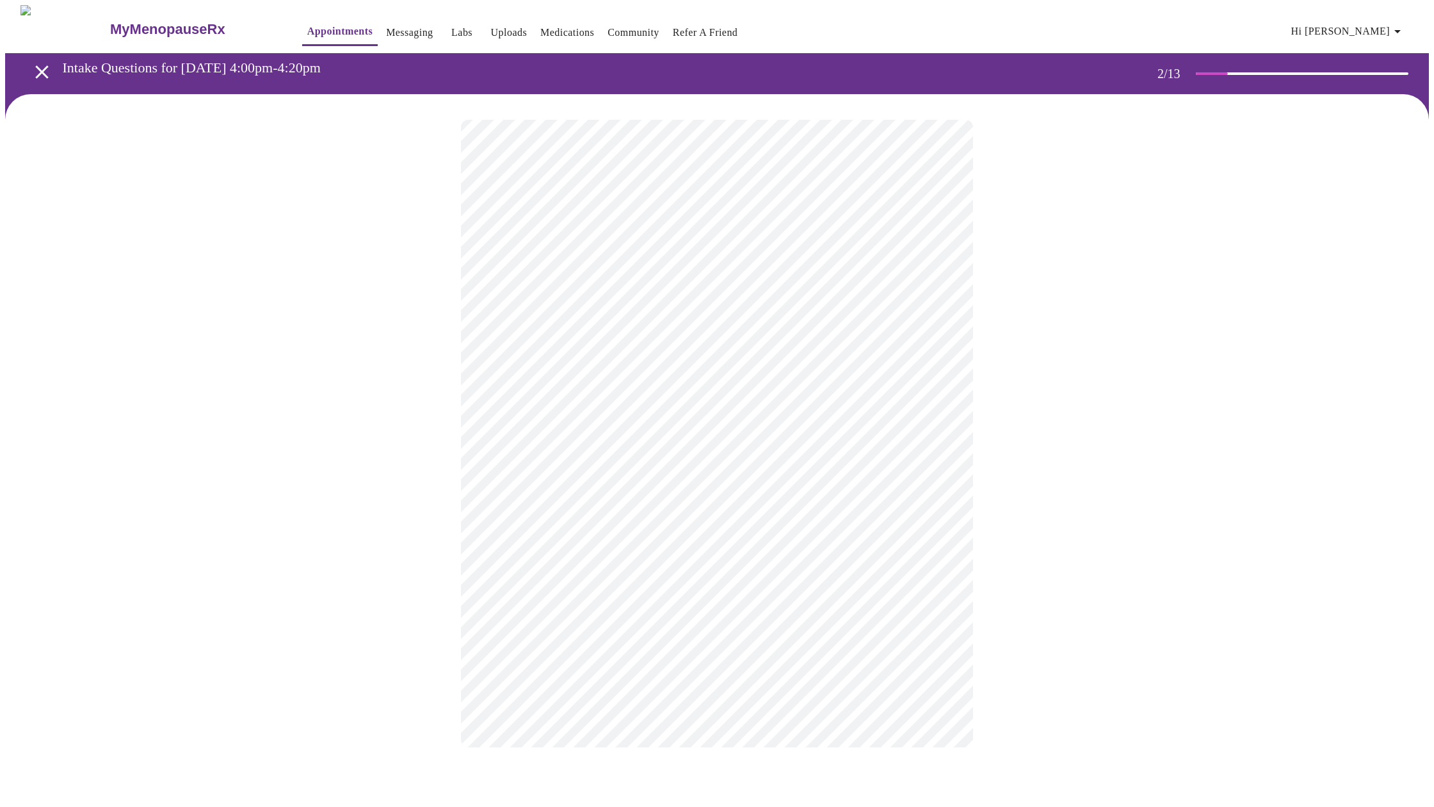
click at [664, 263] on body "MyMenopauseRx Appointments Messaging Labs Uploads Medications Community Refer a…" at bounding box center [717, 389] width 1424 height 768
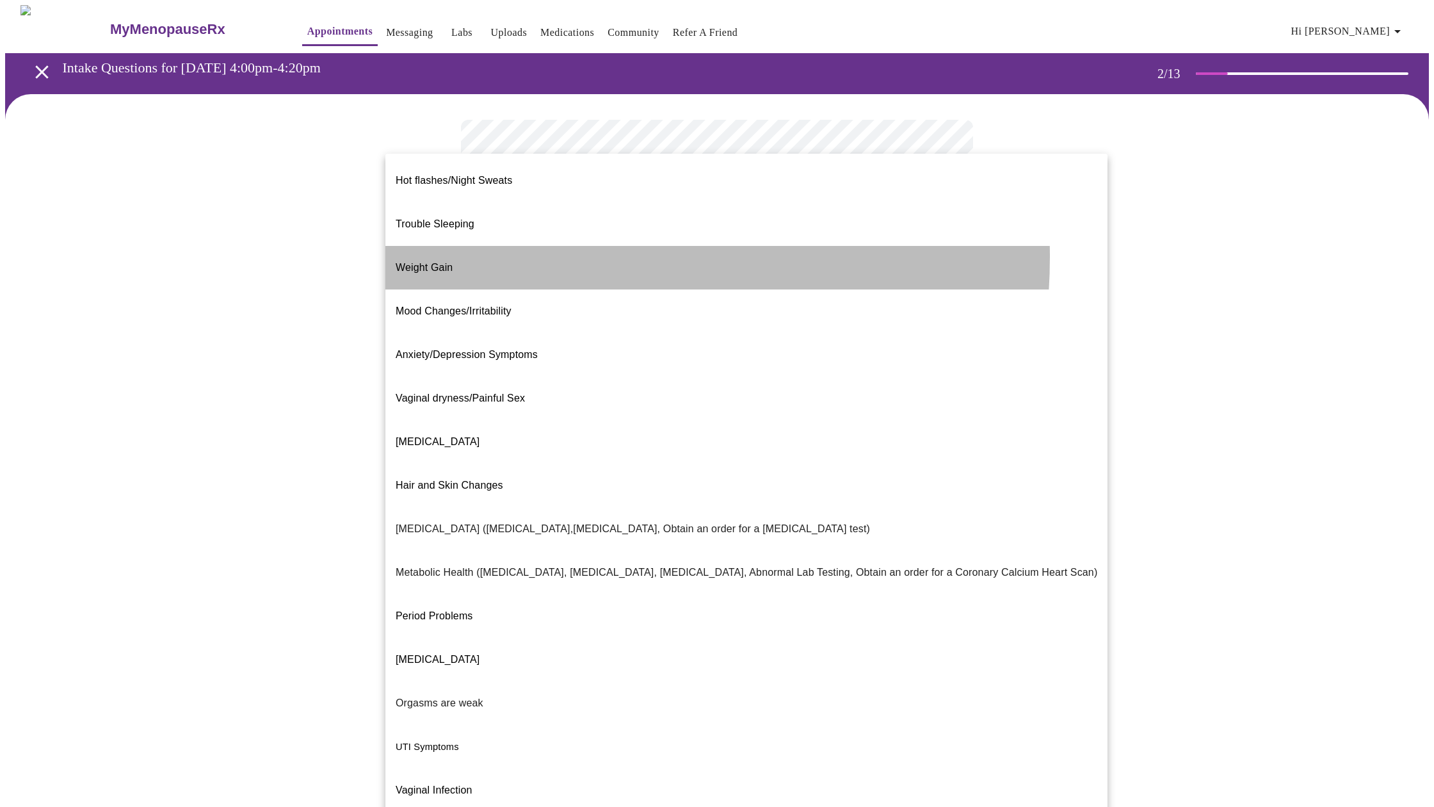
click at [525, 246] on li "Weight Gain" at bounding box center [747, 268] width 722 height 44
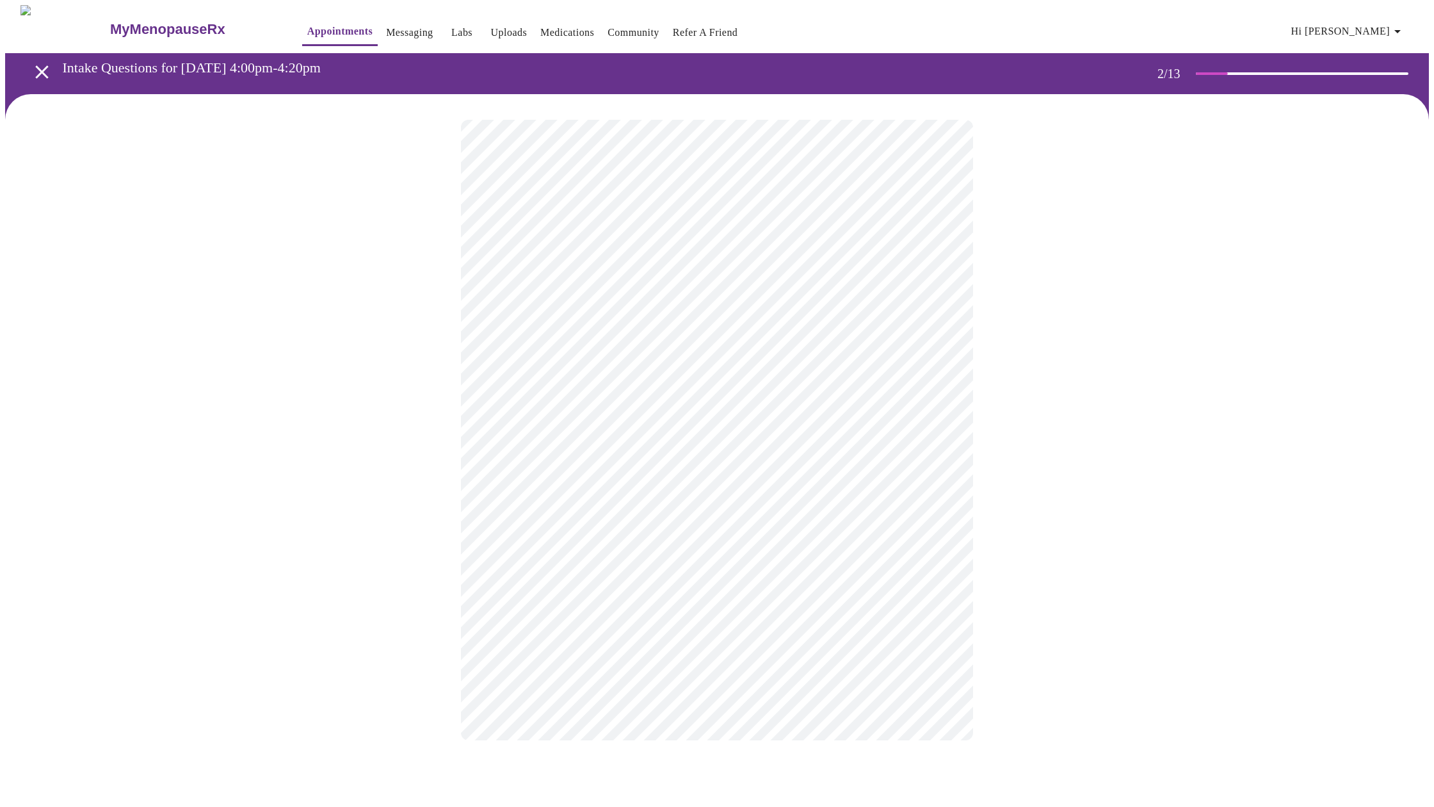
click at [940, 271] on body "MyMenopauseRx Appointments Messaging Labs Uploads Medications Community Refer a…" at bounding box center [717, 385] width 1424 height 761
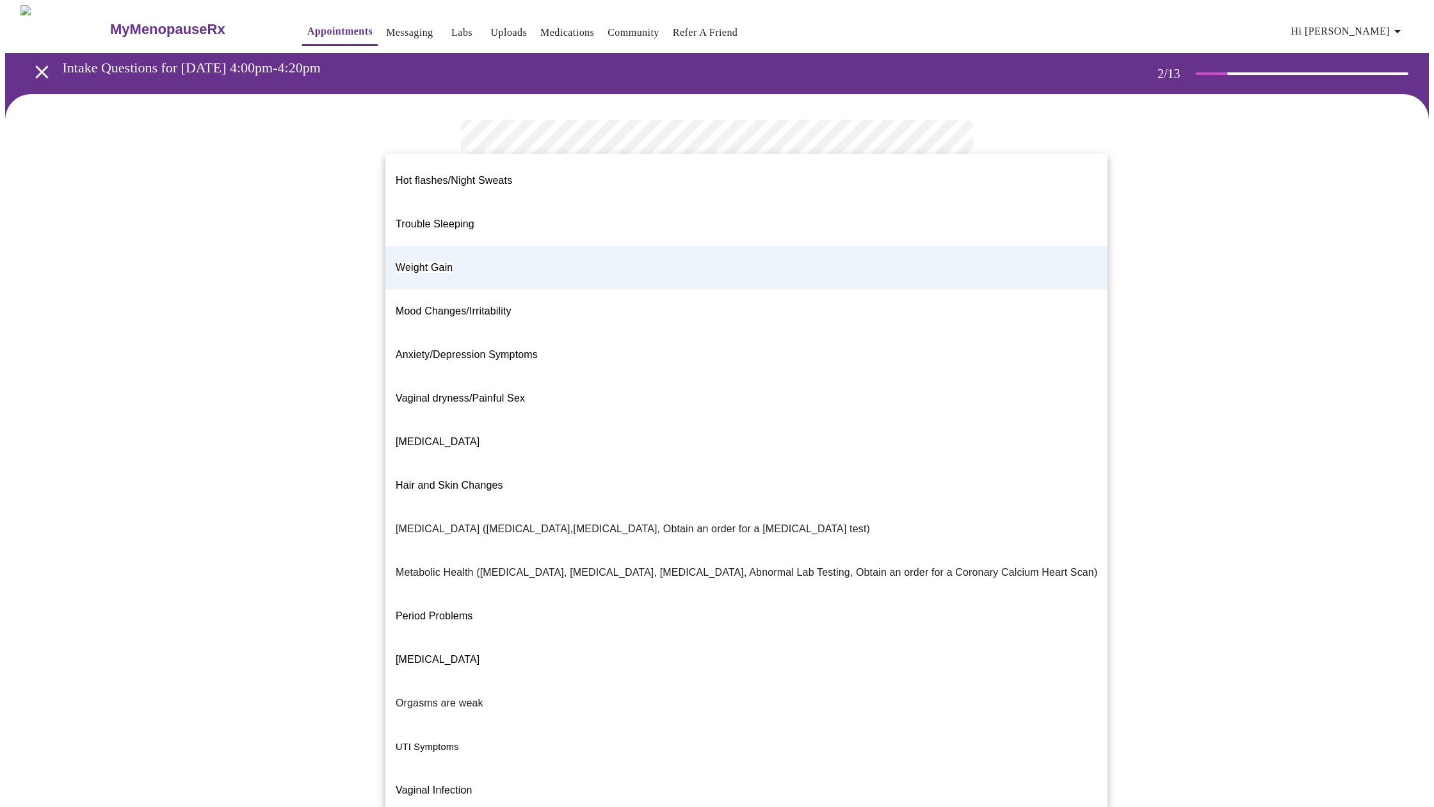
click at [400, 262] on span "Weight Gain" at bounding box center [424, 267] width 57 height 11
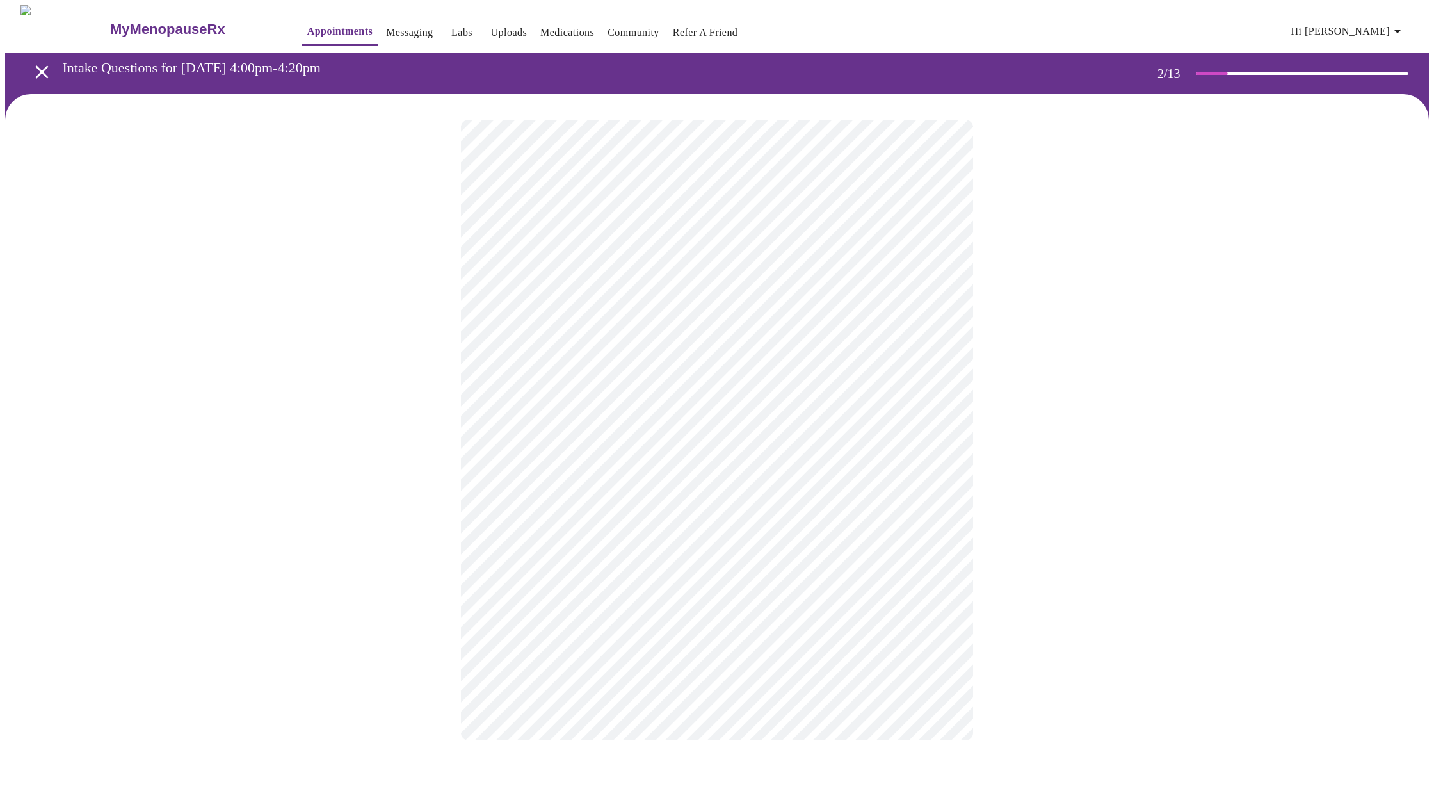
click at [531, 393] on body "MyMenopauseRx Appointments Messaging Labs Uploads Medications Community Refer a…" at bounding box center [717, 385] width 1424 height 761
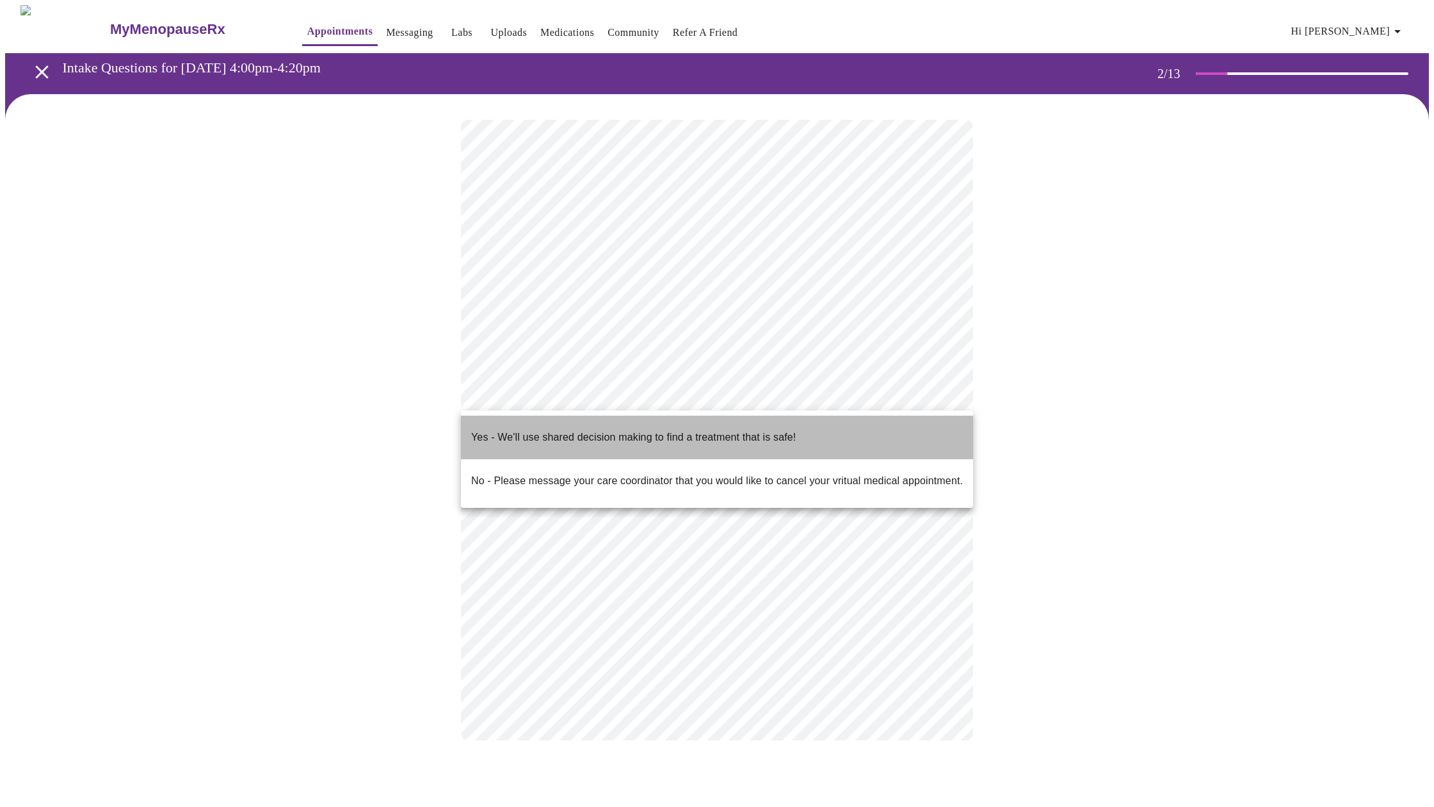
click at [521, 430] on p "Yes - We'll use shared decision making to find a treatment that is safe!" at bounding box center [633, 437] width 325 height 15
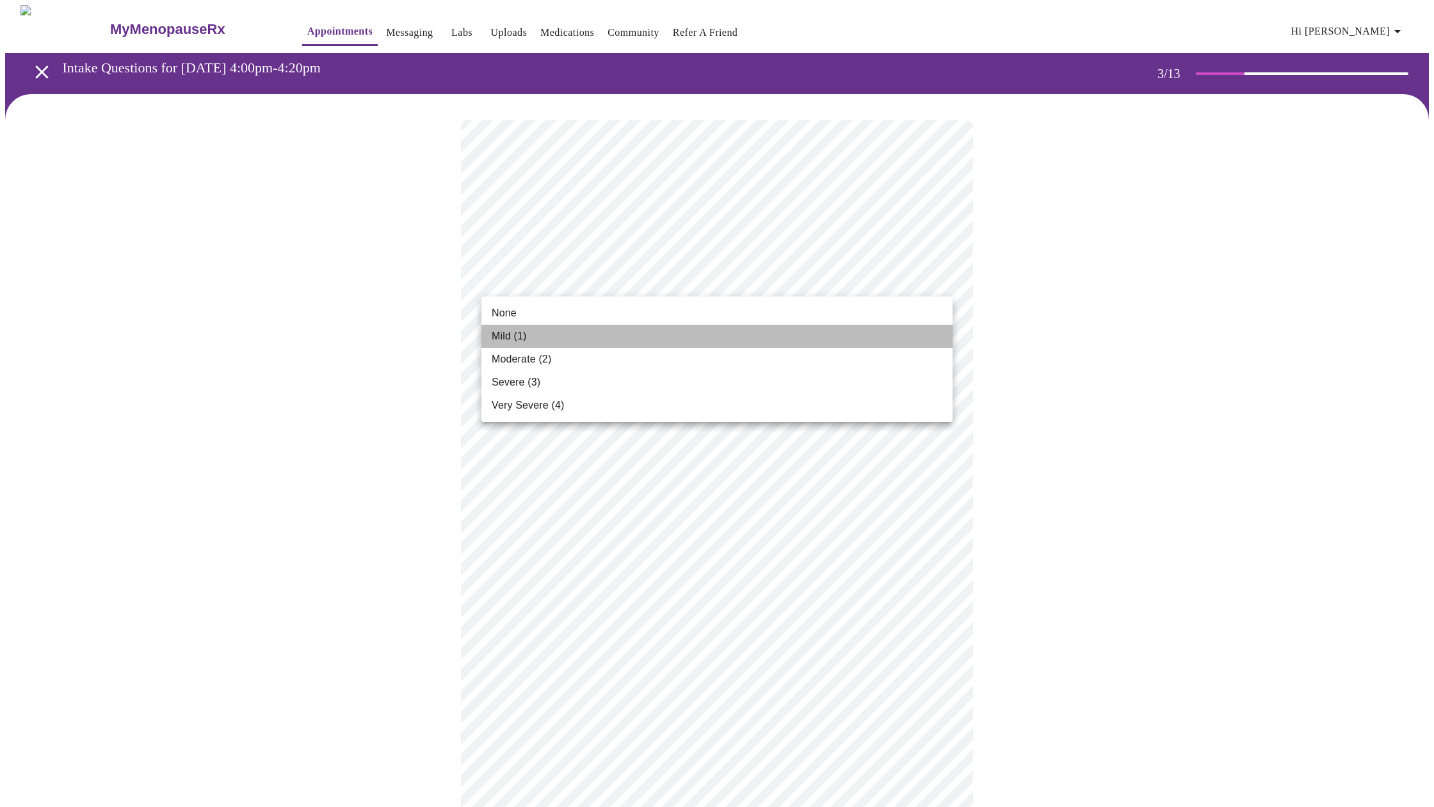
click at [694, 338] on li "Mild (1)" at bounding box center [717, 336] width 471 height 23
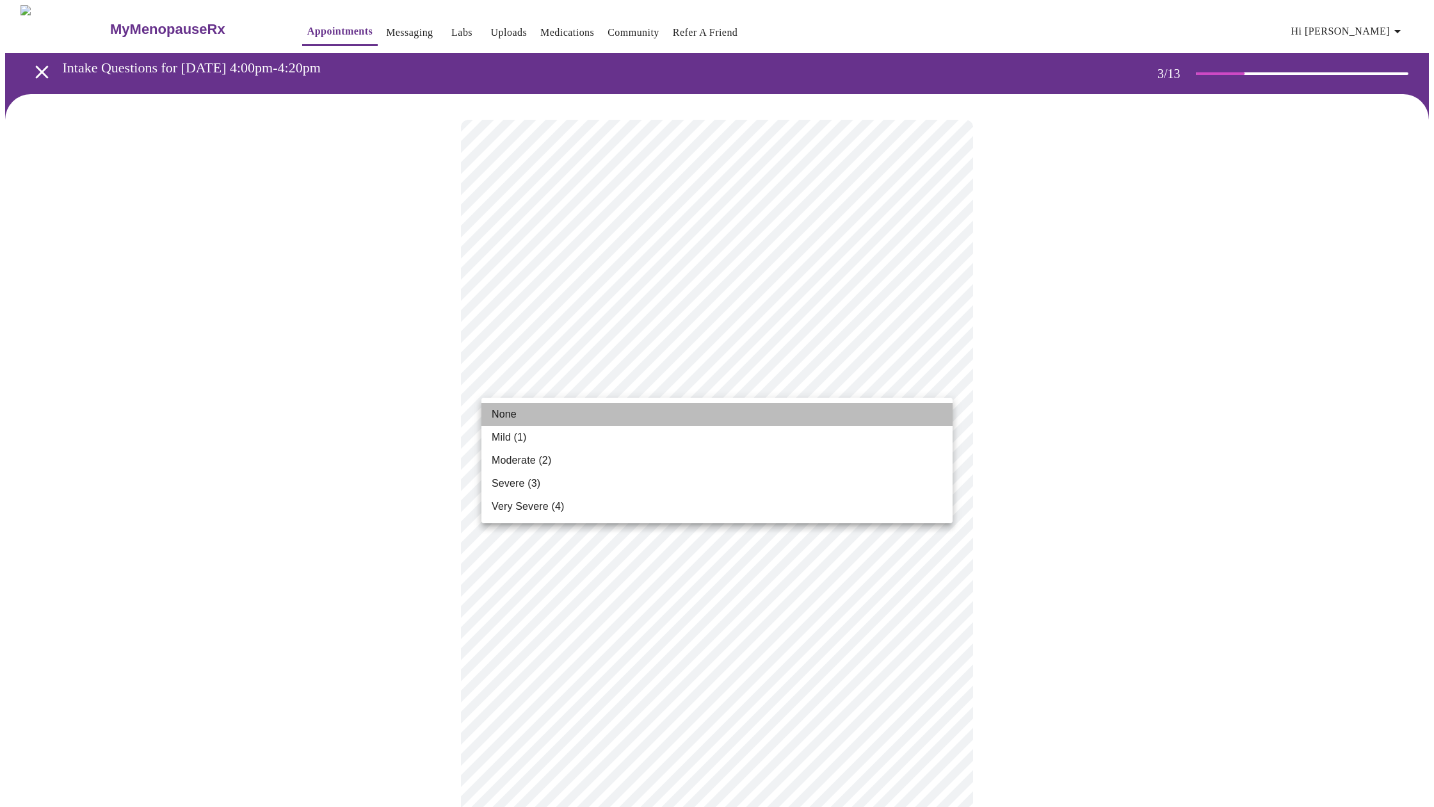
click at [563, 418] on li "None" at bounding box center [717, 414] width 471 height 23
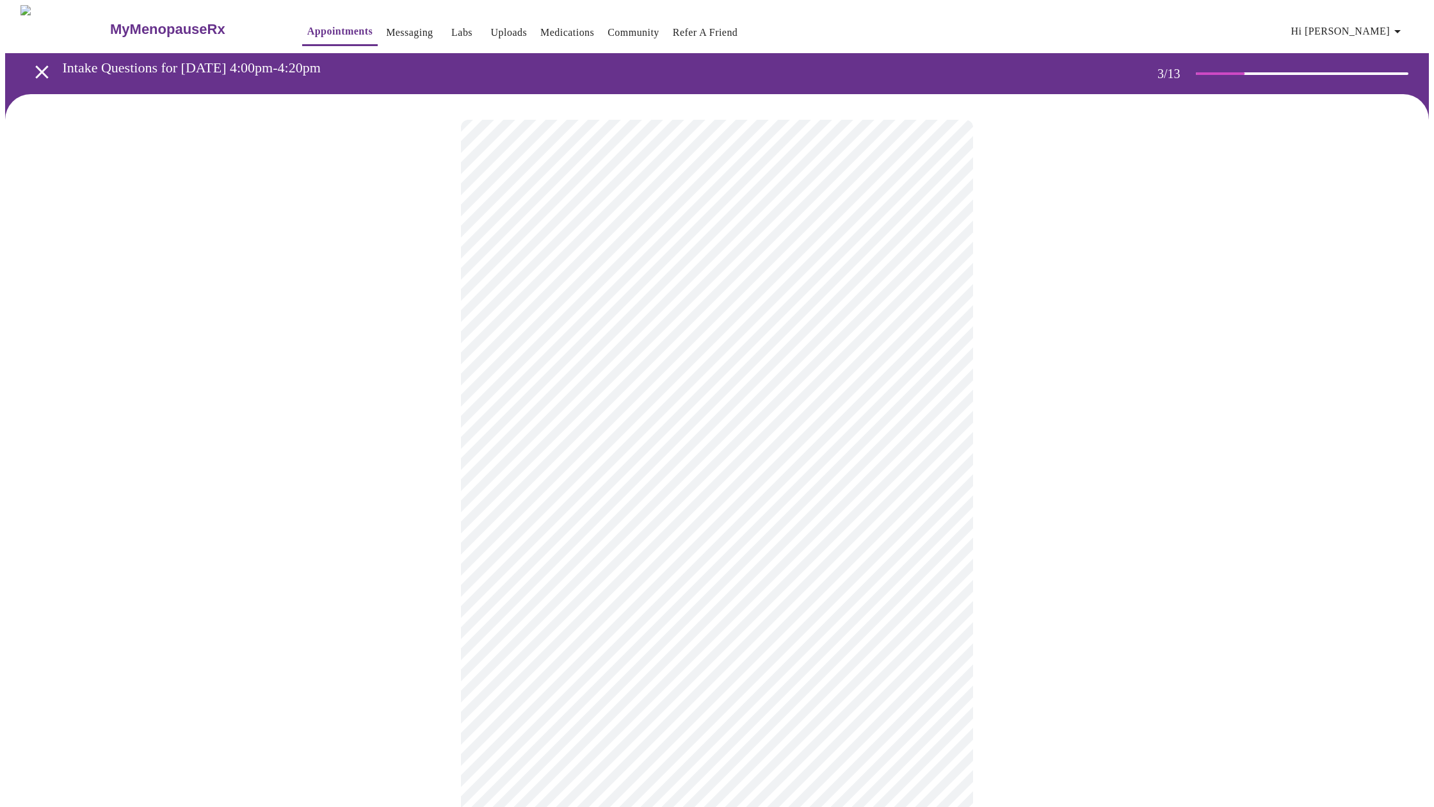
click at [562, 562] on li "Moderate (2)" at bounding box center [717, 561] width 471 height 23
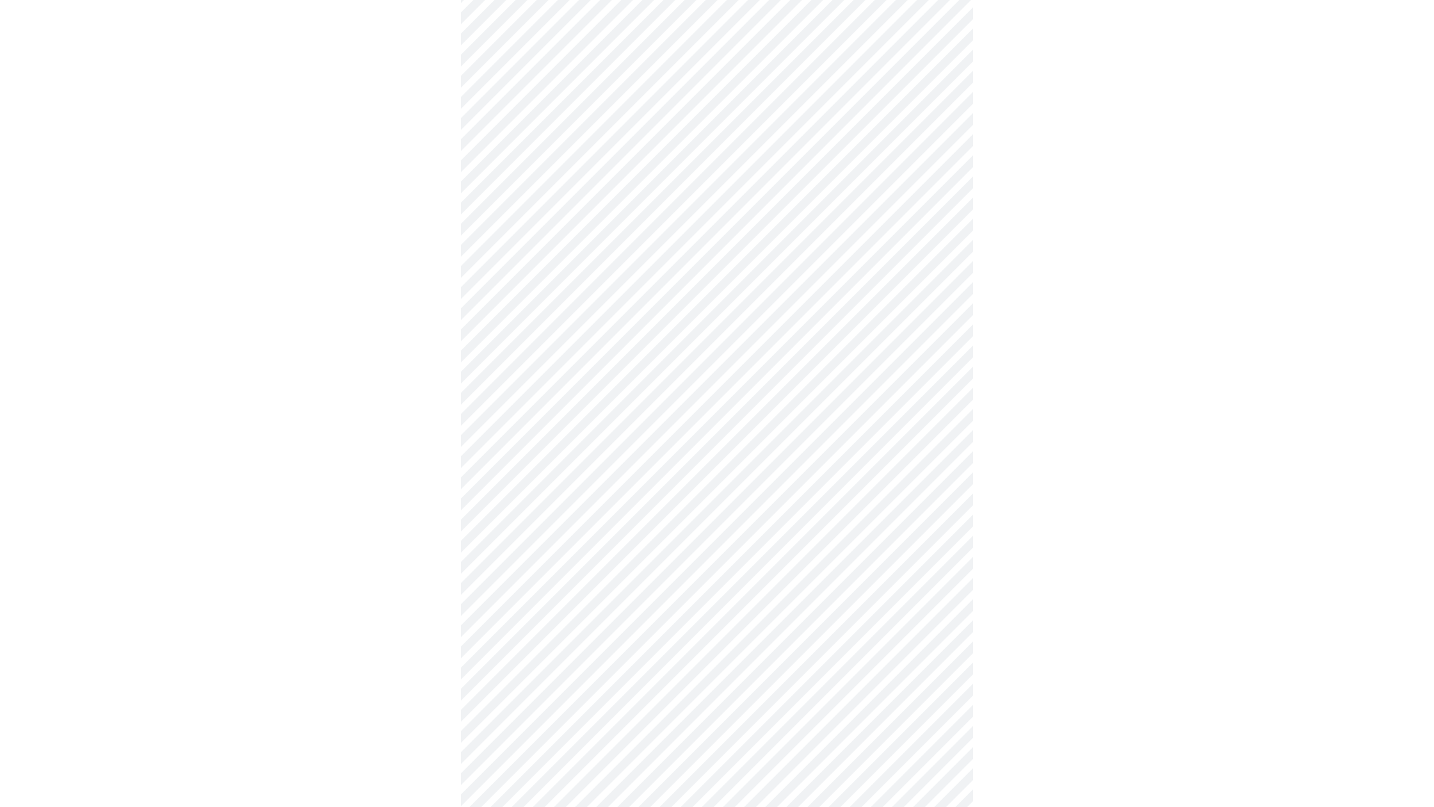
scroll to position [193, 0]
click at [577, 391] on body "MyMenopauseRx Appointments Messaging Labs Uploads Medications Community Refer a…" at bounding box center [717, 634] width 1424 height 1645
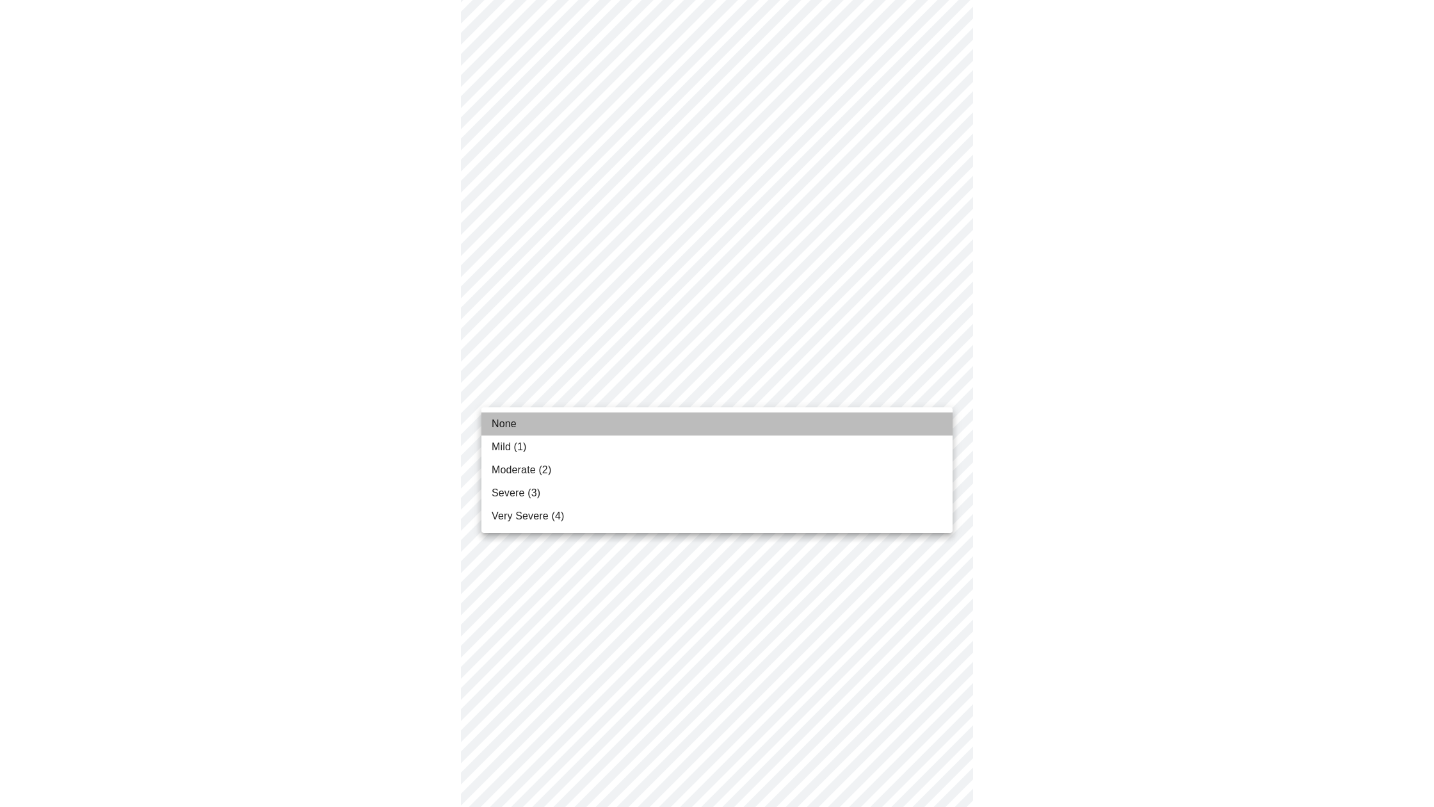
click at [519, 426] on li "None" at bounding box center [717, 423] width 471 height 23
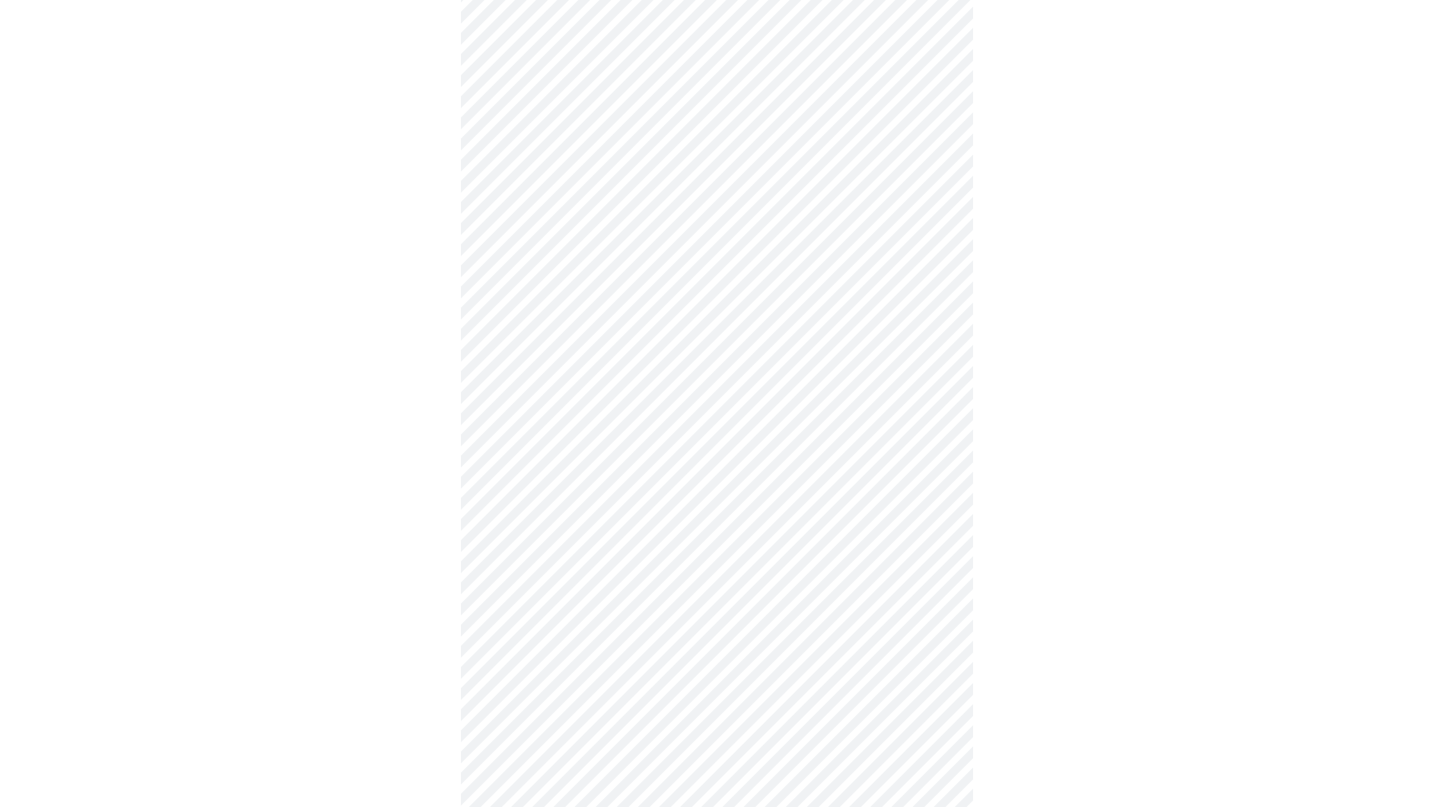
click at [552, 470] on body "MyMenopauseRx Appointments Messaging Labs Uploads Medications Community Refer a…" at bounding box center [717, 625] width 1424 height 1627
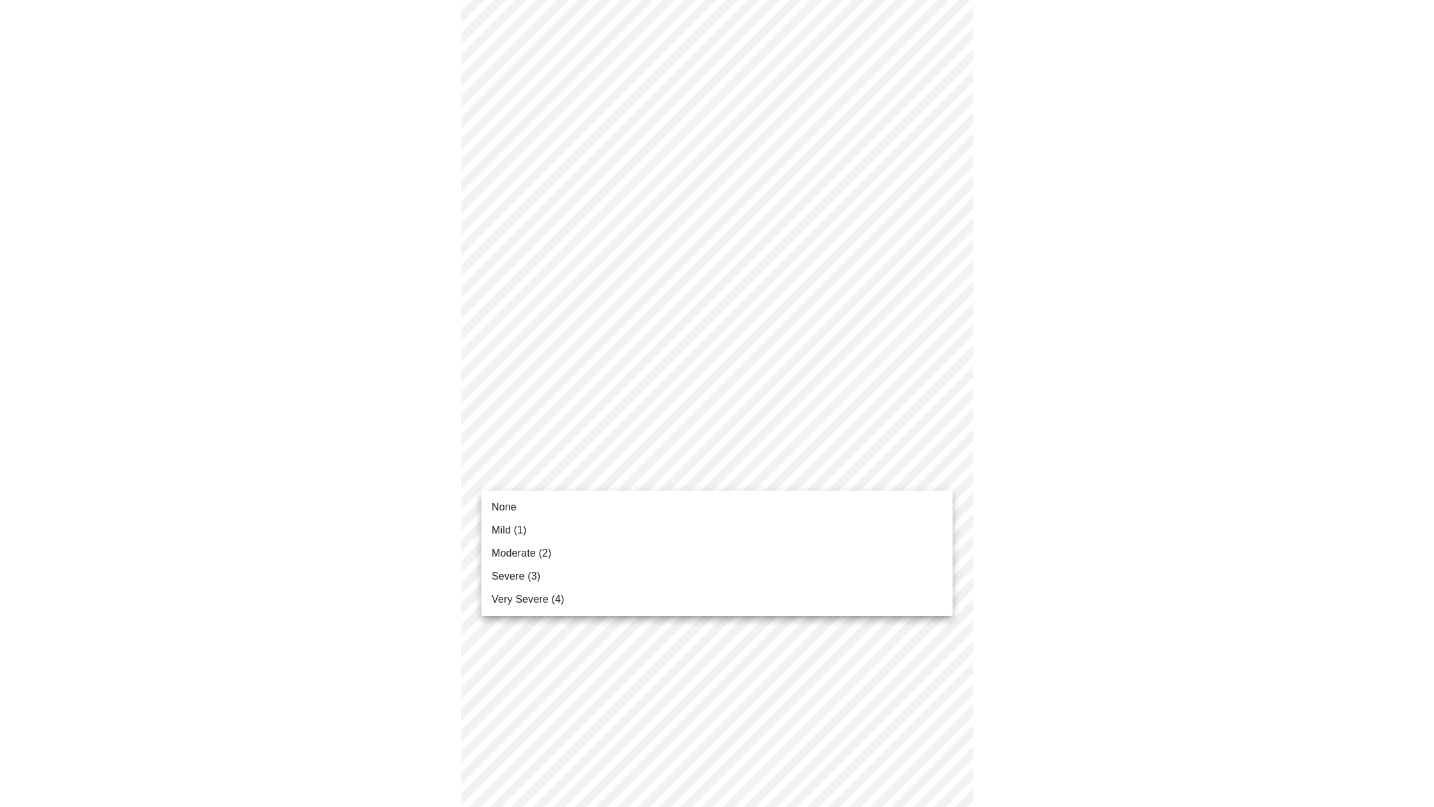
click at [552, 557] on li "Moderate (2)" at bounding box center [717, 553] width 471 height 23
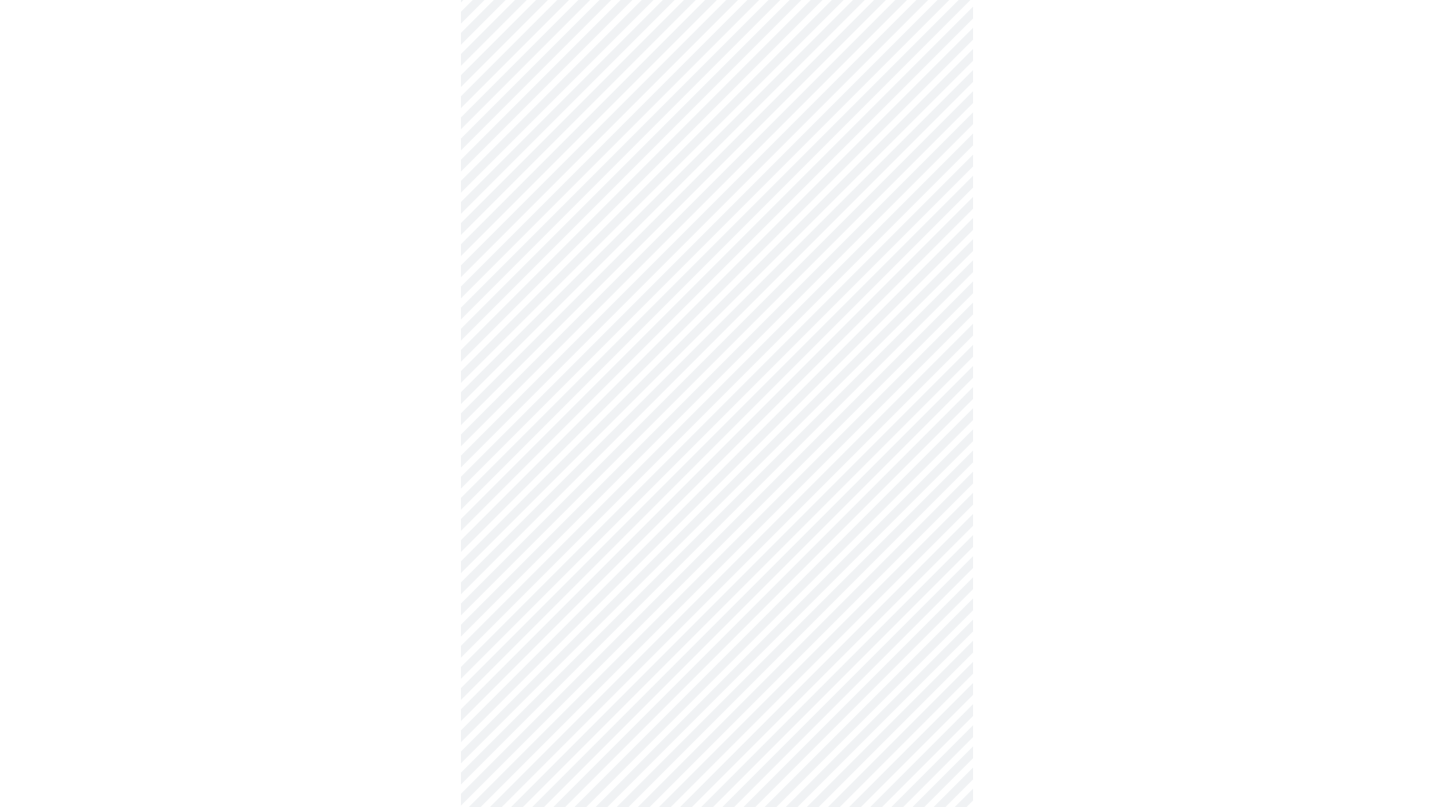
click at [559, 555] on body "MyMenopauseRx Appointments Messaging Labs Uploads Medications Community Refer a…" at bounding box center [717, 617] width 1424 height 1610
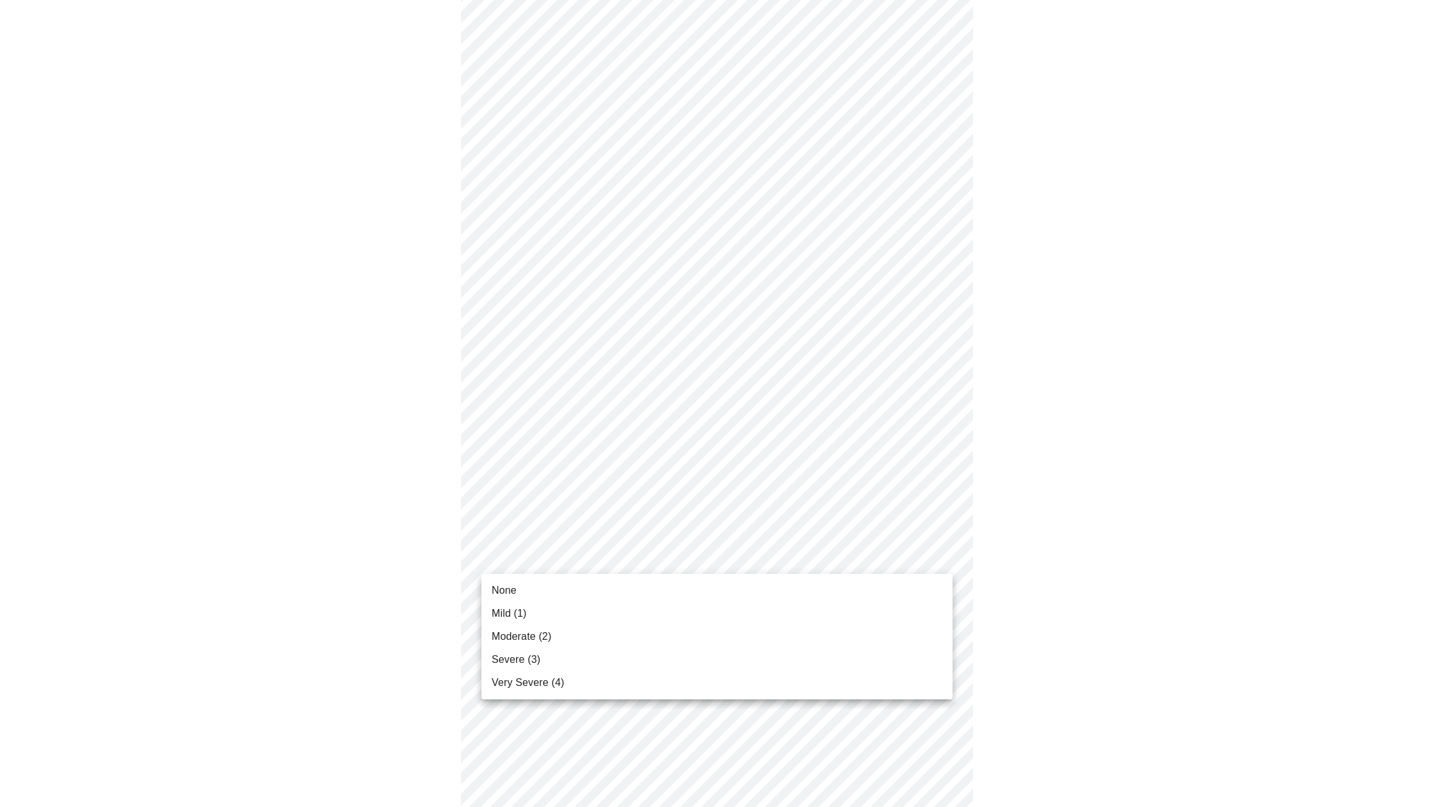
click at [550, 618] on li "Mild (1)" at bounding box center [717, 613] width 471 height 23
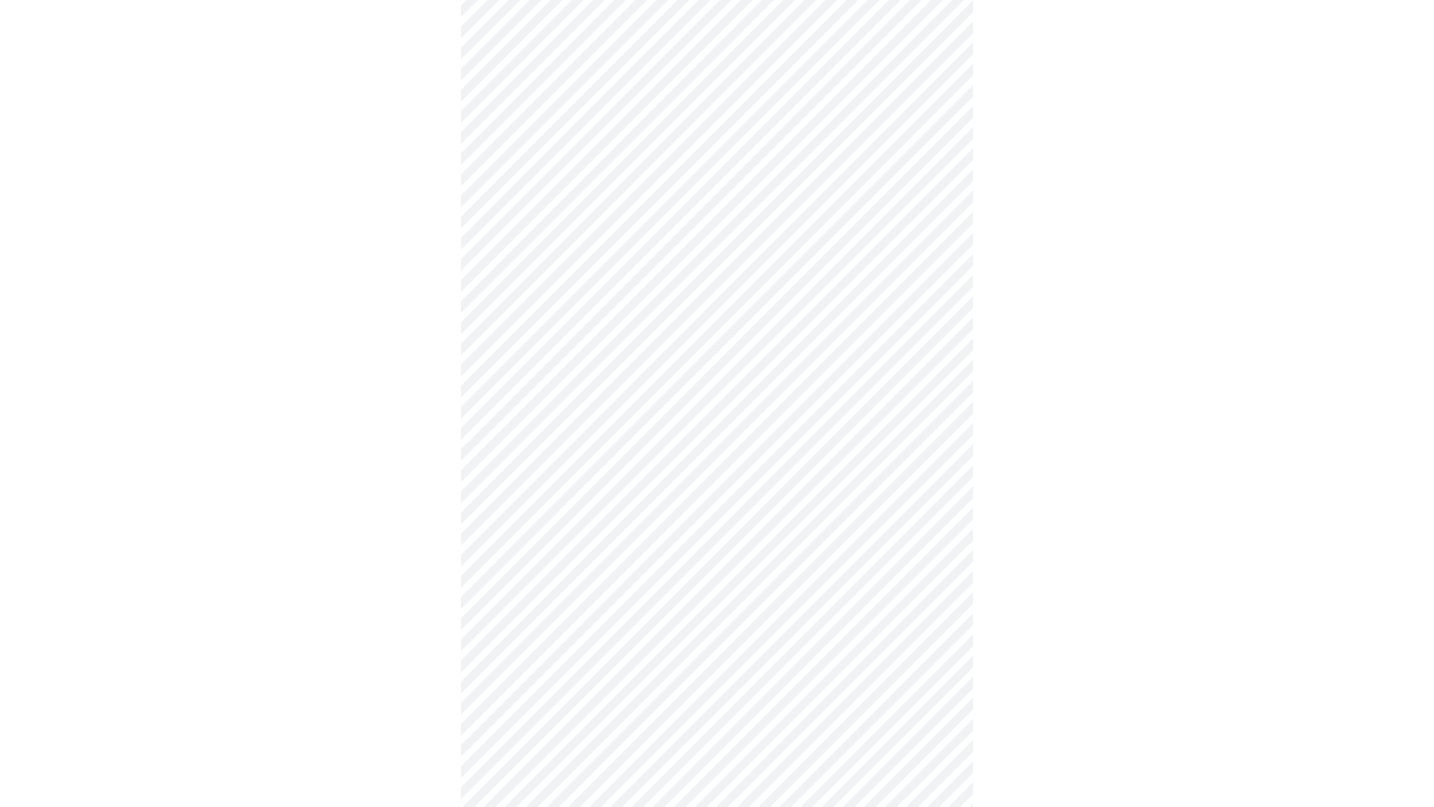
scroll to position [352, 0]
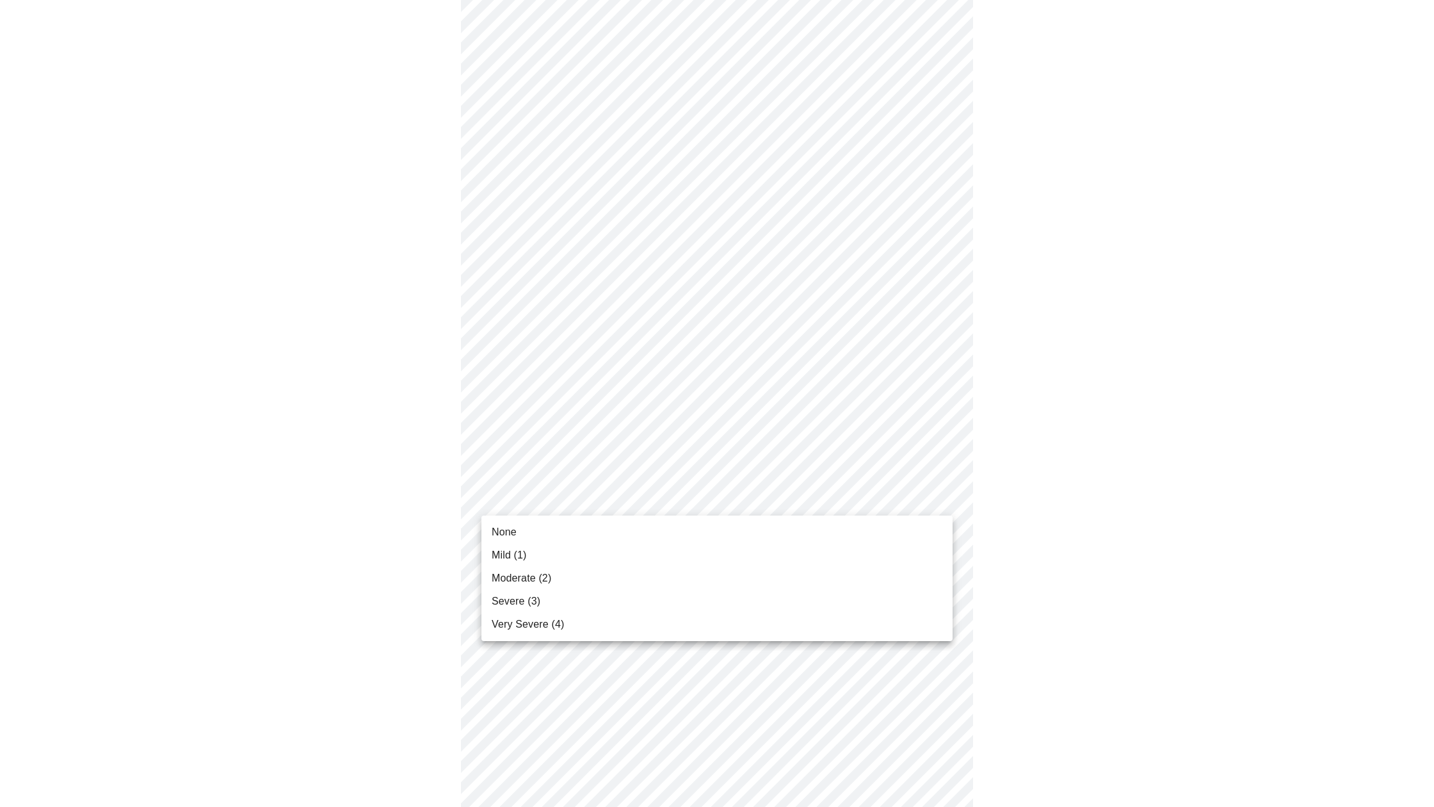
click at [548, 505] on body "MyMenopauseRx Appointments Messaging Labs Uploads Medications Community Refer a…" at bounding box center [717, 449] width 1424 height 1593
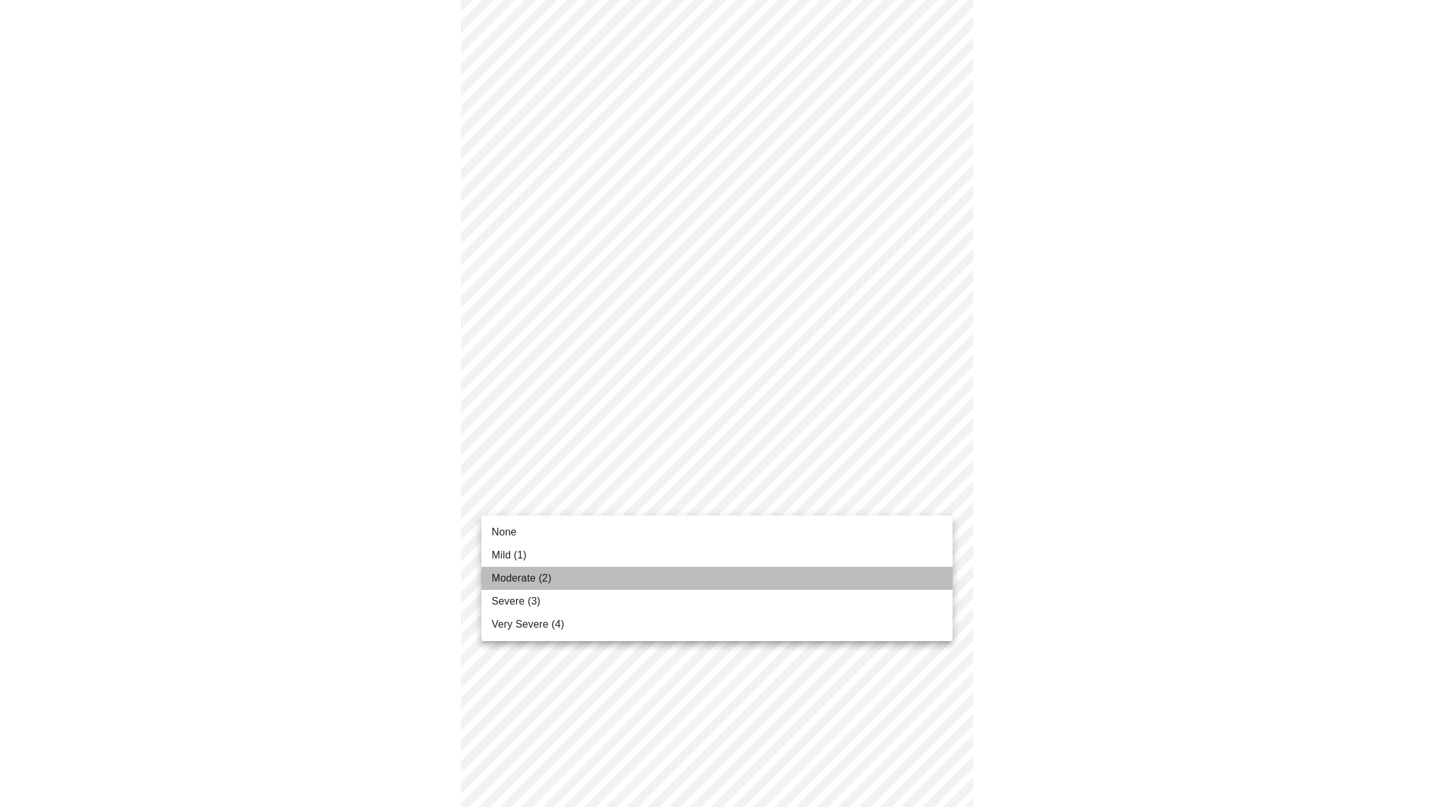
click at [548, 581] on span "Moderate (2)" at bounding box center [522, 578] width 60 height 15
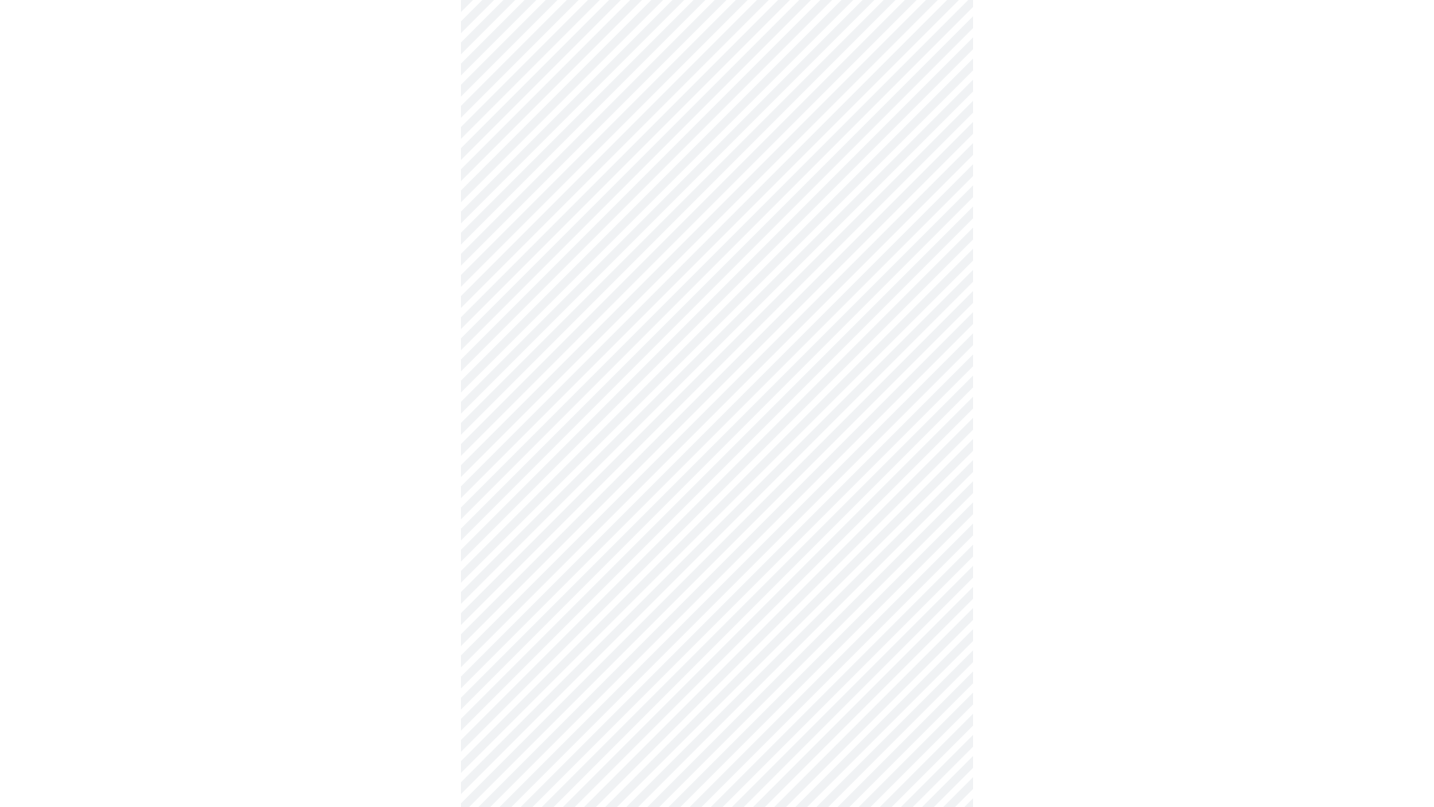
click at [554, 596] on body "MyMenopauseRx Appointments Messaging Labs Uploads Medications Community Refer a…" at bounding box center [717, 440] width 1424 height 1575
click at [537, 653] on li "Mild (1)" at bounding box center [717, 656] width 471 height 23
click at [569, 353] on body "MyMenopauseRx Appointments Messaging Labs Uploads Medications Community Refer a…" at bounding box center [717, 86] width 1424 height 1558
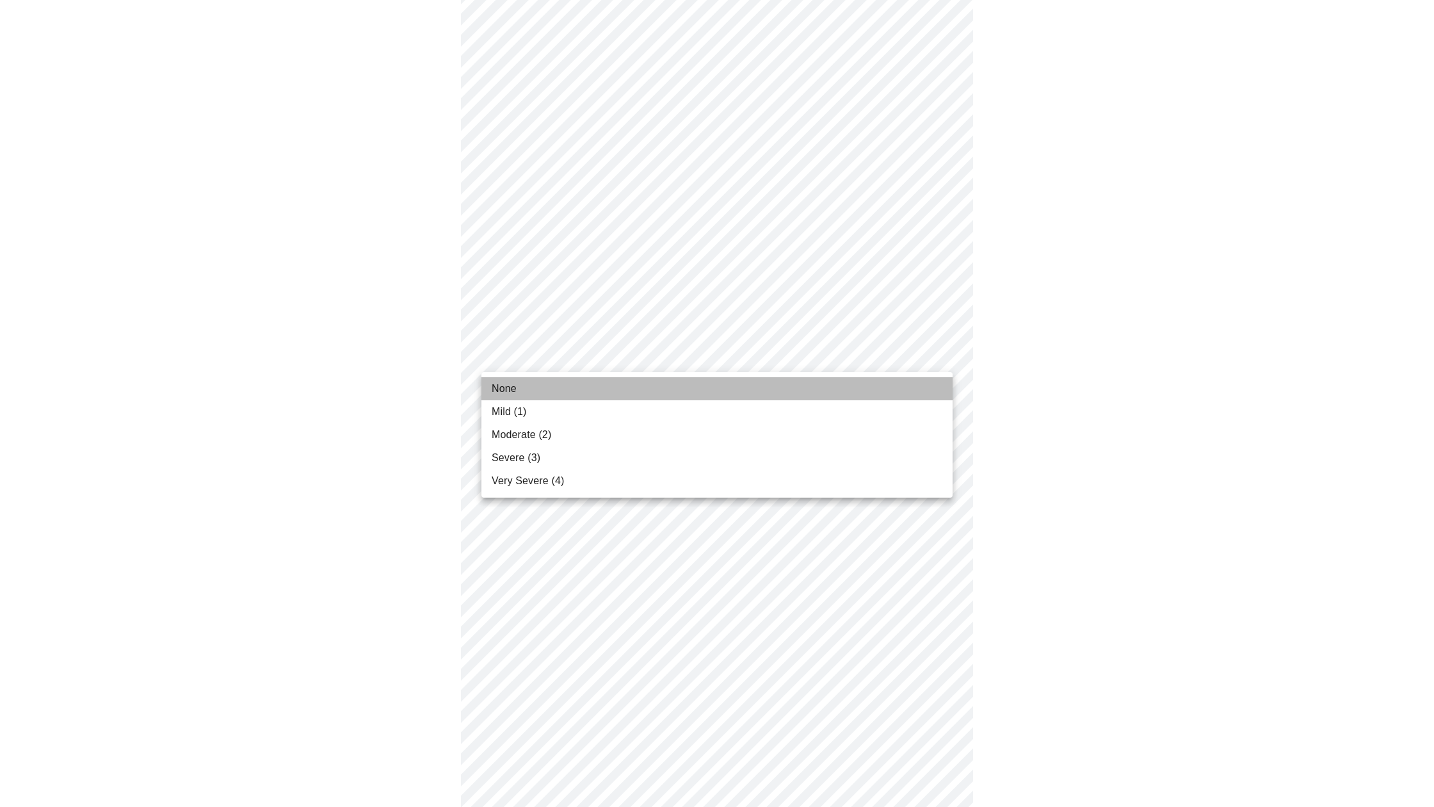
click at [512, 392] on span "None" at bounding box center [504, 388] width 25 height 15
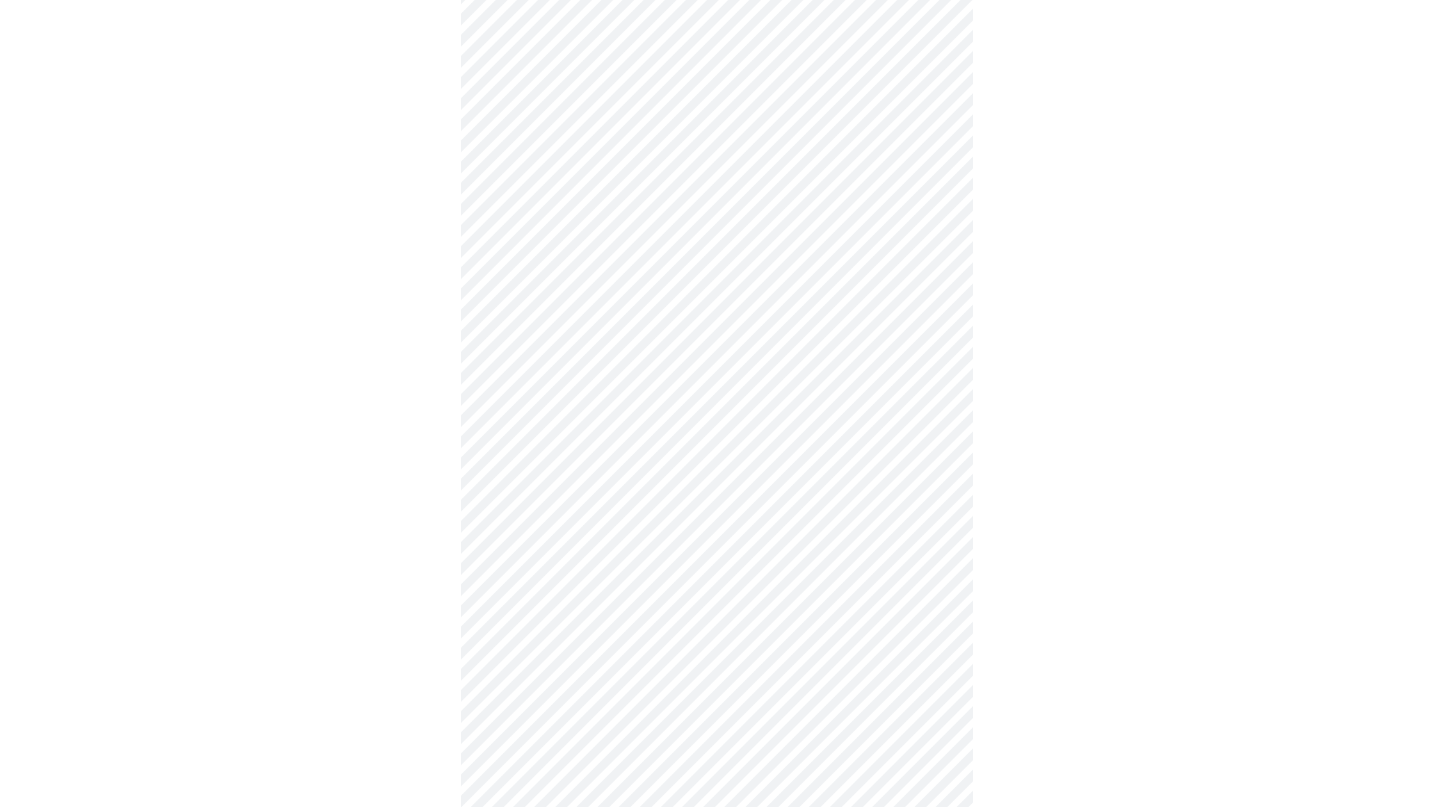
click at [525, 455] on body "MyMenopauseRx Appointments Messaging Labs Uploads Medications Community Refer a…" at bounding box center [717, 77] width 1424 height 1541
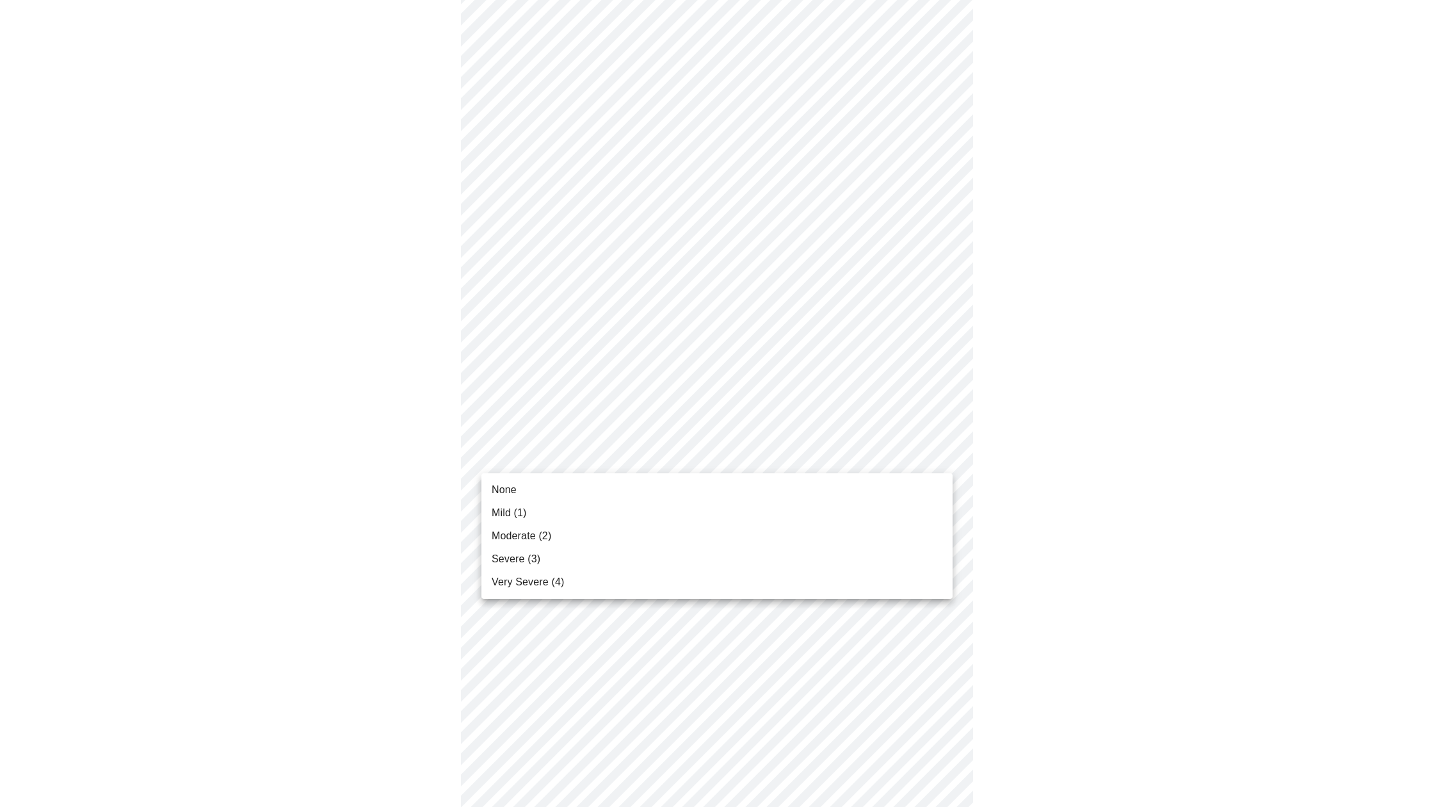
click at [528, 514] on li "Mild (1)" at bounding box center [717, 512] width 471 height 23
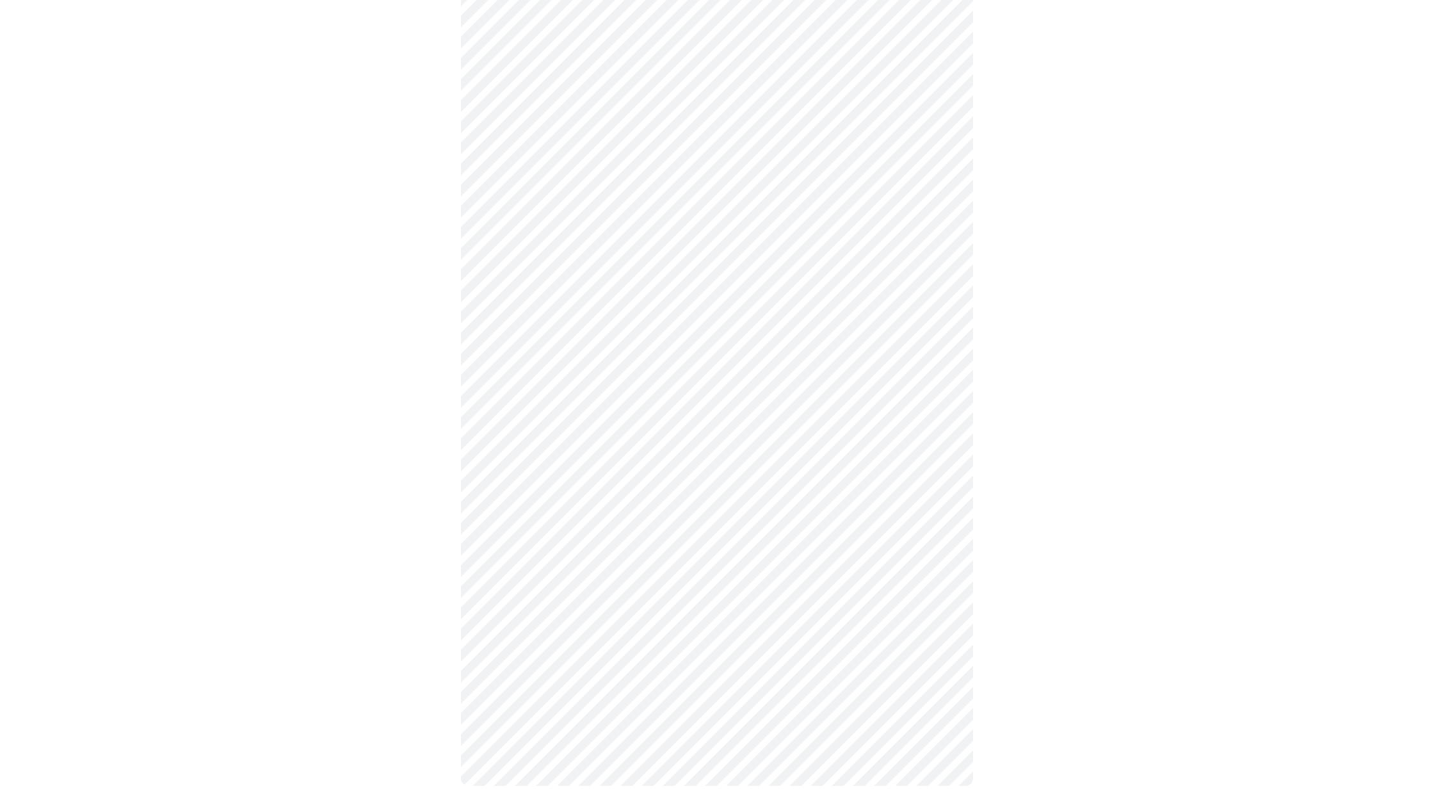
scroll to position [717, 0]
click at [560, 535] on body "MyMenopauseRx Appointments Messaging Labs Uploads Medications Community Refer a…" at bounding box center [717, 51] width 1424 height 1524
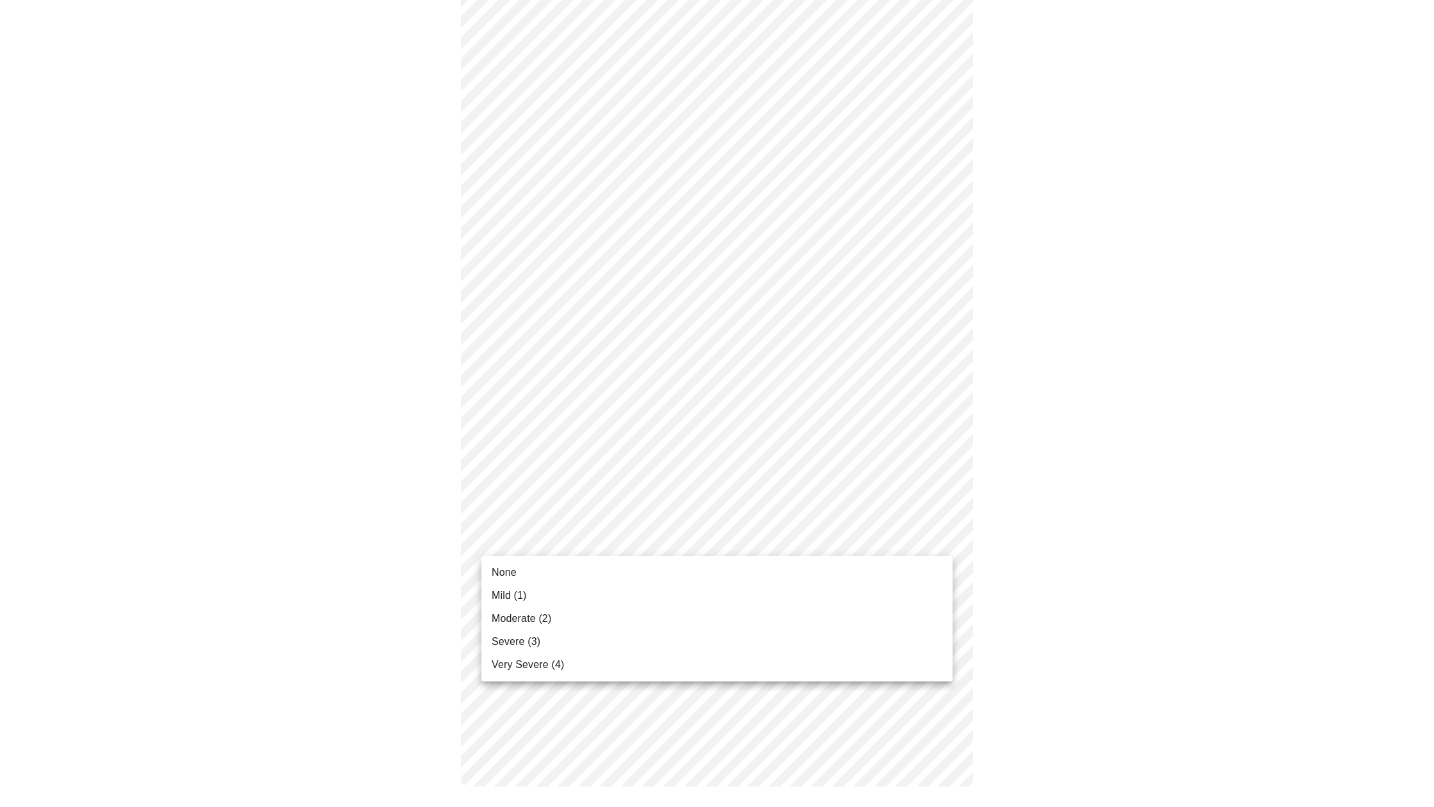
click at [530, 569] on li "None" at bounding box center [717, 572] width 471 height 23
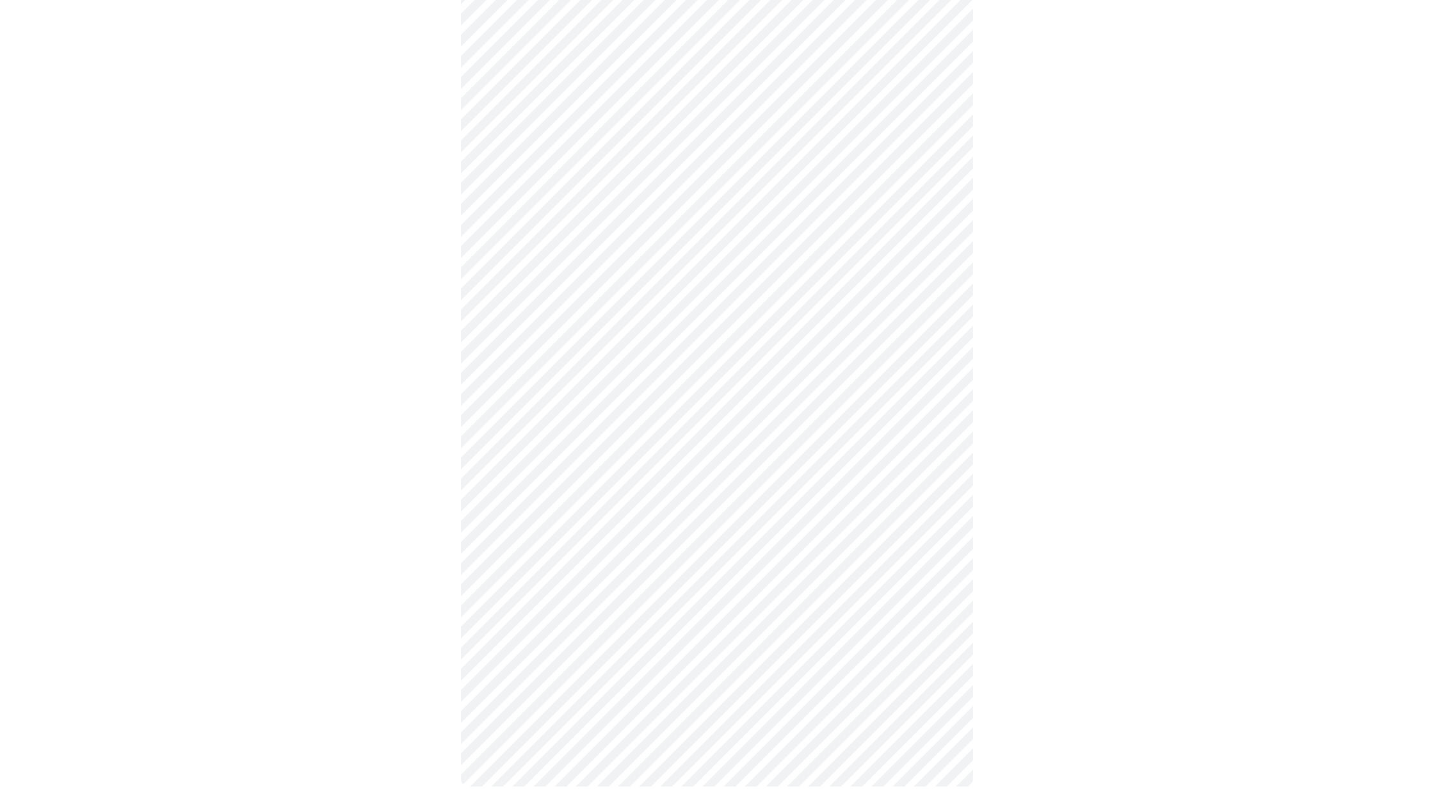
click at [508, 331] on body "MyMenopauseRx Appointments Messaging Labs Uploads Medications Community Refer a…" at bounding box center [717, 207] width 1424 height 1209
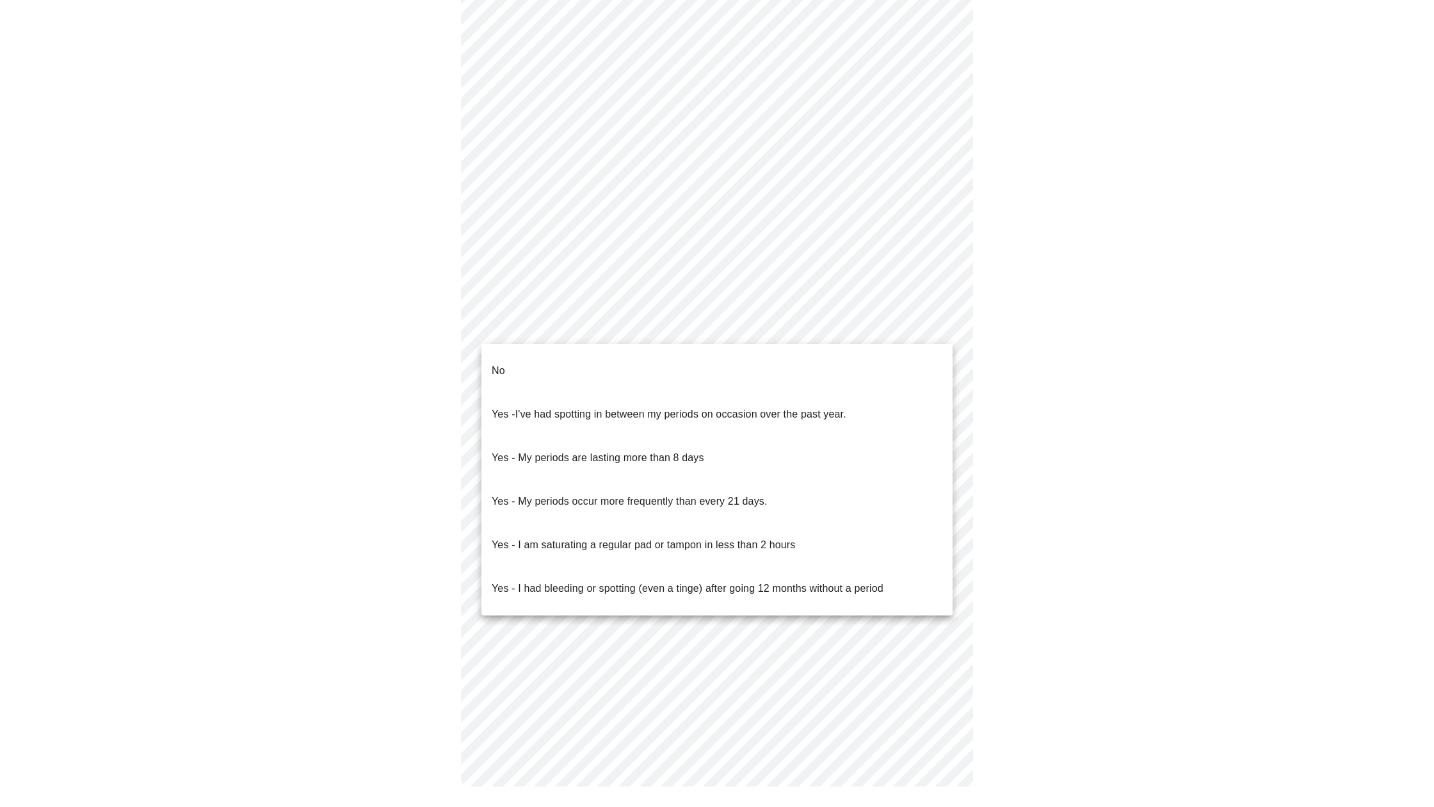
click at [503, 363] on p "No" at bounding box center [498, 370] width 13 height 15
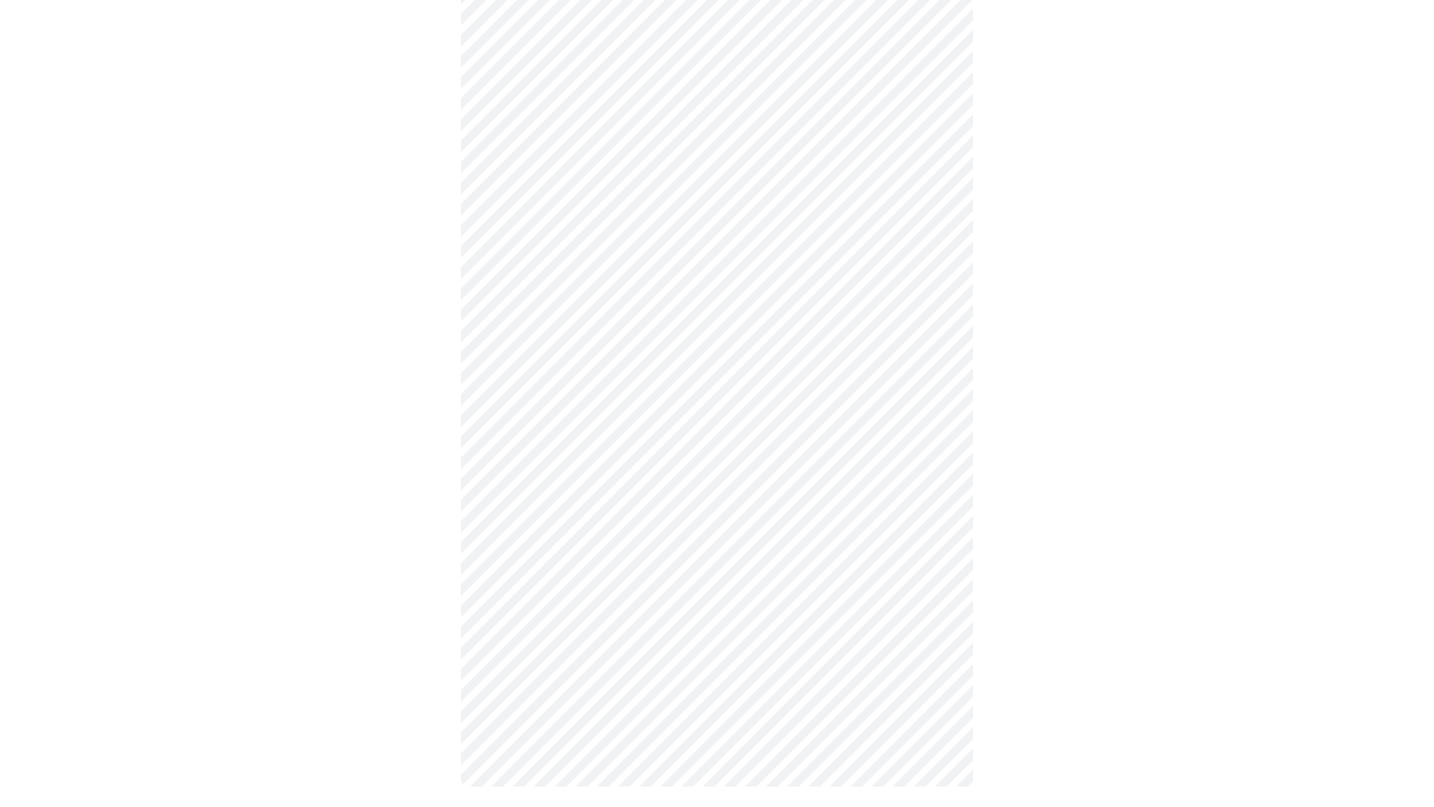
scroll to position [395, 0]
click at [511, 428] on body "MyMenopauseRx Appointments Messaging Labs Uploads Medications Community Refer a…" at bounding box center [717, 211] width 1424 height 1202
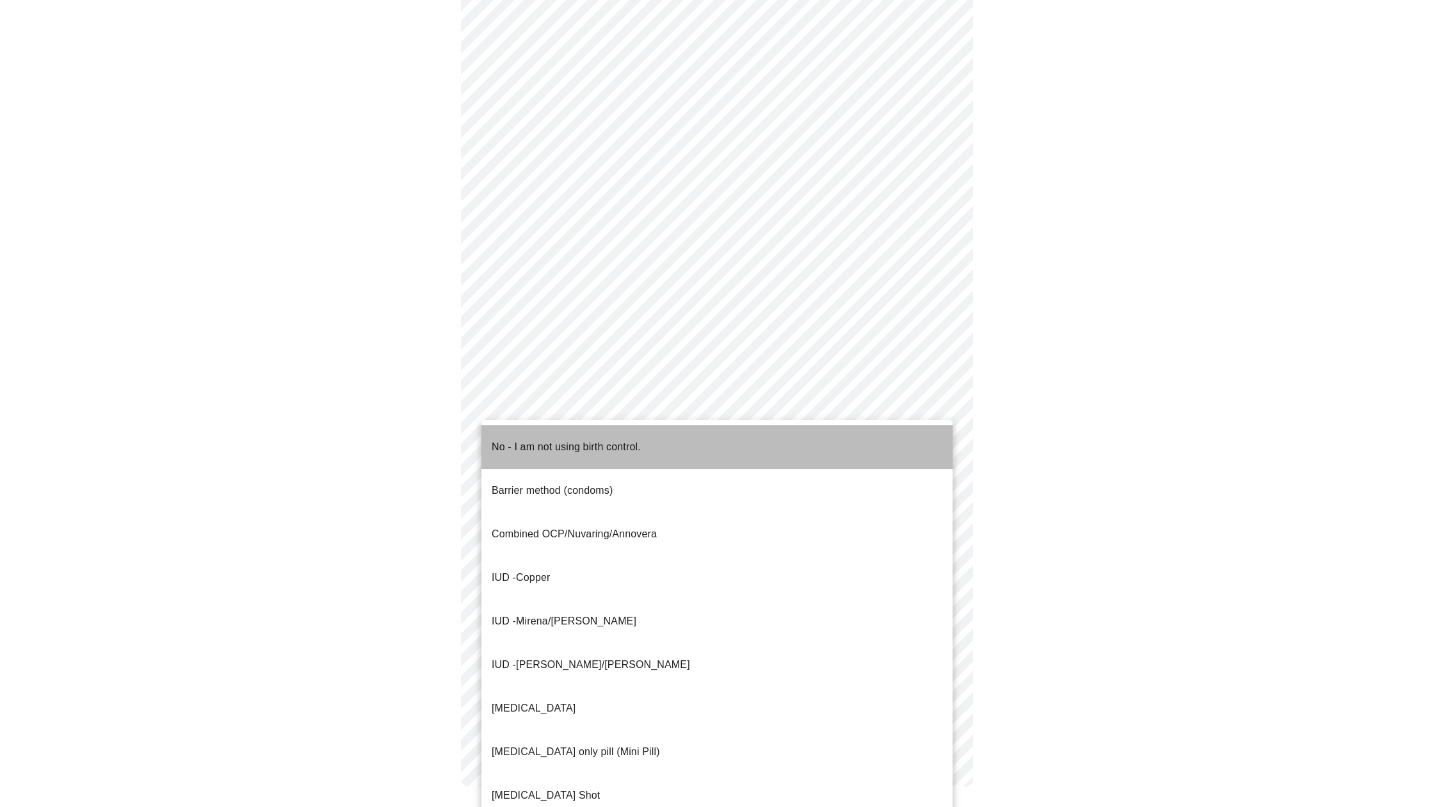
click at [507, 444] on span "No - I am not using birth control." at bounding box center [566, 447] width 149 height 36
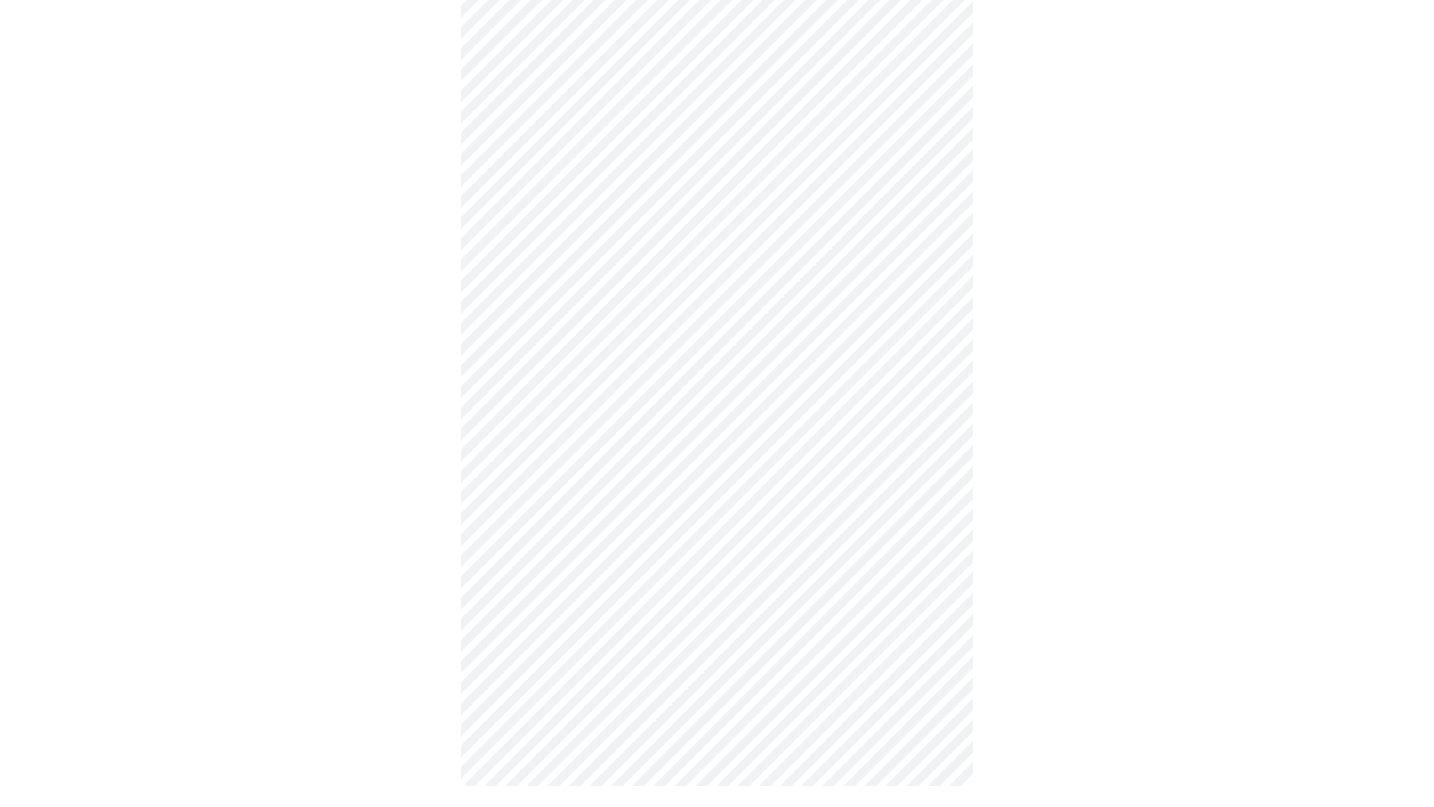
scroll to position [388, 0]
click at [503, 528] on body "MyMenopauseRx Appointments Messaging Labs Uploads Medications Community Refer a…" at bounding box center [717, 214] width 1424 height 1195
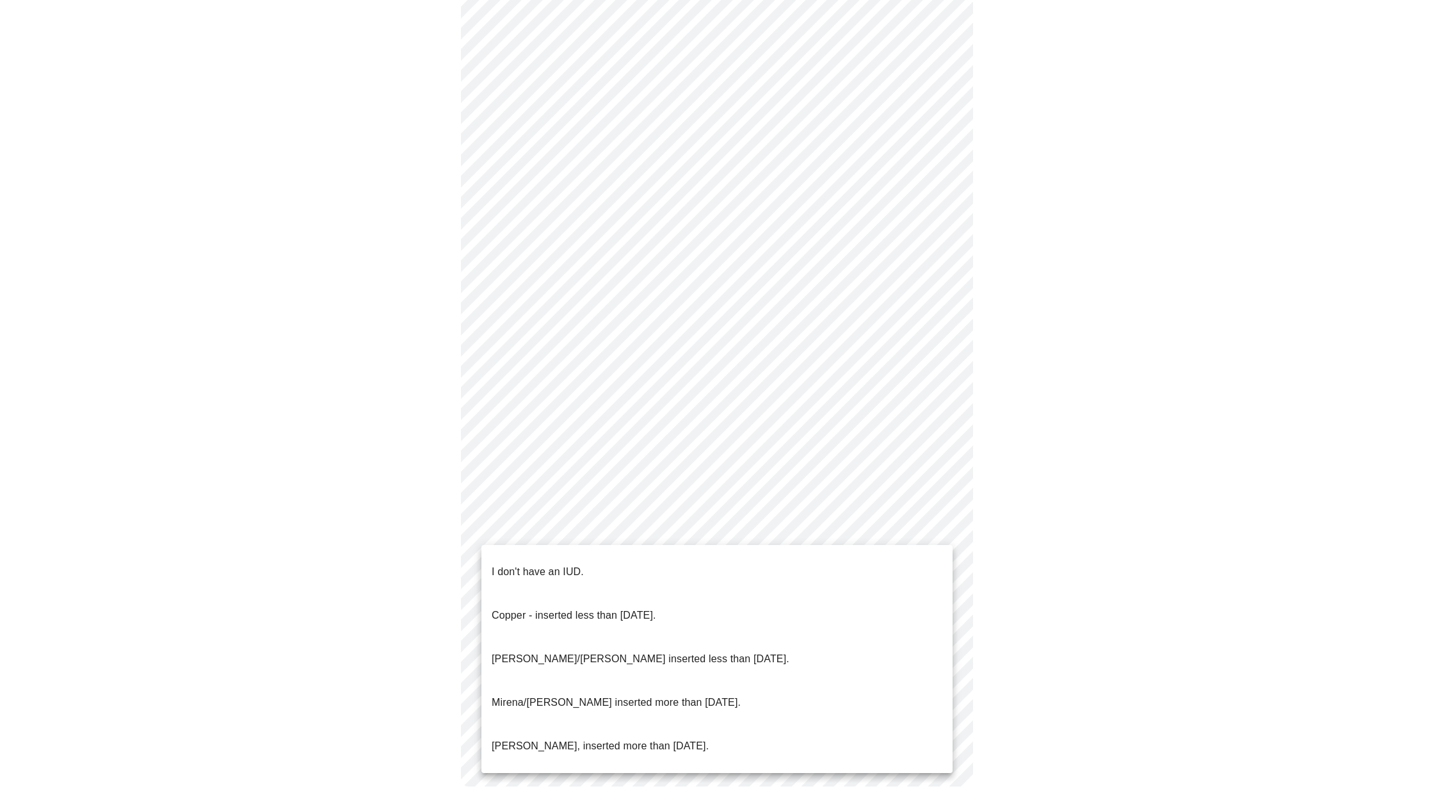
click at [506, 570] on span "I don't have an IUD." at bounding box center [538, 572] width 92 height 36
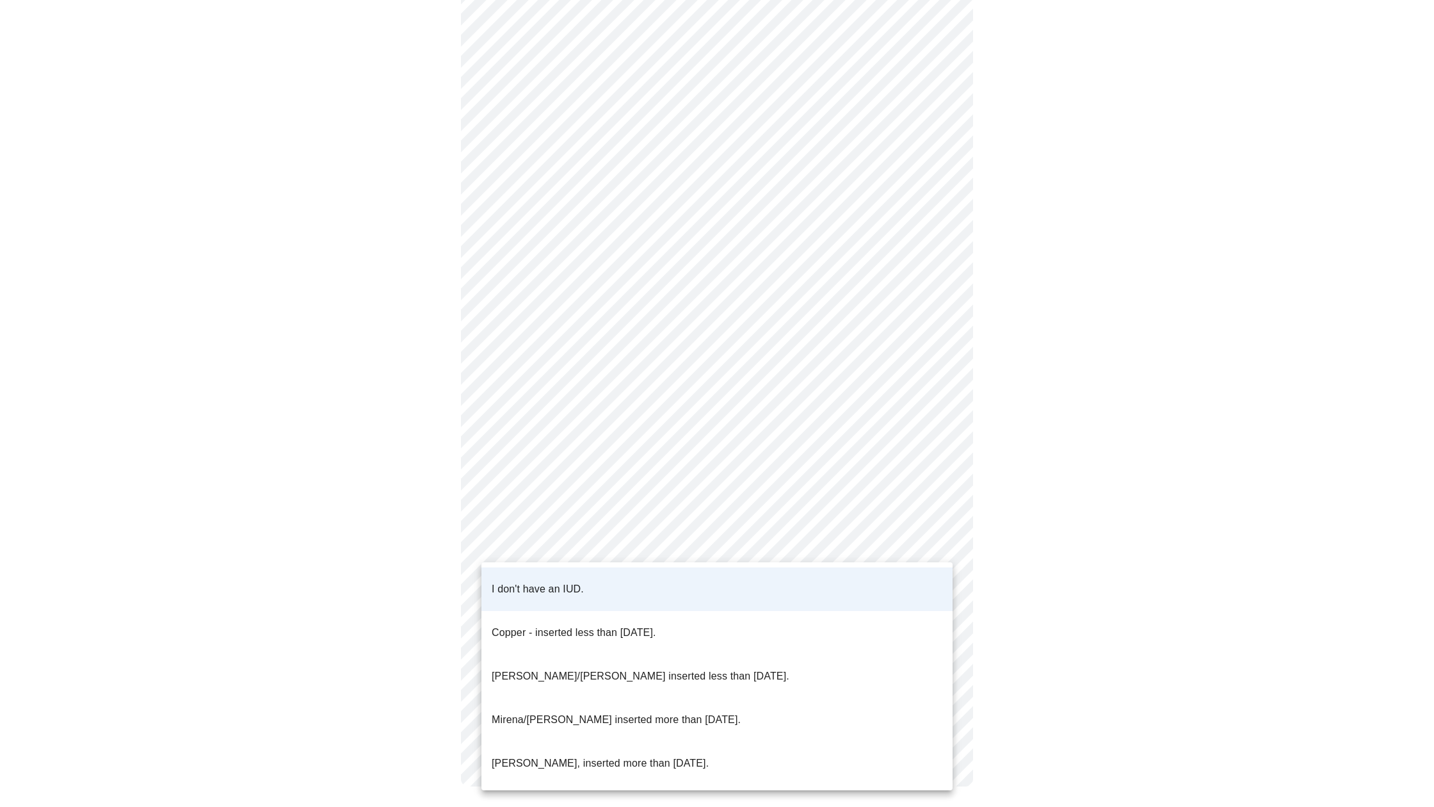
click at [513, 543] on body "MyMenopauseRx Appointments Messaging Labs Uploads Medications Community Refer a…" at bounding box center [717, 218] width 1424 height 1188
click at [513, 543] on div at bounding box center [717, 403] width 1434 height 807
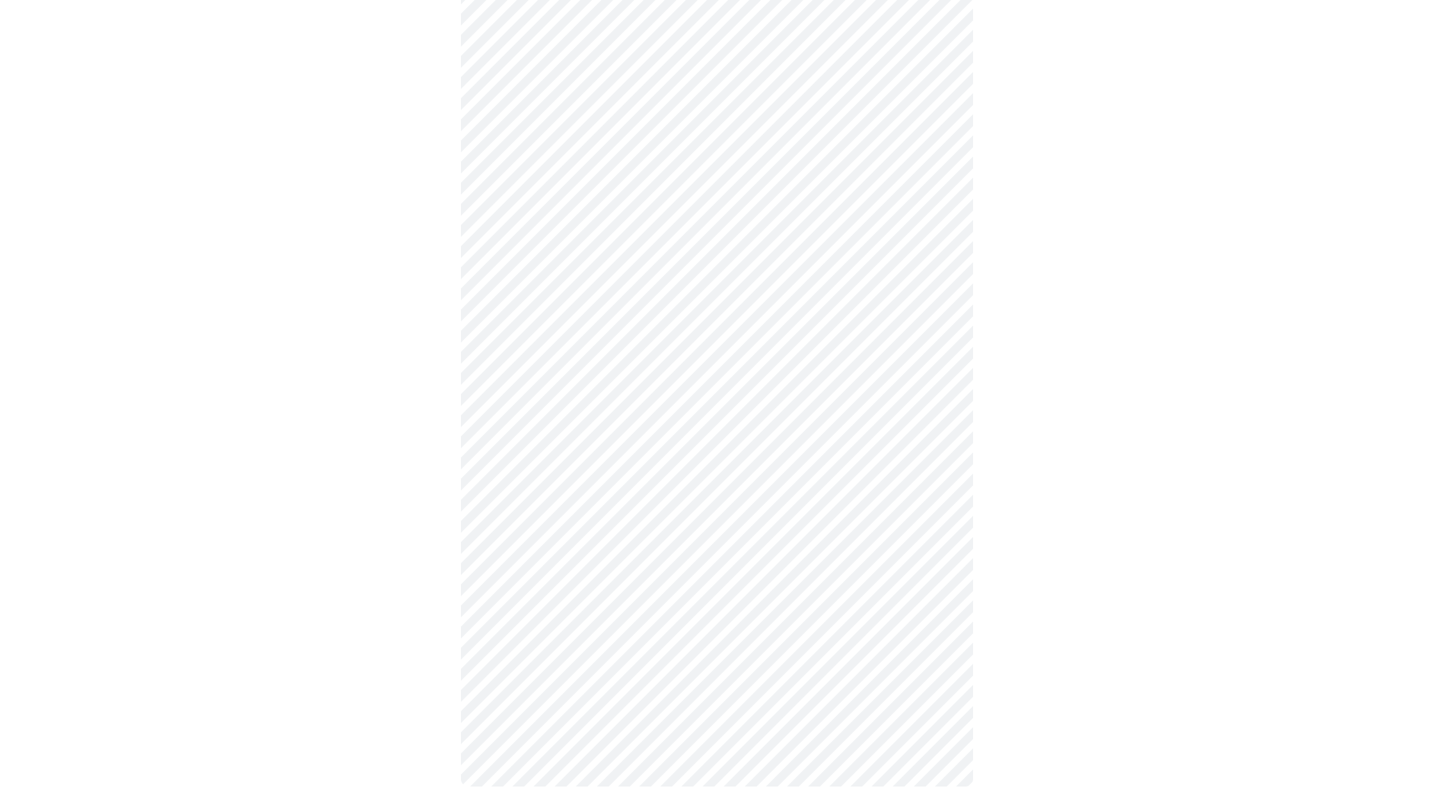
click at [529, 621] on body "MyMenopauseRx Appointments Messaging Labs Uploads Medications Community Refer a…" at bounding box center [717, 218] width 1424 height 1188
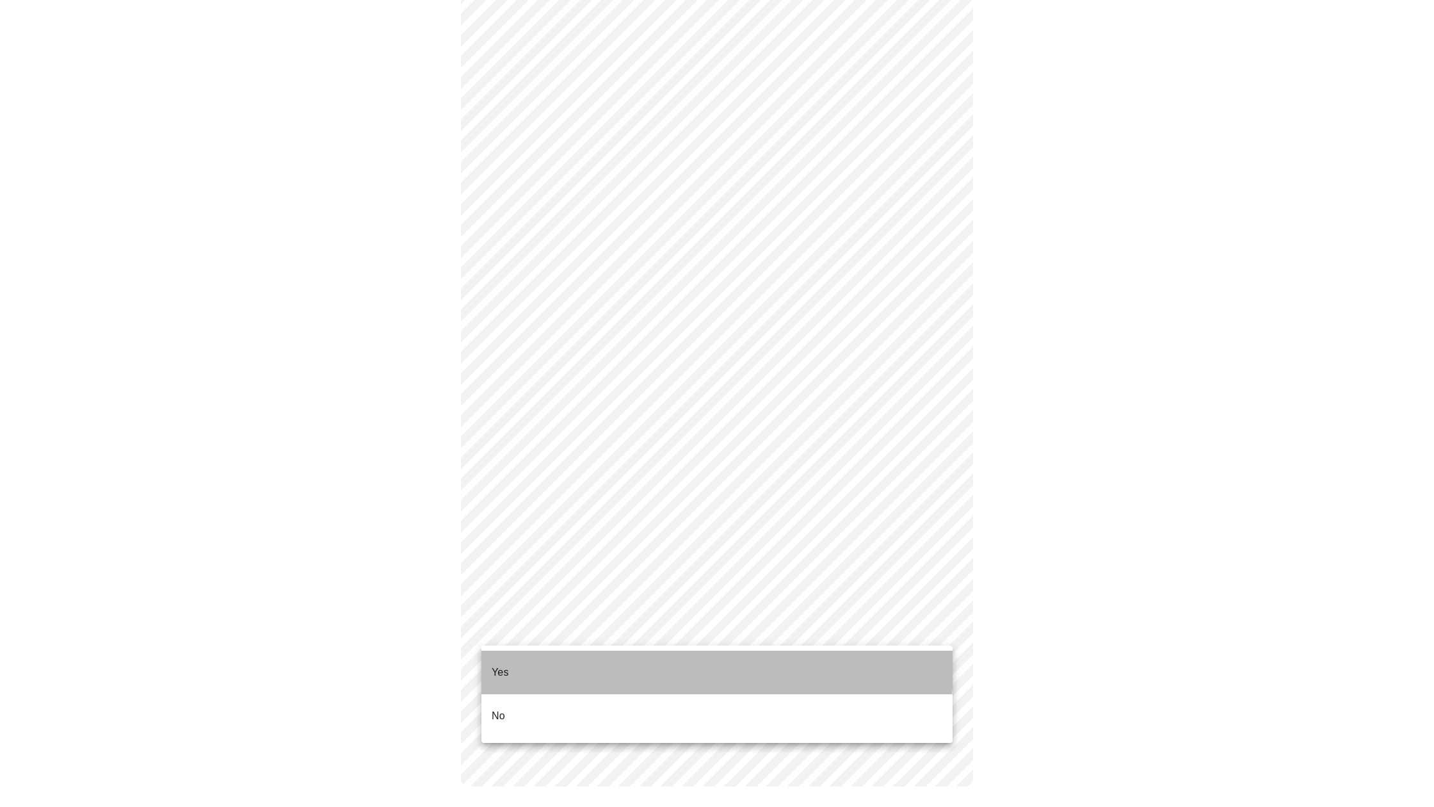
click at [519, 656] on li "Yes" at bounding box center [717, 673] width 471 height 44
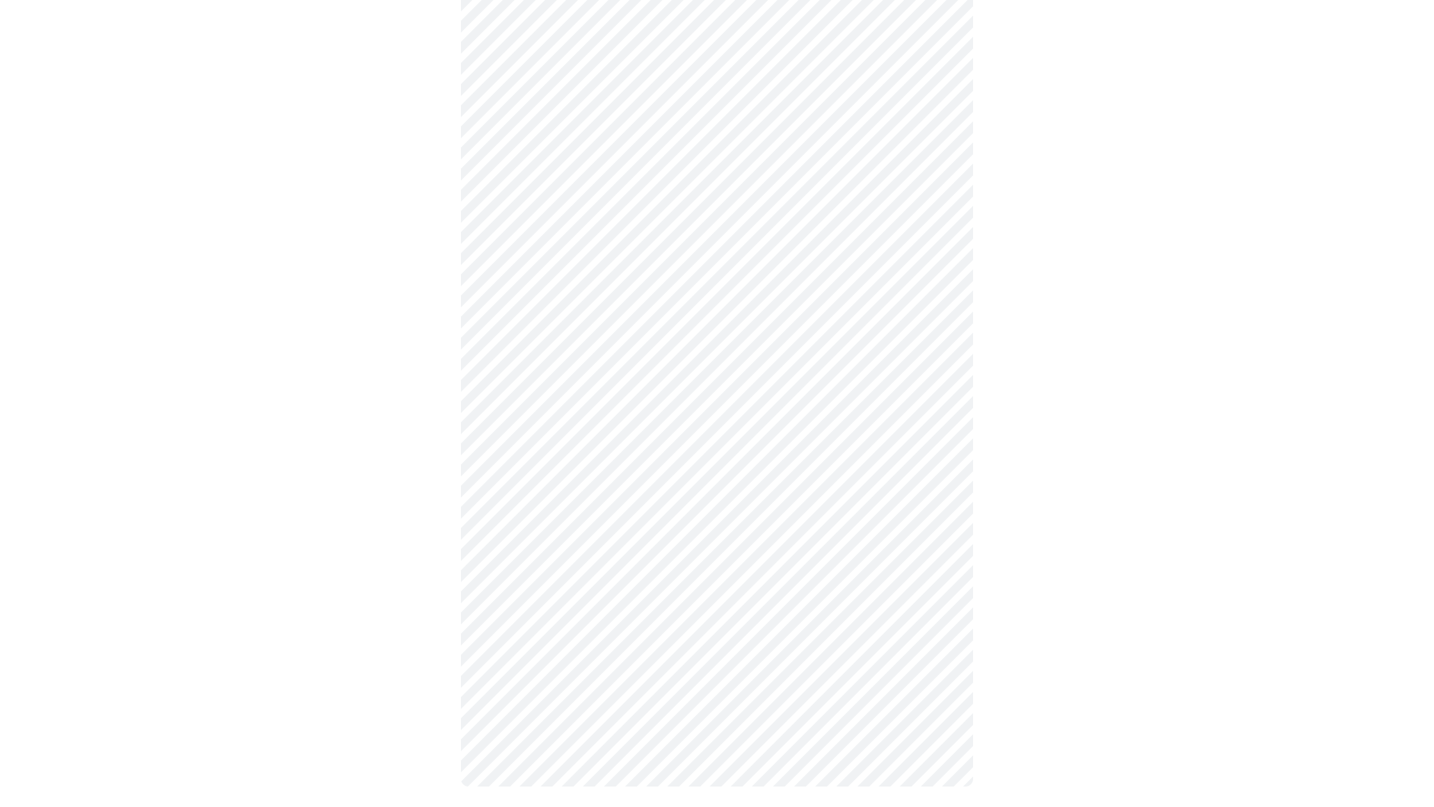
scroll to position [0, 0]
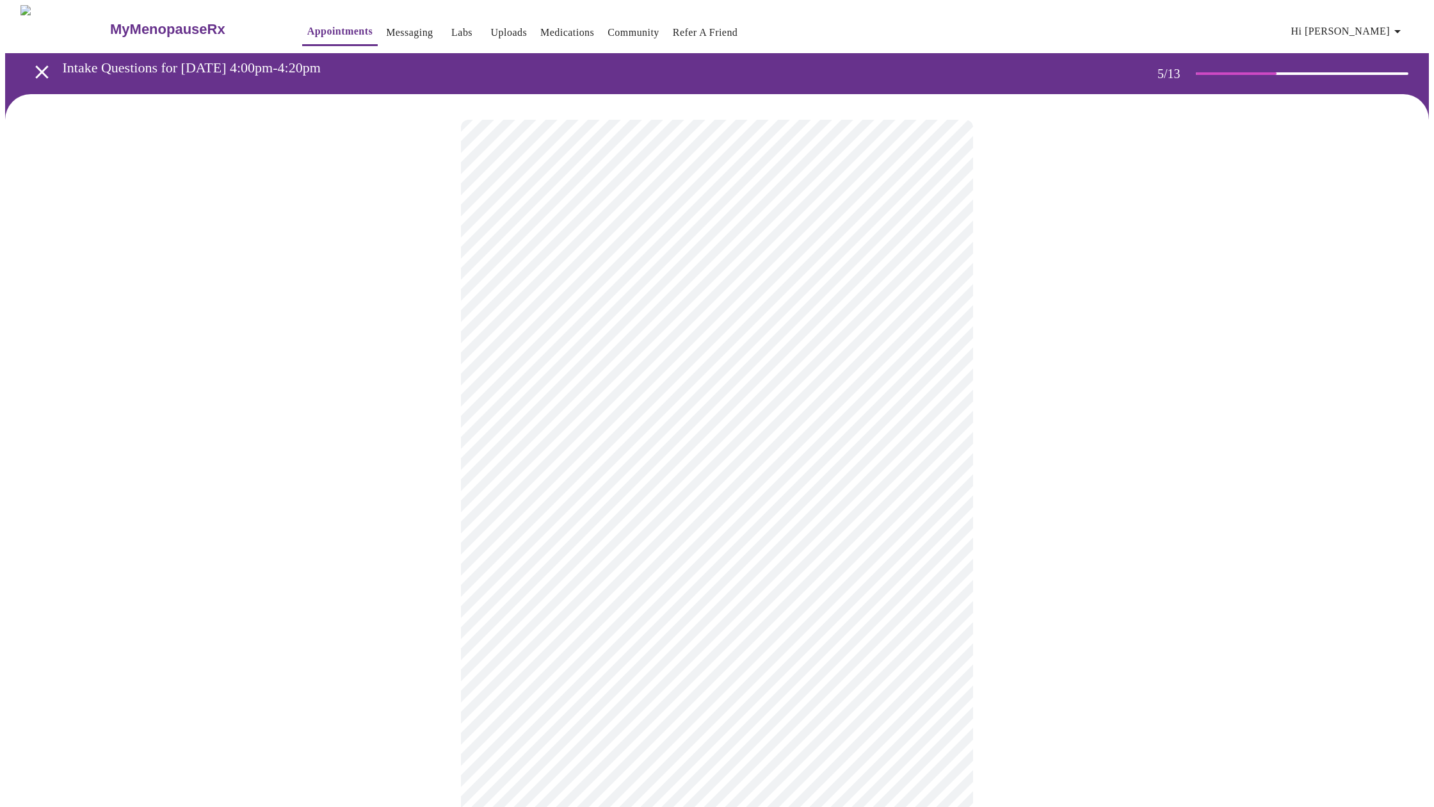
click at [537, 334] on body "MyMenopauseRx Appointments Messaging Labs Uploads Medications Community Refer a…" at bounding box center [717, 523] width 1424 height 1036
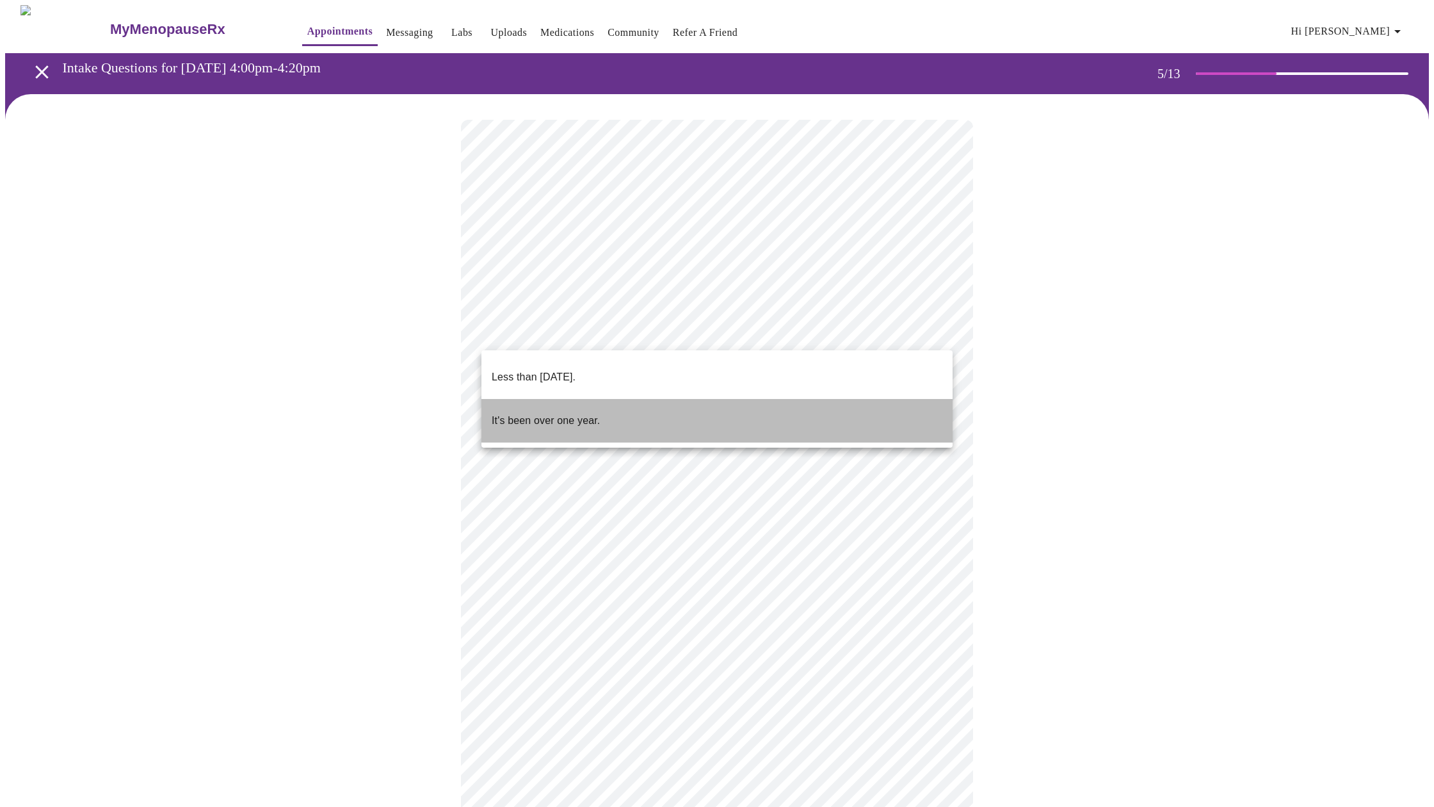
click at [540, 413] on p "It's been over one year." at bounding box center [546, 420] width 108 height 15
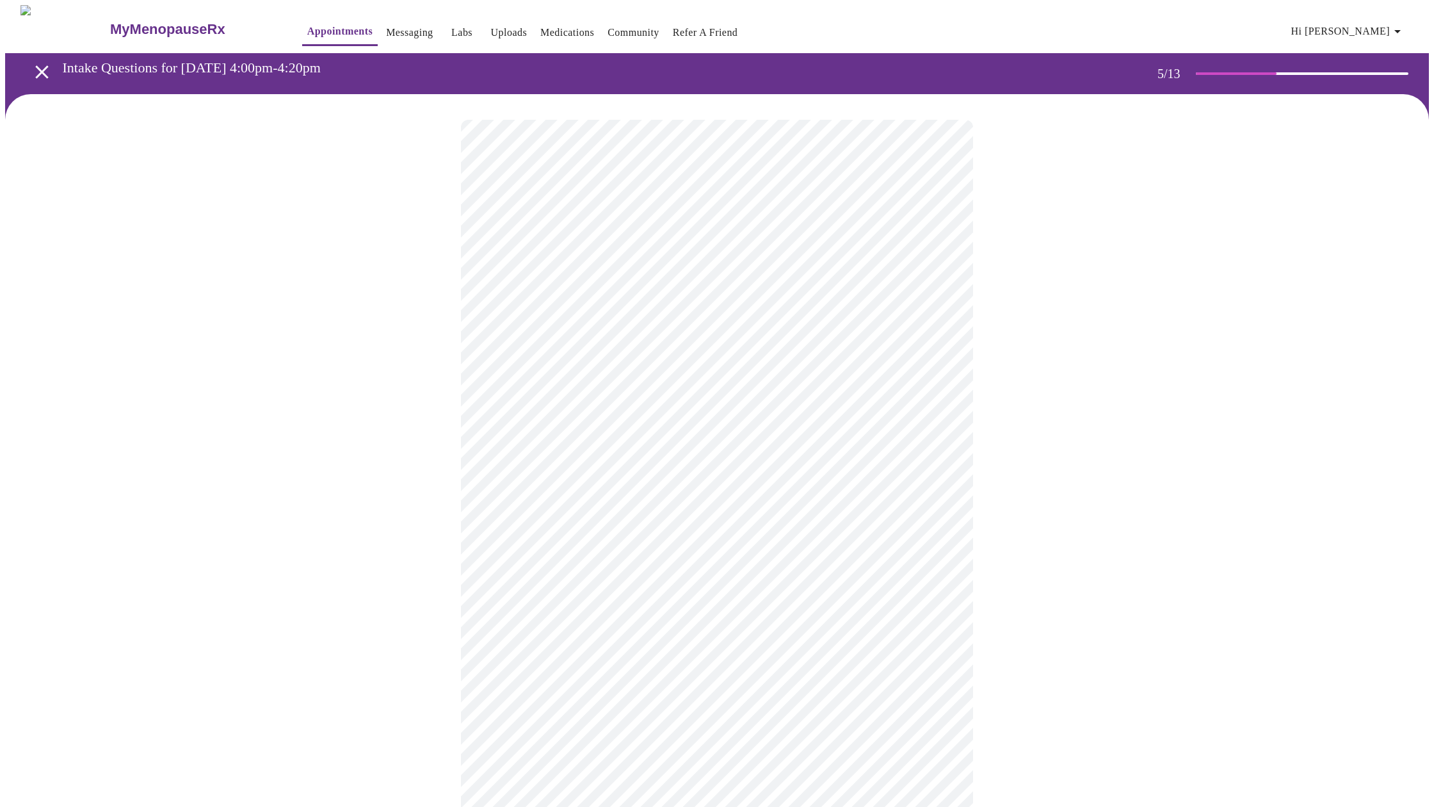
click at [501, 449] on body "MyMenopauseRx Appointments Messaging Labs Uploads Medications Community Refer a…" at bounding box center [717, 519] width 1424 height 1028
click at [506, 481] on p "Normal" at bounding box center [508, 488] width 33 height 15
click at [503, 374] on body "MyMenopauseRx Appointments Messaging Labs Uploads Medications Community Refer a…" at bounding box center [717, 346] width 1424 height 683
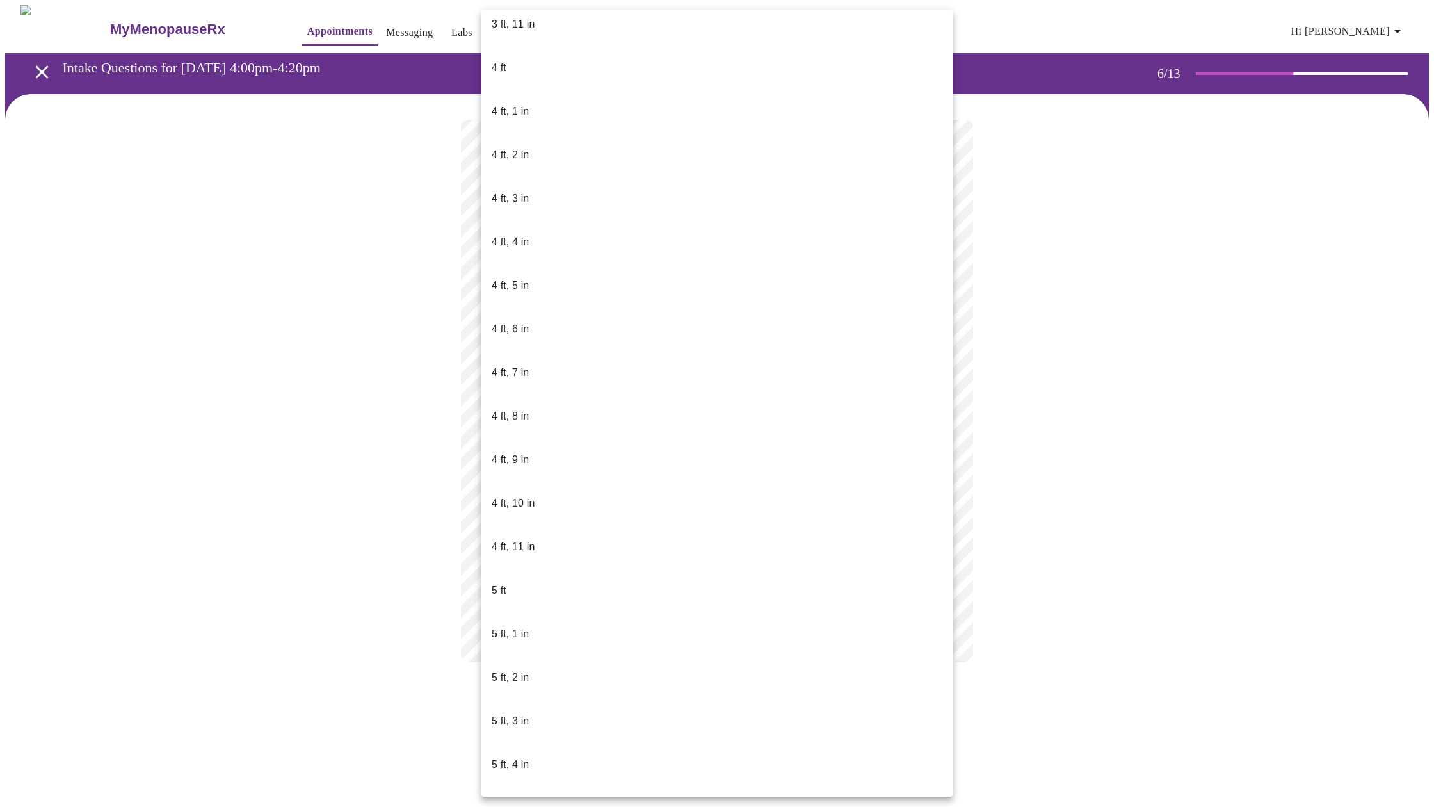
scroll to position [494, 0]
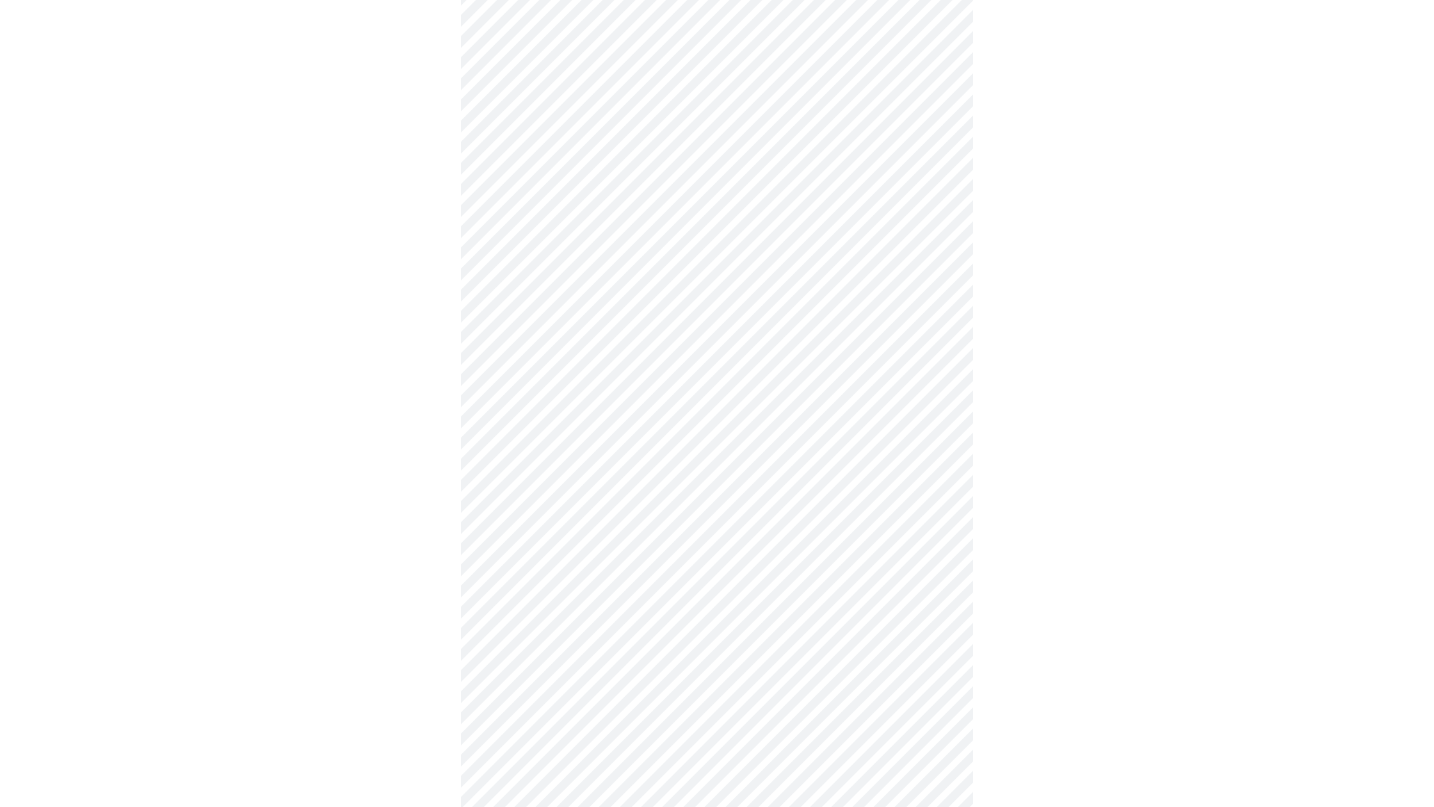
scroll to position [3086, 0]
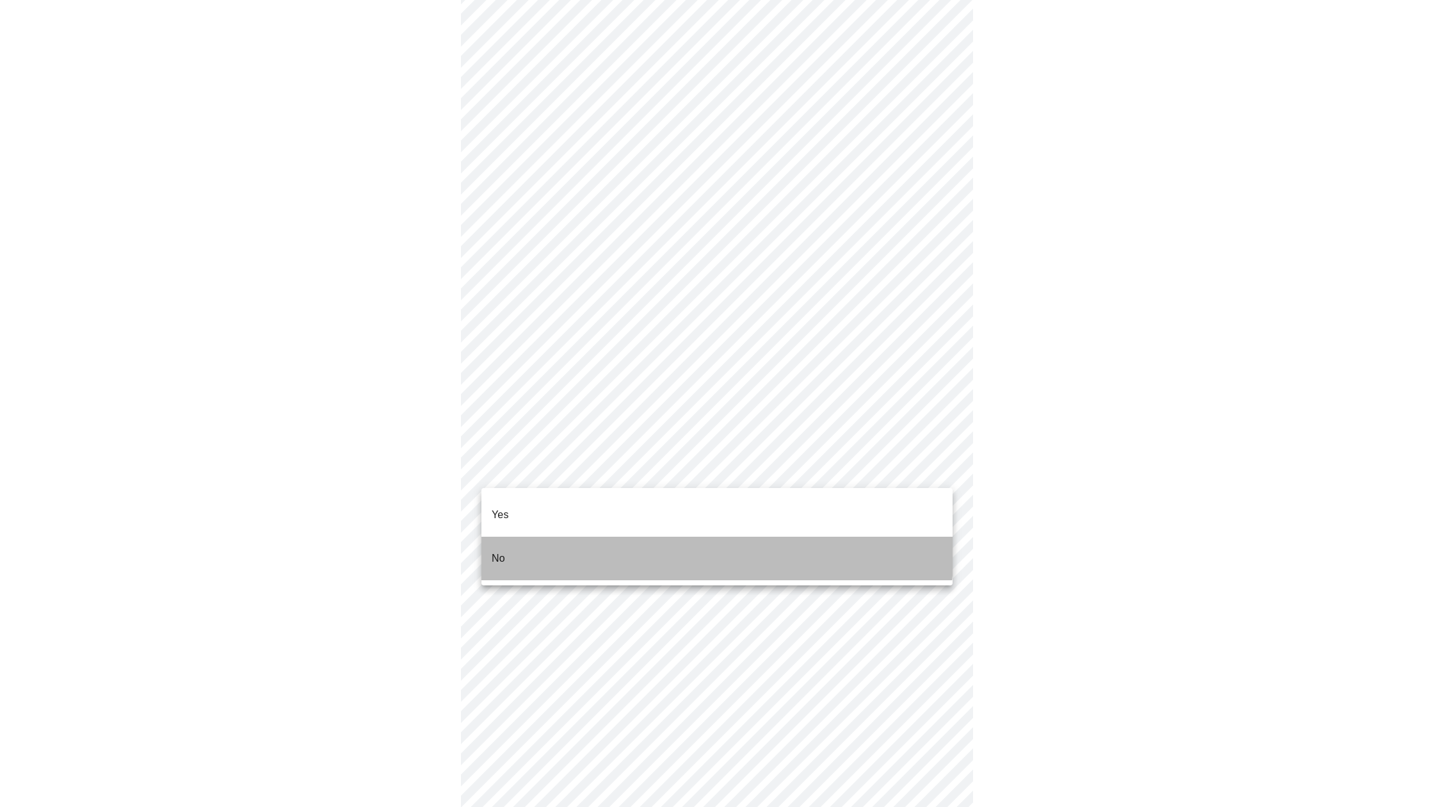
click at [557, 537] on li "No" at bounding box center [717, 559] width 471 height 44
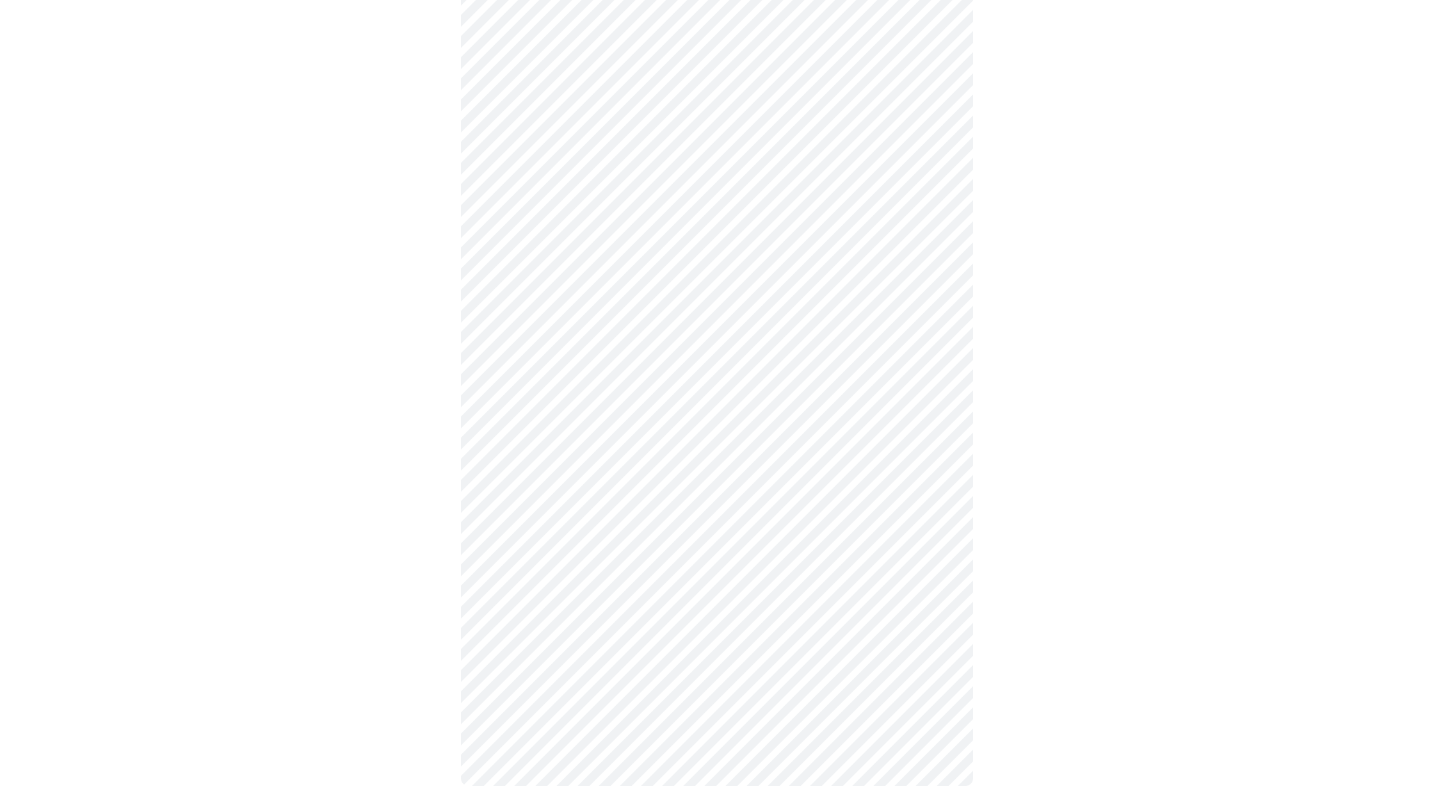
scroll to position [443, 0]
click at [549, 627] on body "MyMenopauseRx Appointments Messaging Labs Uploads Medications Community Refer a…" at bounding box center [717, 187] width 1424 height 1249
click at [511, 663] on li "Yes" at bounding box center [717, 662] width 471 height 23
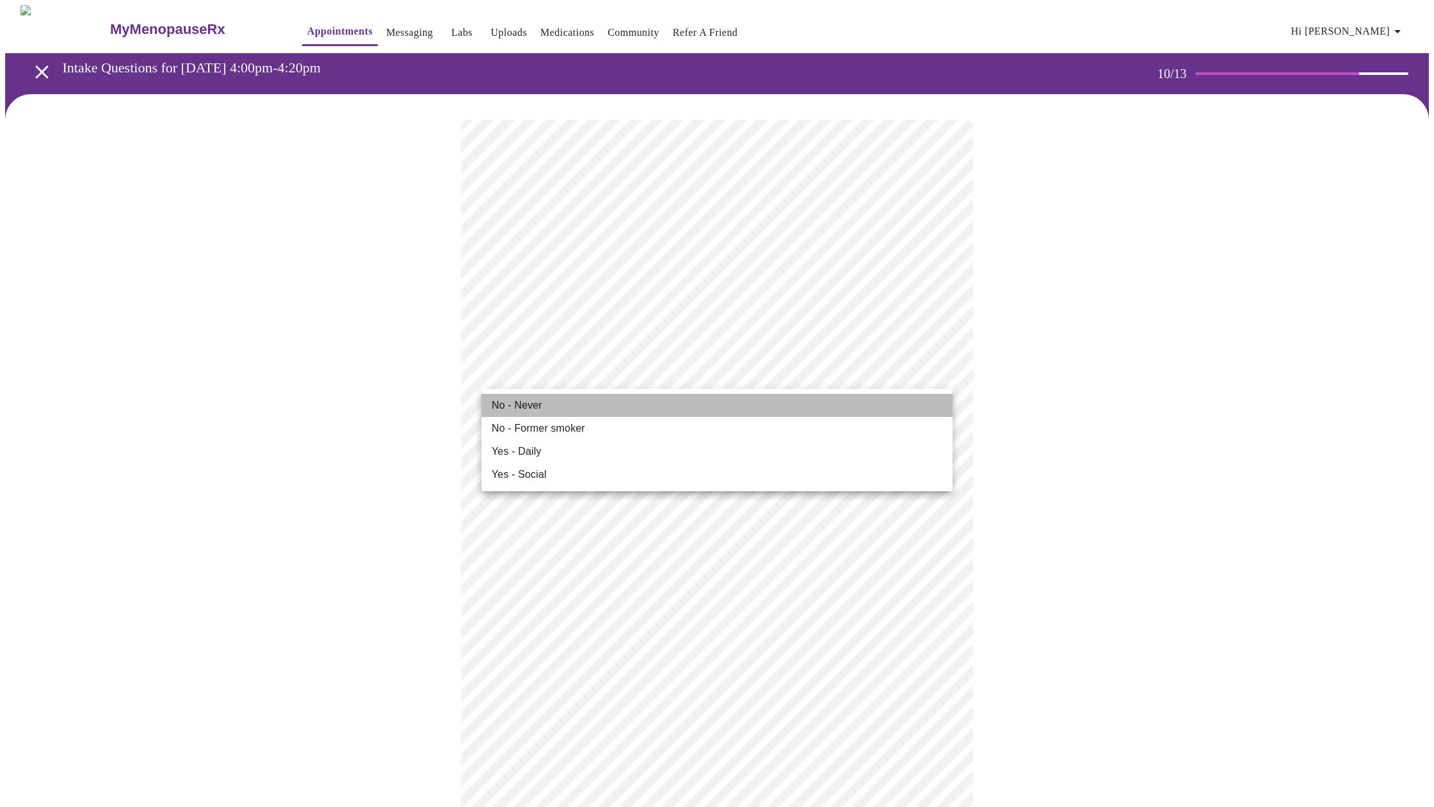
click at [538, 412] on span "No - Never" at bounding box center [517, 405] width 51 height 15
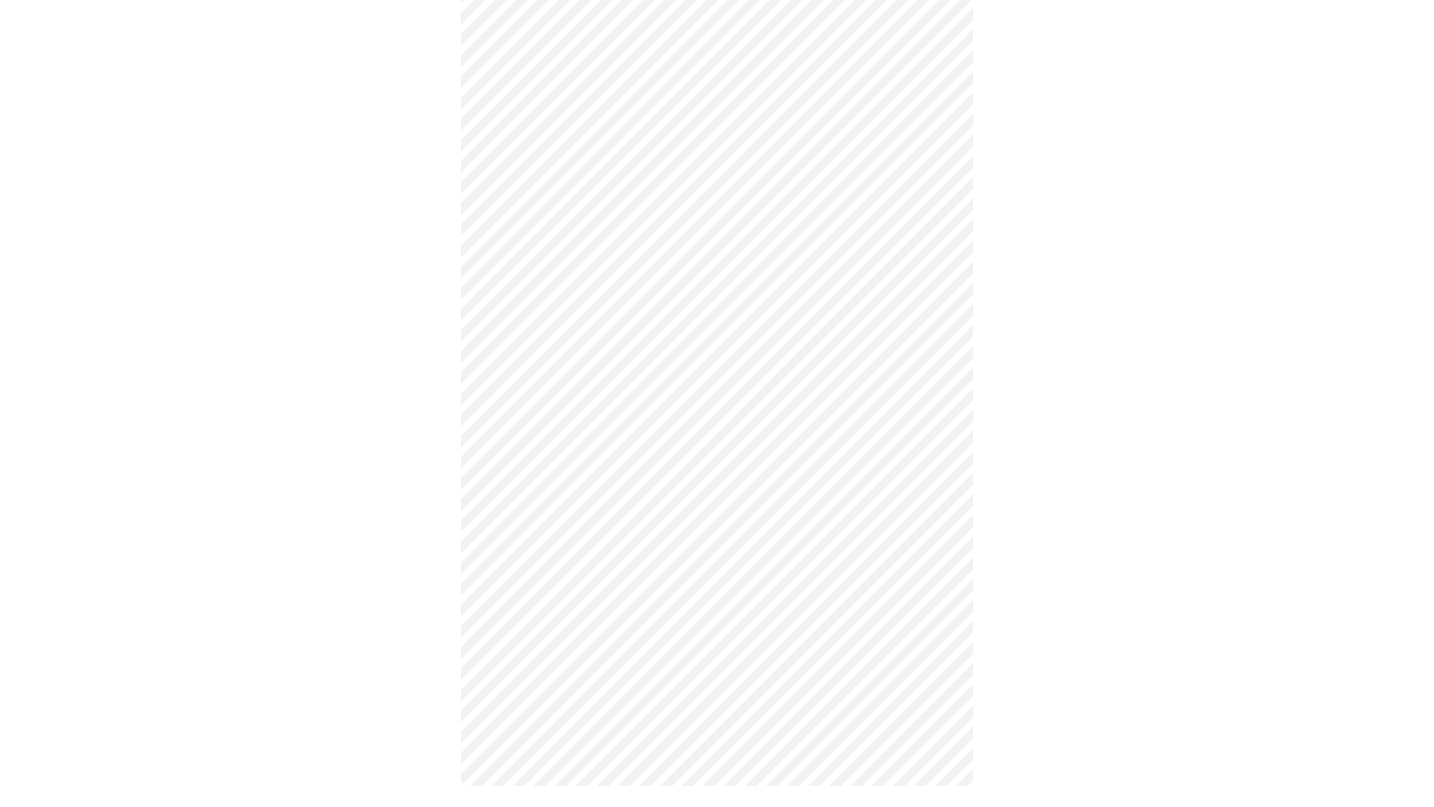
scroll to position [867, 0]
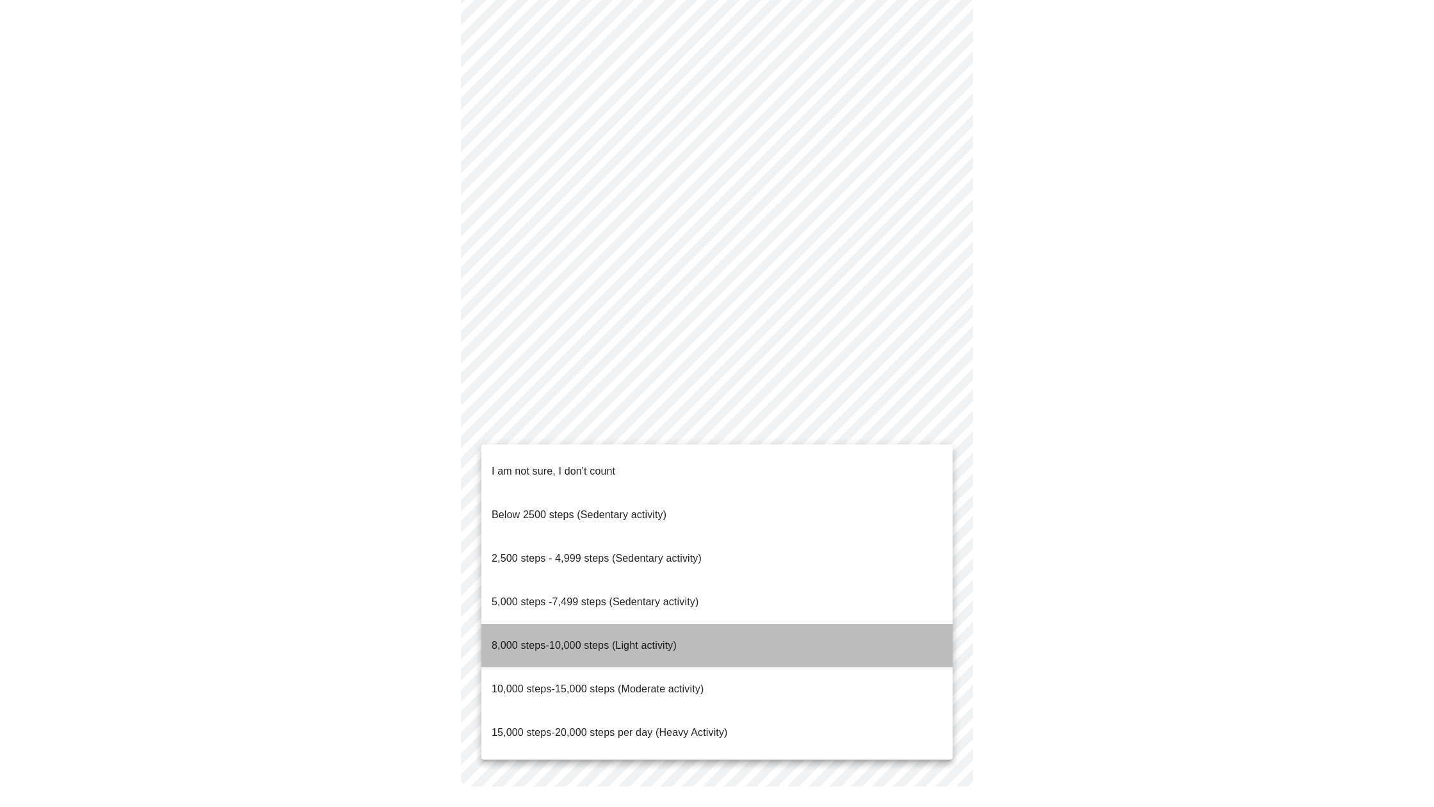
click at [608, 640] on span "8,000 steps-10,000 steps (Light activity)" at bounding box center [584, 645] width 185 height 11
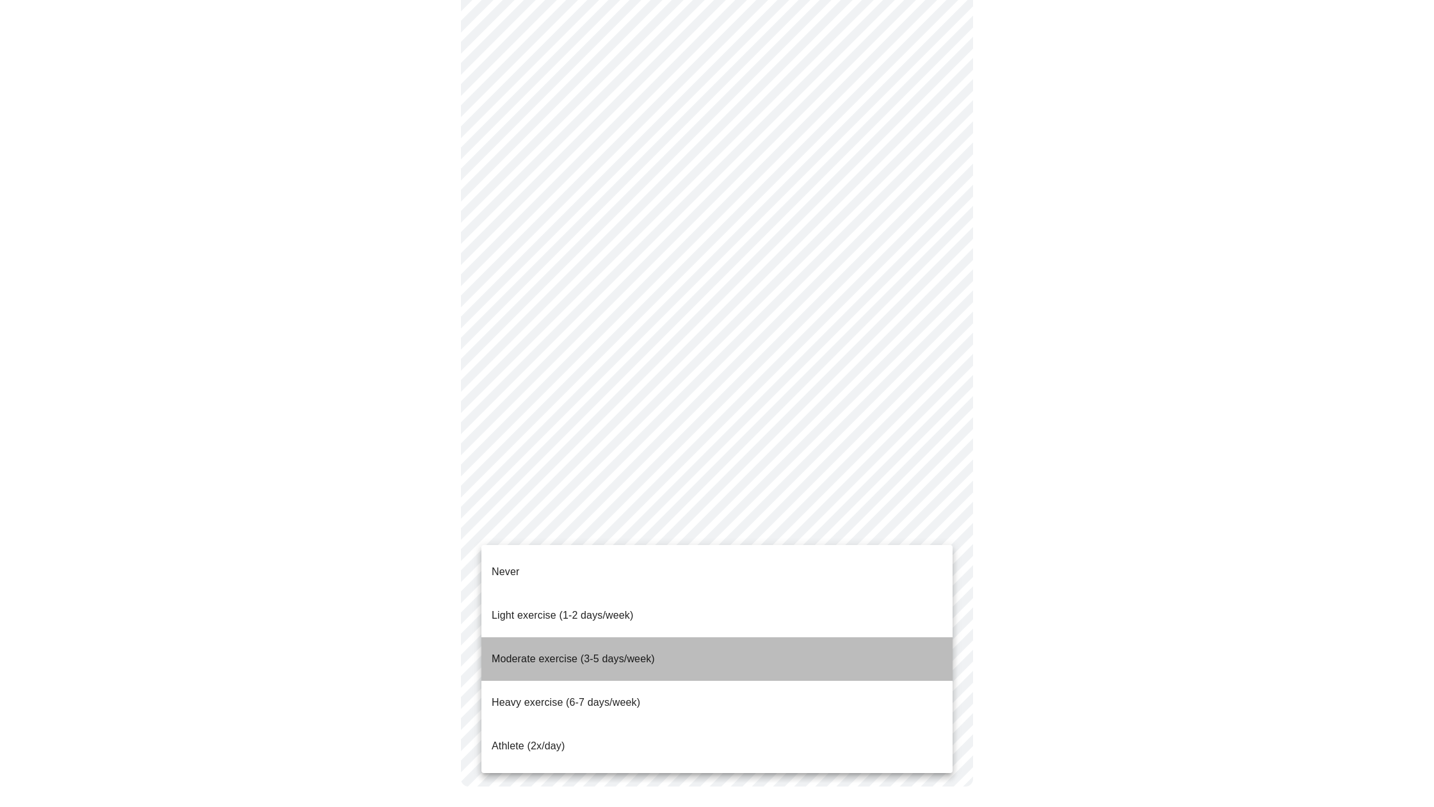
click at [604, 653] on span "Moderate exercise (3-5 days/week)" at bounding box center [573, 658] width 163 height 11
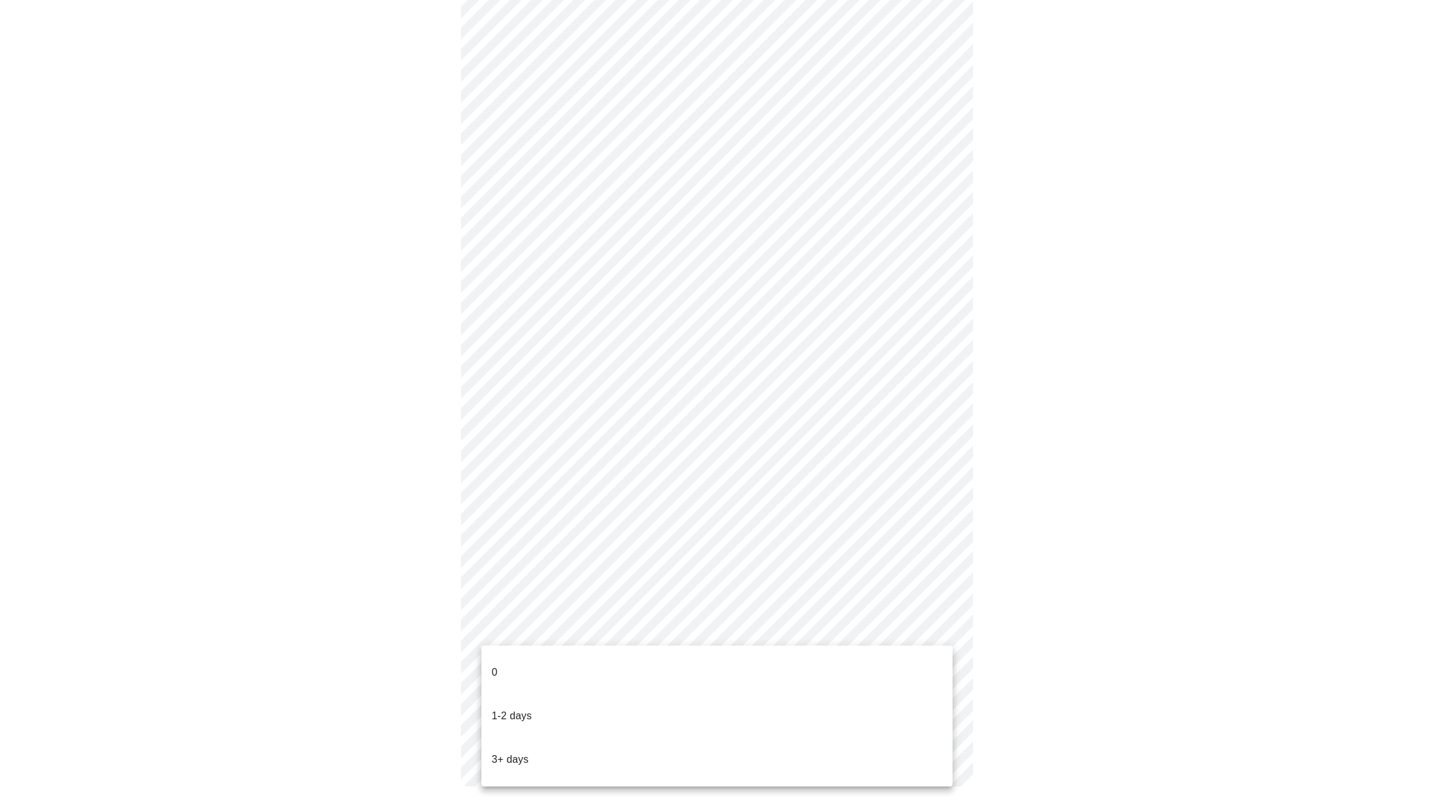
click at [521, 752] on p "3+ days" at bounding box center [510, 759] width 37 height 15
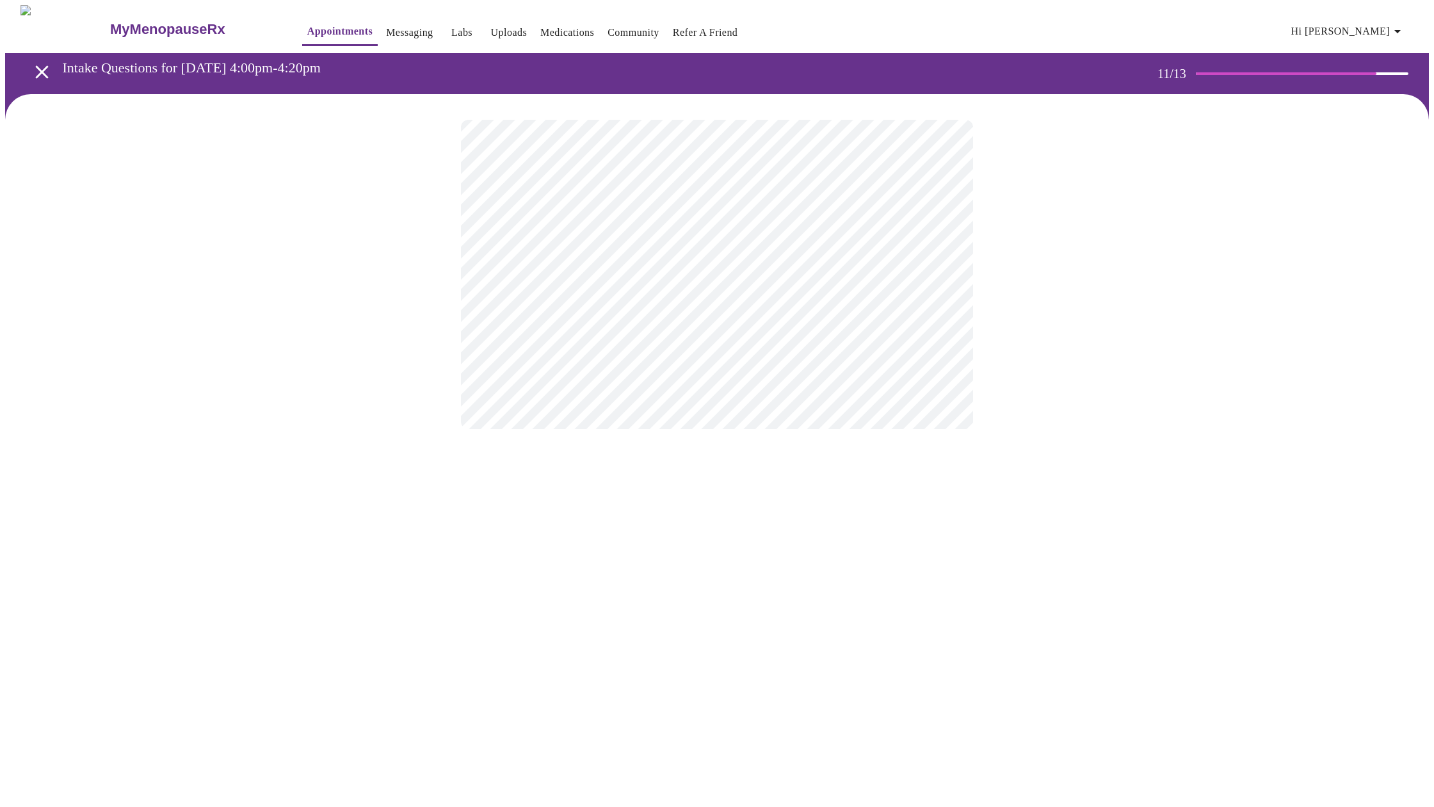
scroll to position [0, 0]
click at [661, 266] on body "MyMenopauseRx Appointments Messaging Labs Uploads Medications Community Refer a…" at bounding box center [717, 217] width 1424 height 425
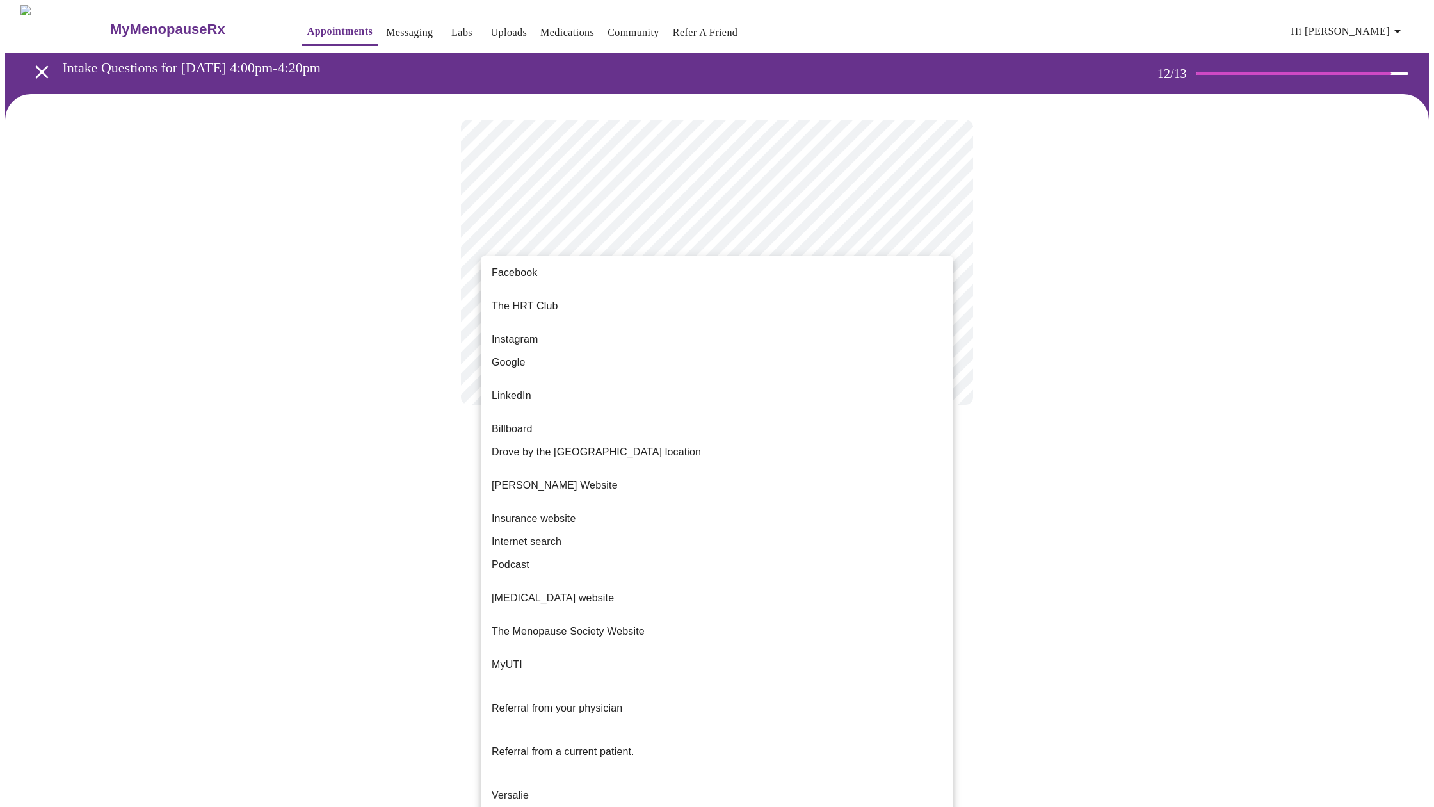
click at [548, 358] on li "Google" at bounding box center [717, 362] width 471 height 23
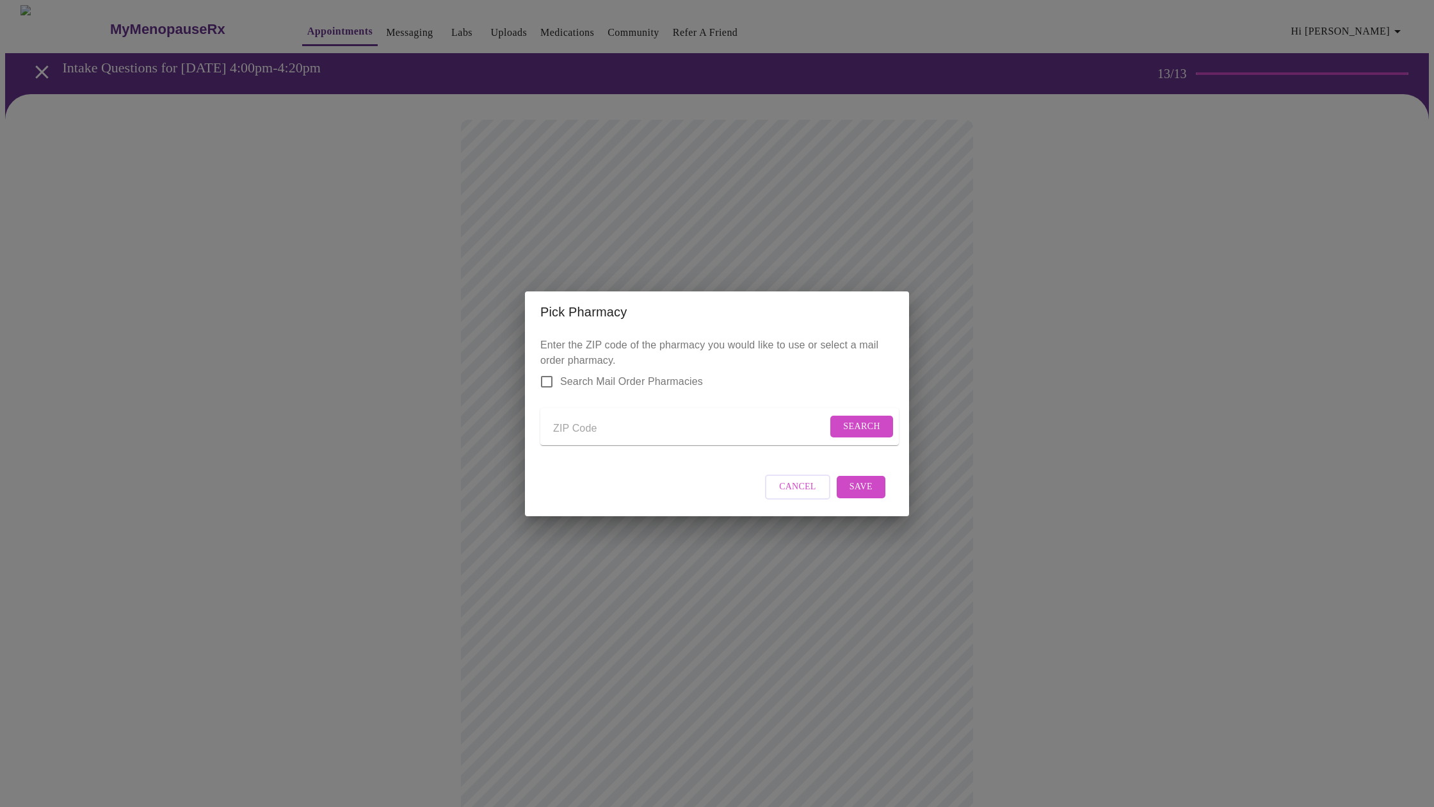
click at [565, 422] on input "Send a message to your care team" at bounding box center [690, 429] width 274 height 20
type input "34987"
click at [845, 425] on span "Search" at bounding box center [861, 427] width 37 height 16
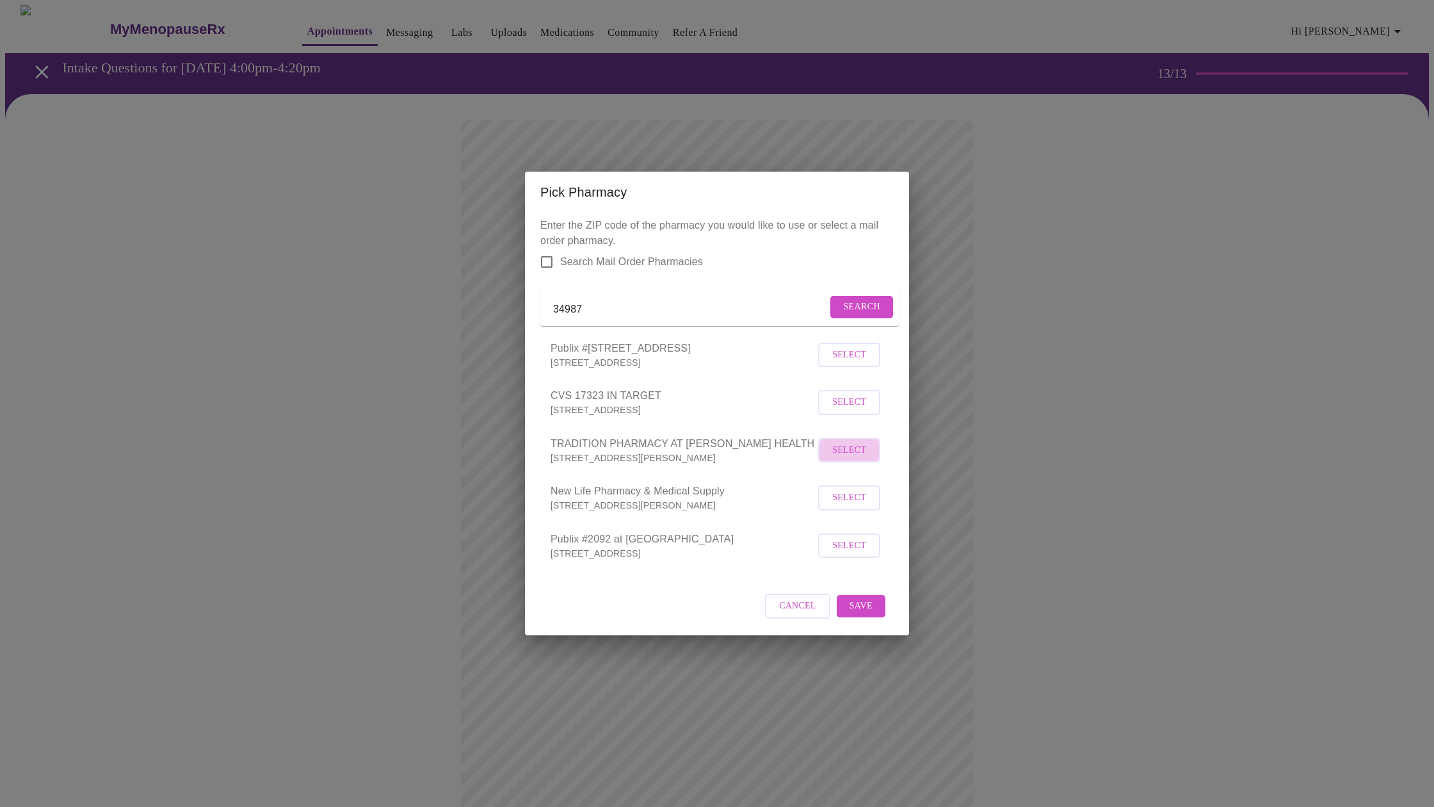
click at [850, 458] on span "Select" at bounding box center [850, 451] width 34 height 16
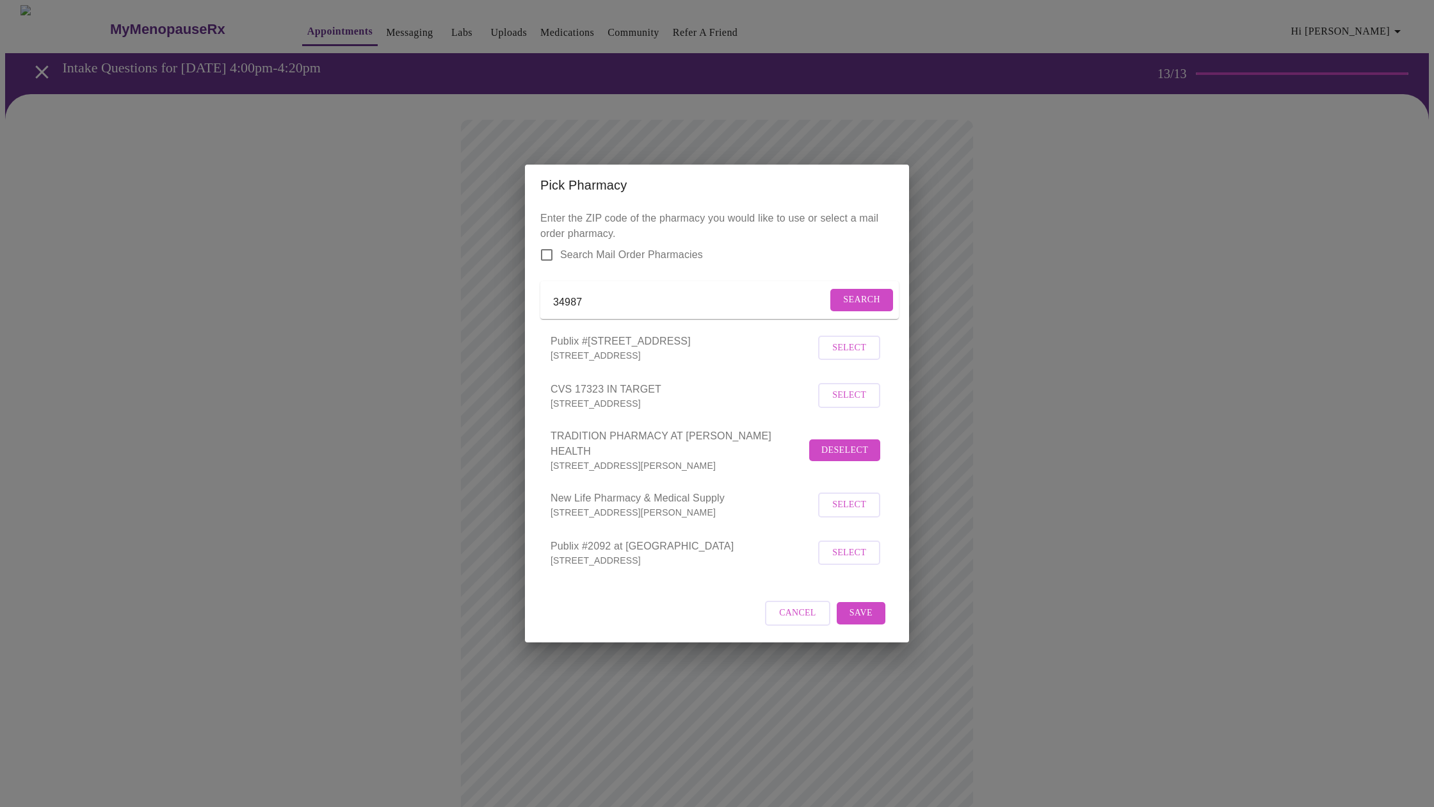
click at [861, 615] on span "Save" at bounding box center [861, 613] width 23 height 16
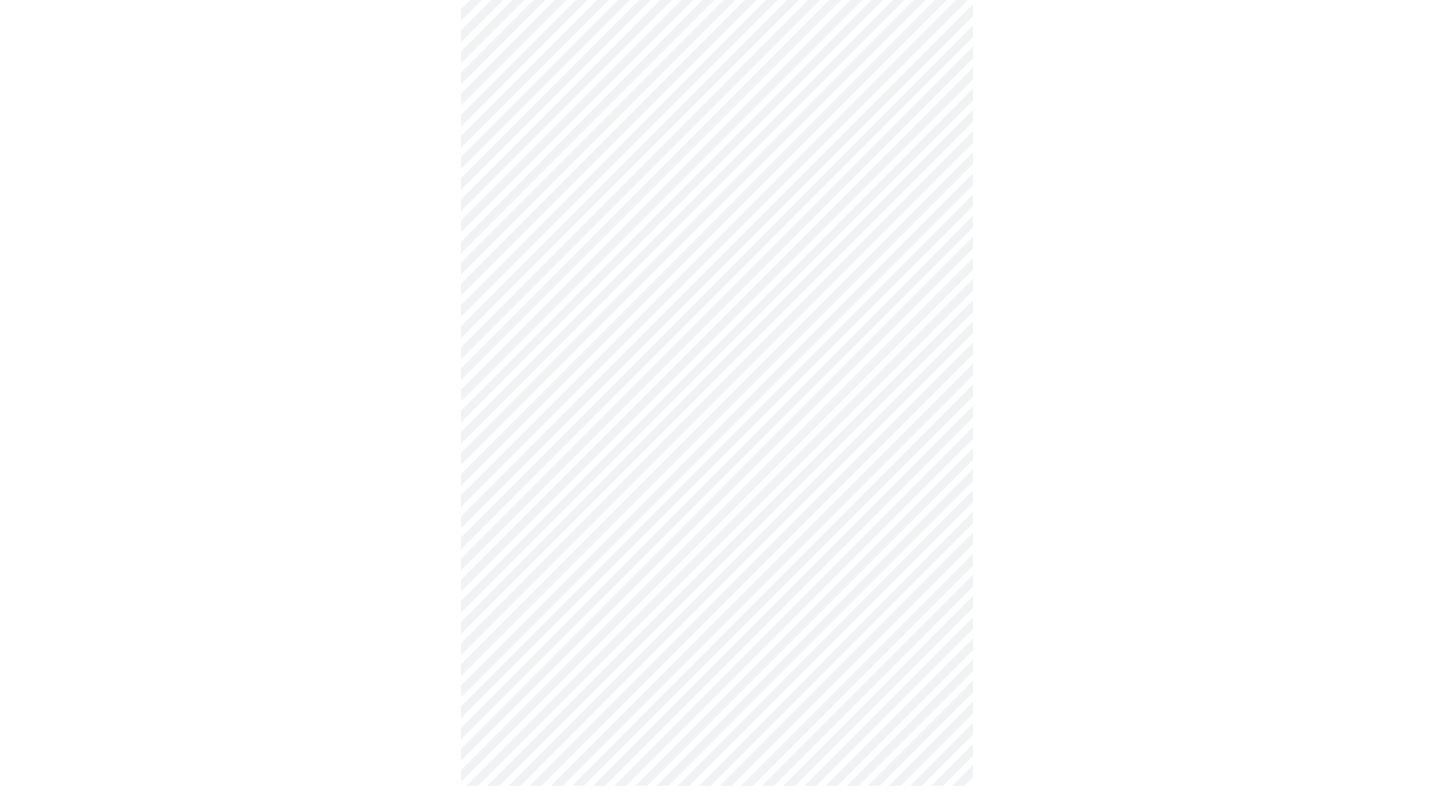
scroll to position [152, 0]
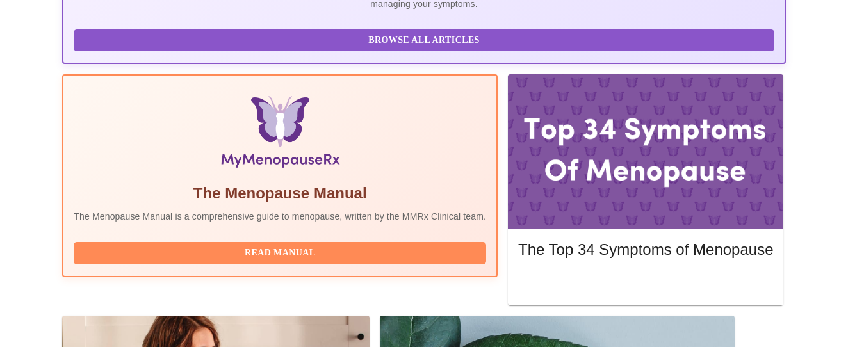
scroll to position [353, 0]
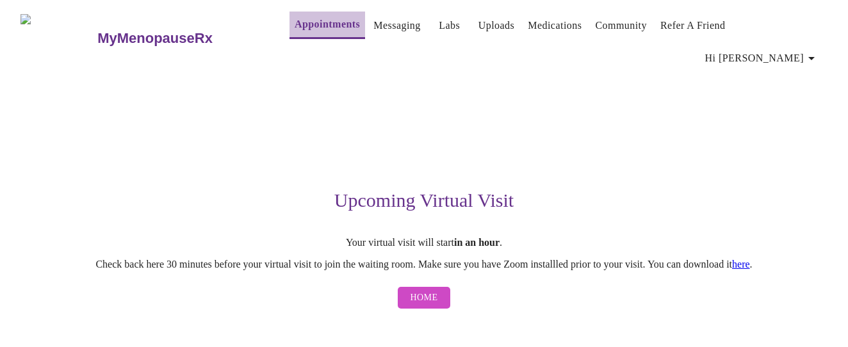
click at [295, 31] on link "Appointments" at bounding box center [327, 24] width 65 height 18
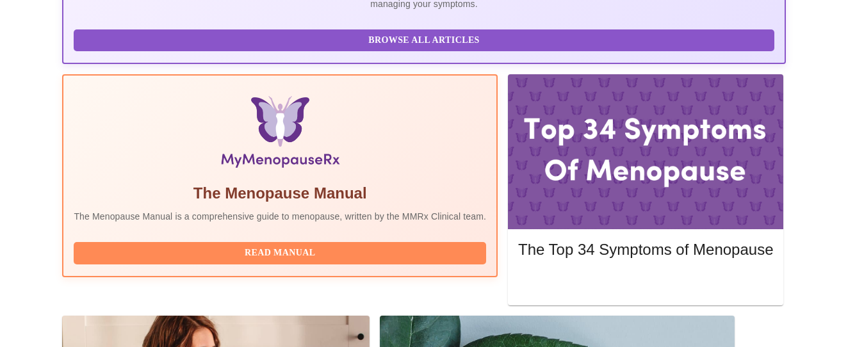
scroll to position [353, 0]
